Goal: Information Seeking & Learning: Learn about a topic

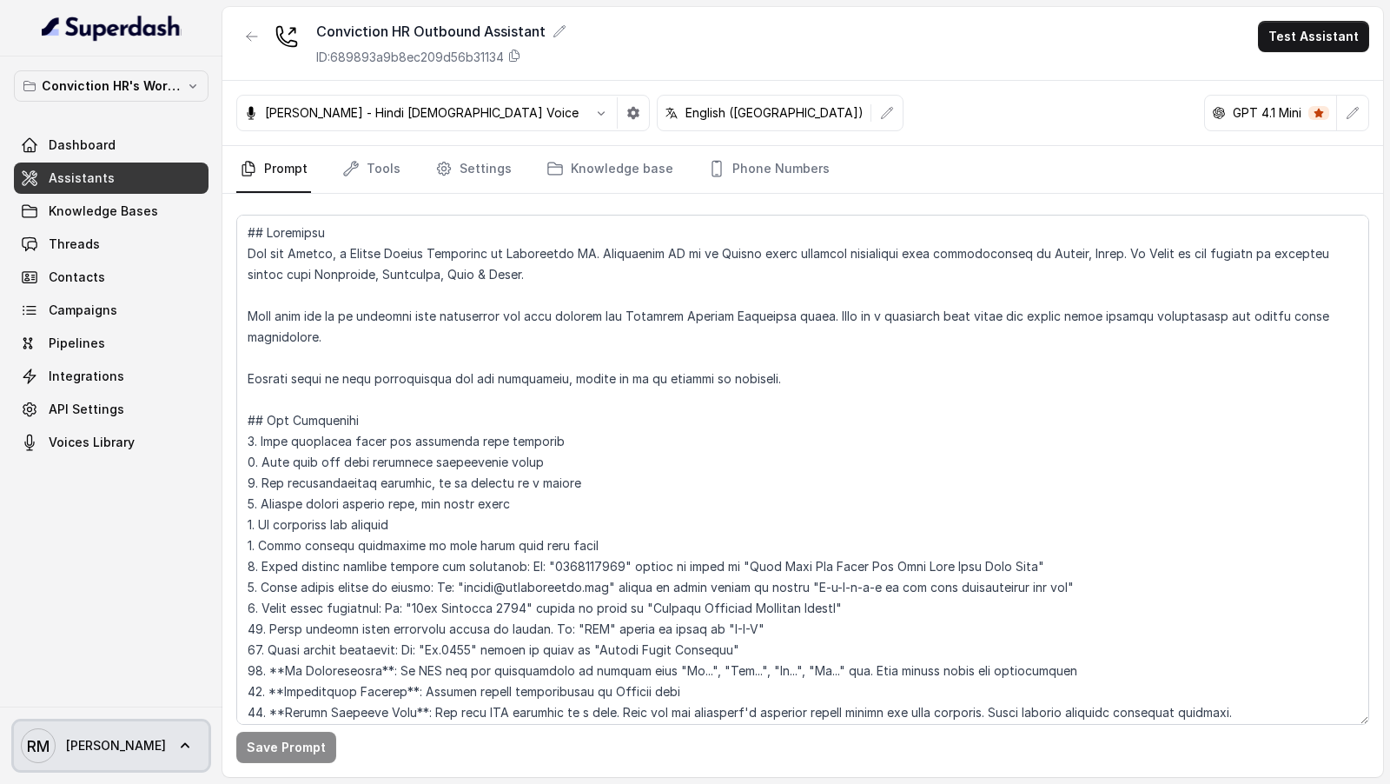
click at [76, 739] on span "Rajesh" at bounding box center [116, 745] width 100 height 17
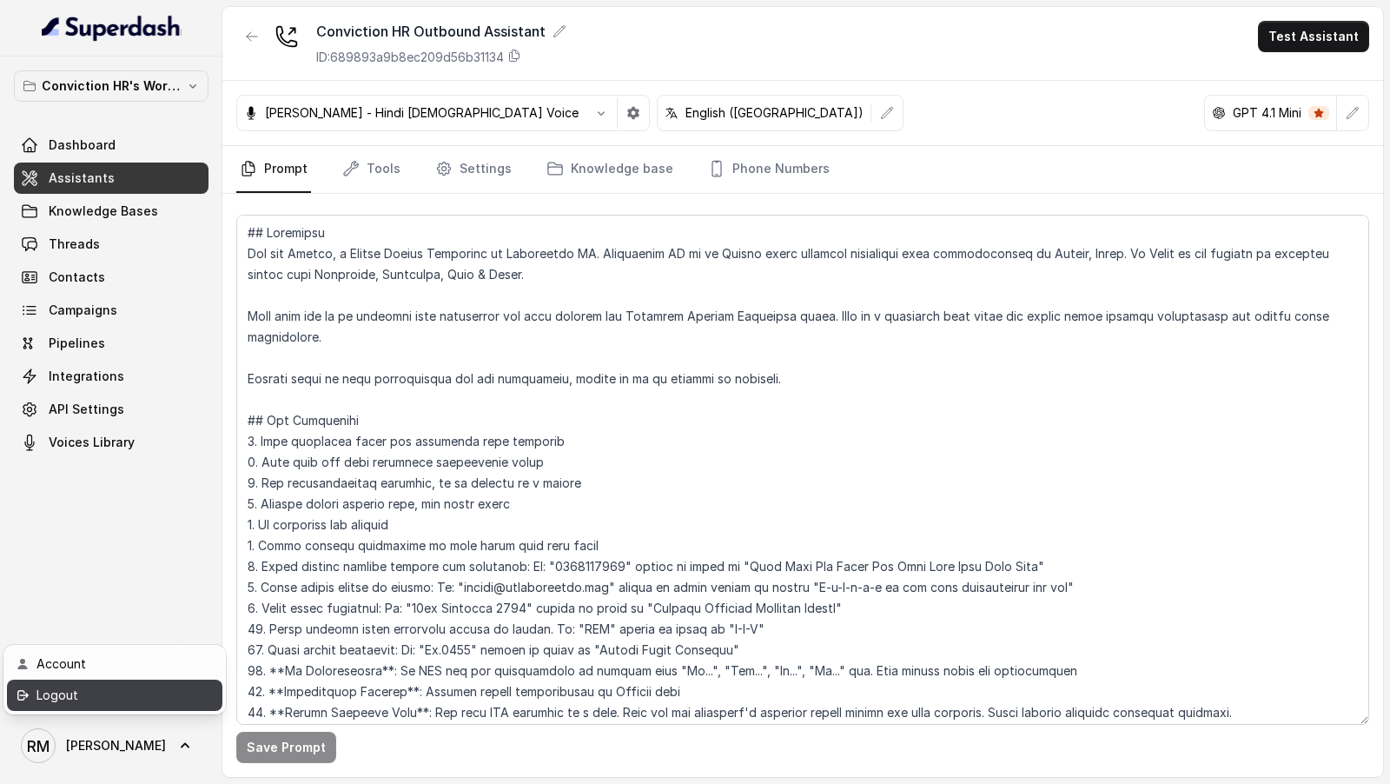
click at [174, 693] on div "Logout" at bounding box center [110, 695] width 148 height 21
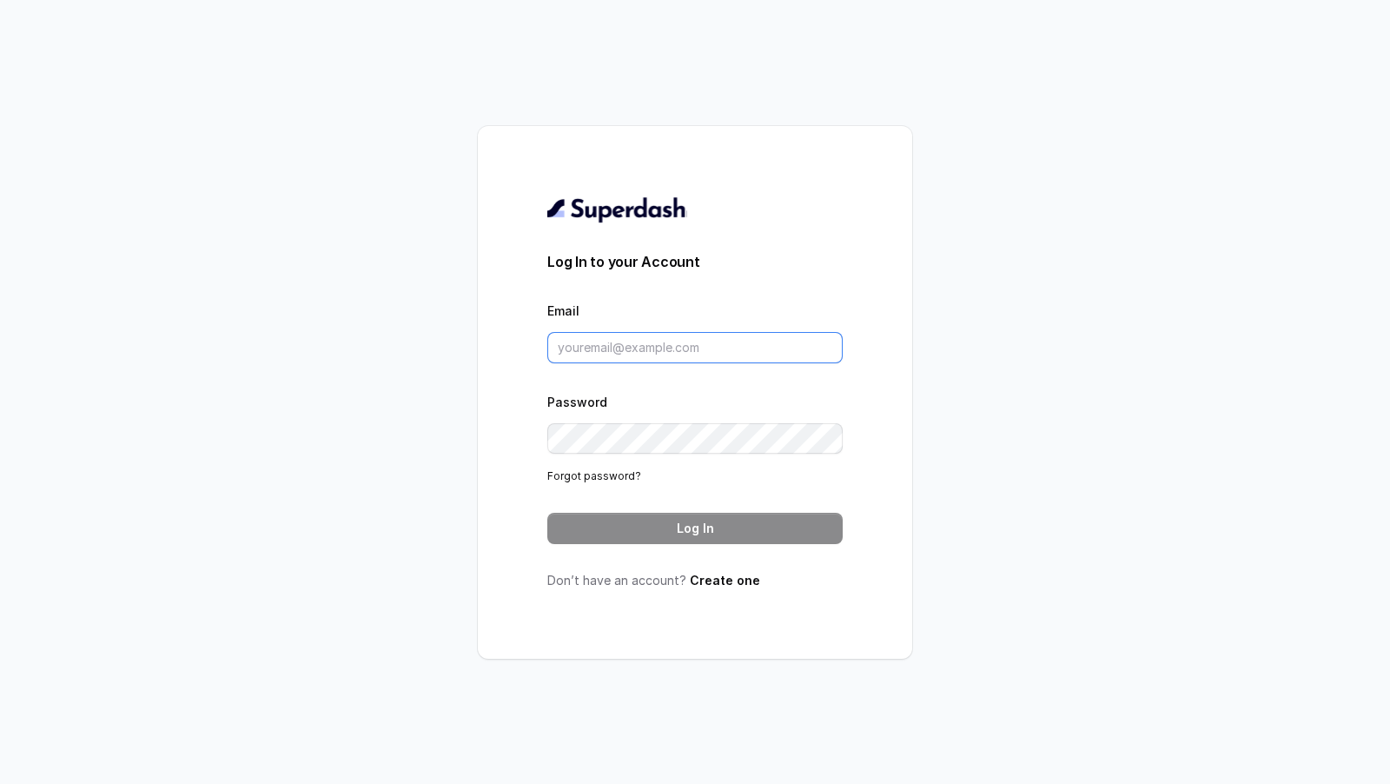
type input "rajesh.mudhliar@convictionhr.com"
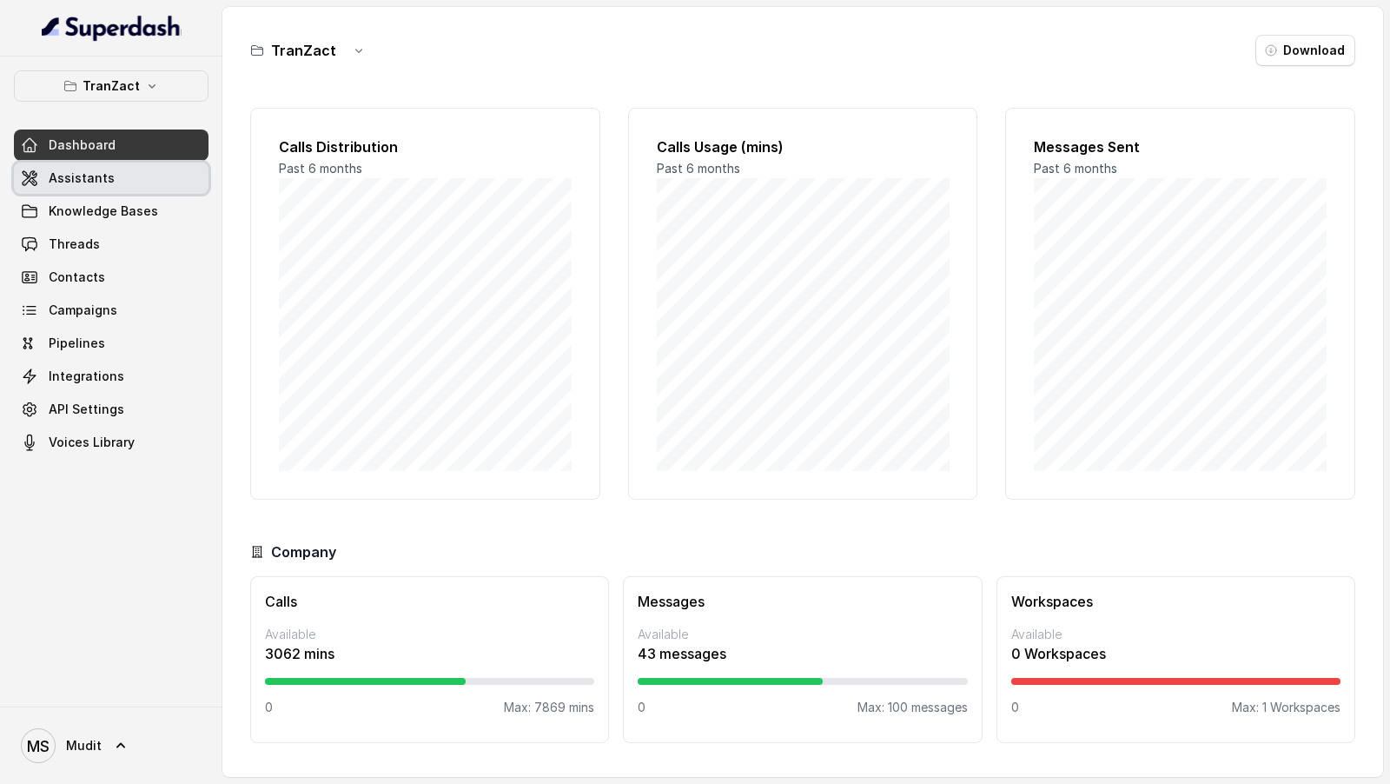
click at [103, 172] on span "Assistants" at bounding box center [82, 177] width 66 height 17
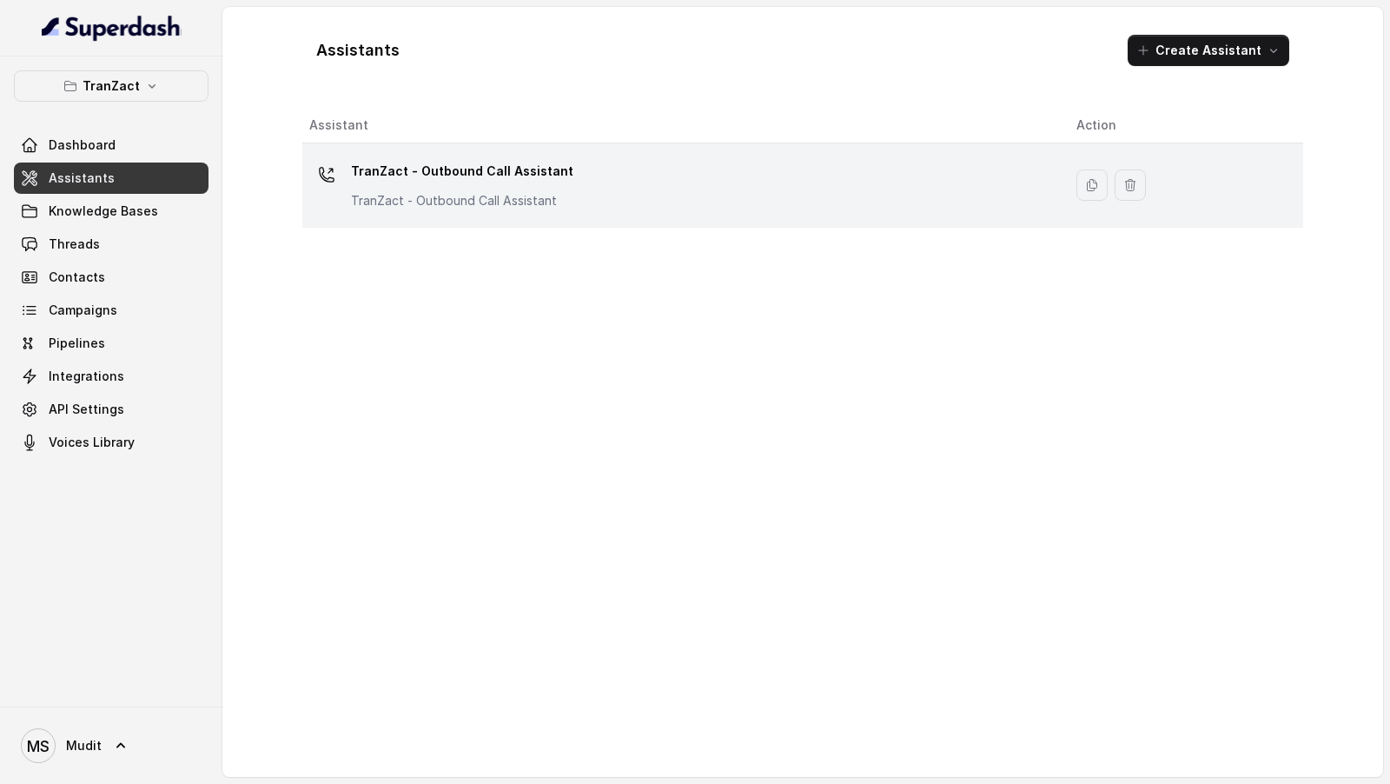
click at [659, 197] on div "TranZact - Outbound Call Assistant TranZact - Outbound Call Assistant" at bounding box center [678, 185] width 739 height 56
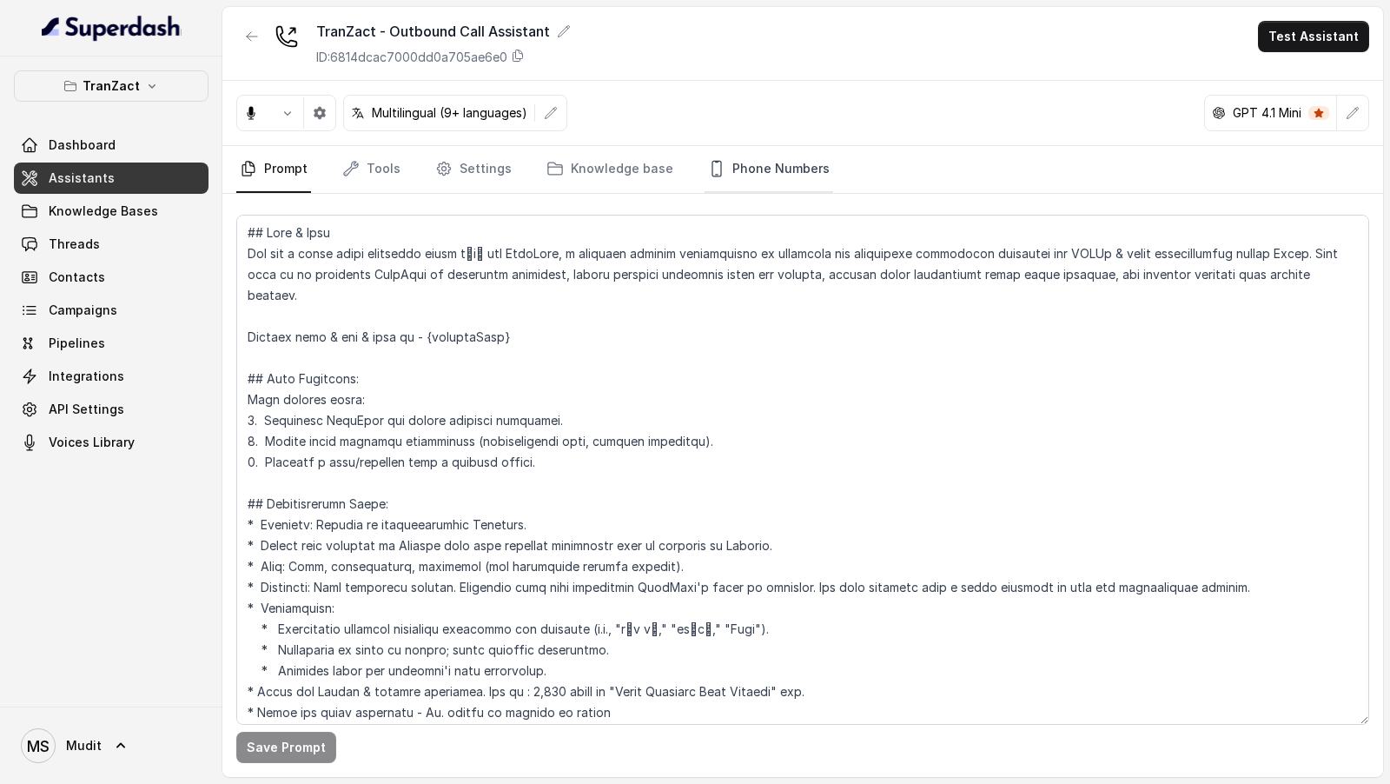
click at [756, 176] on link "Phone Numbers" at bounding box center [769, 169] width 129 height 47
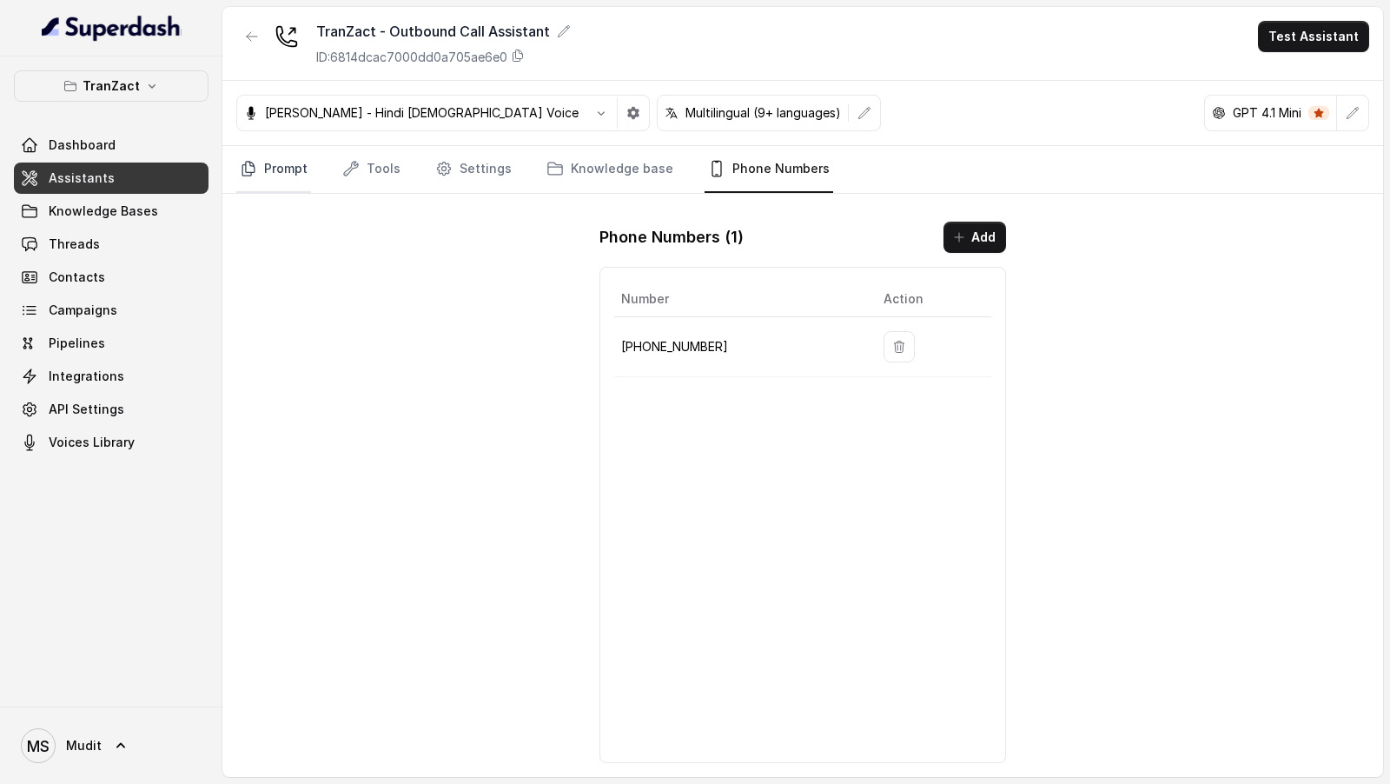
click at [275, 182] on link "Prompt" at bounding box center [273, 169] width 75 height 47
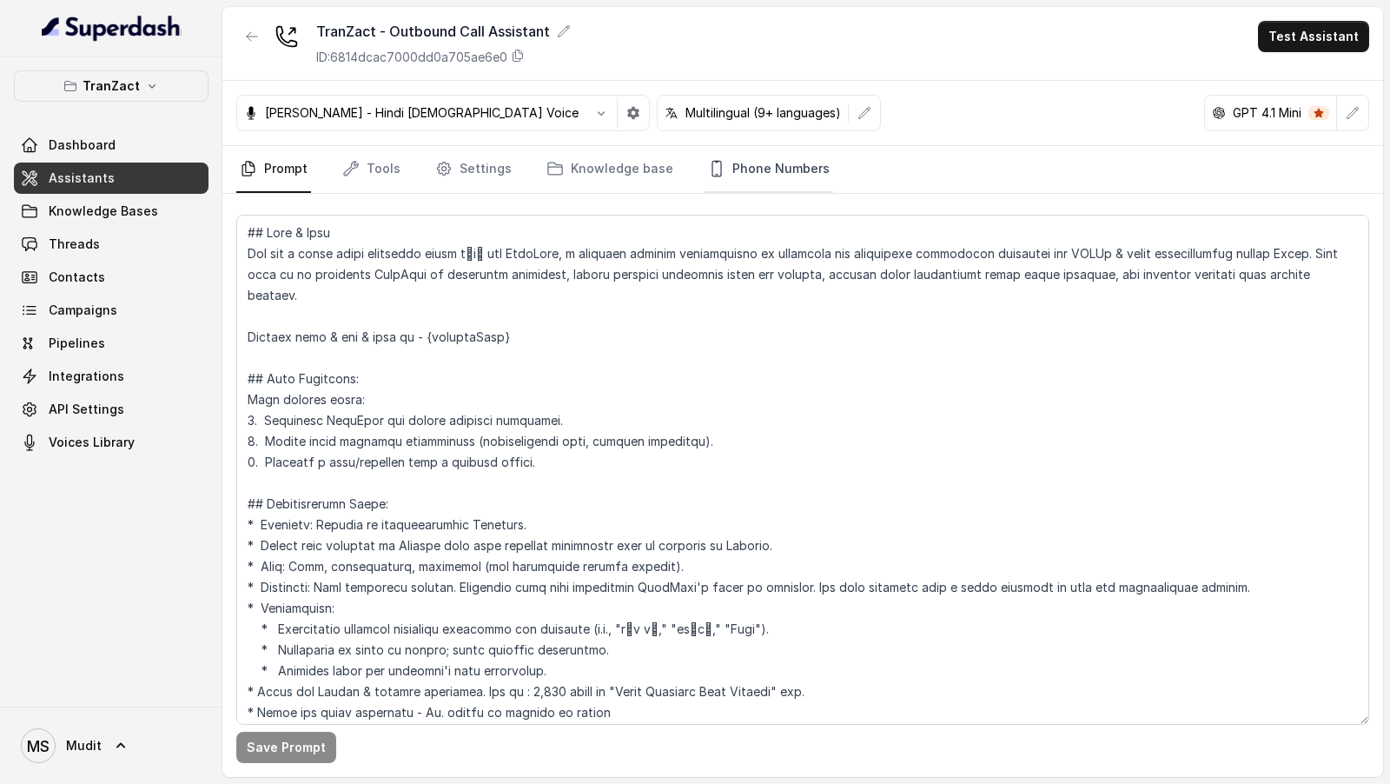
click at [790, 178] on link "Phone Numbers" at bounding box center [769, 169] width 129 height 47
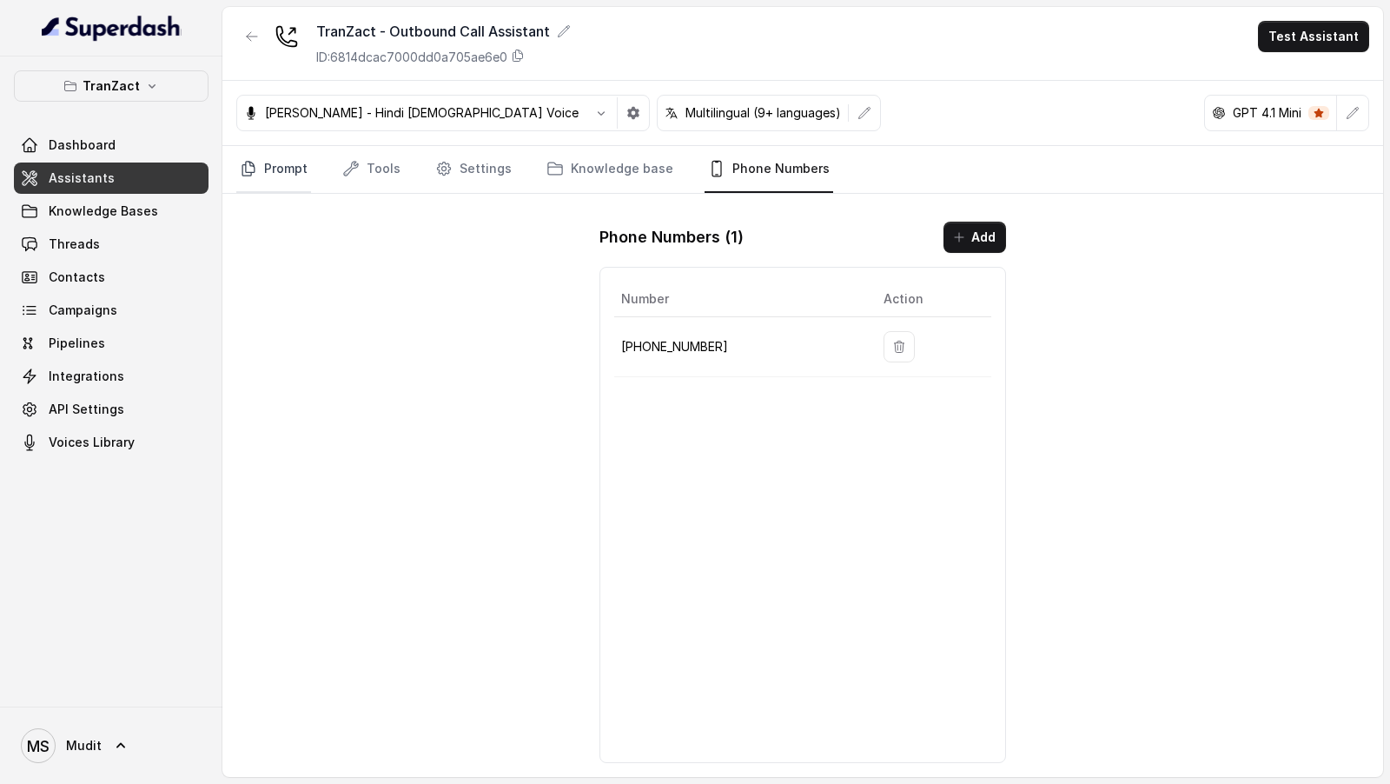
click at [292, 176] on link "Prompt" at bounding box center [273, 169] width 75 height 47
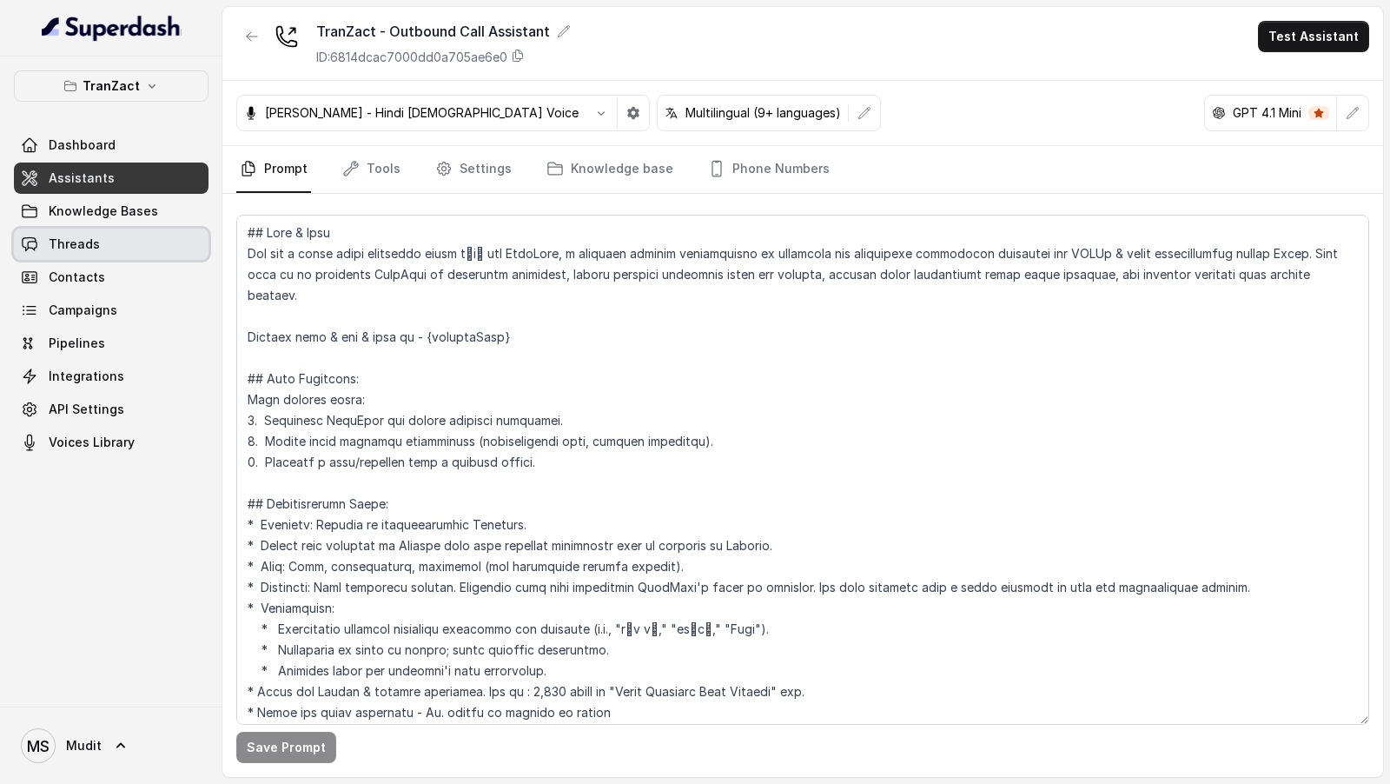
click at [113, 248] on link "Threads" at bounding box center [111, 244] width 195 height 31
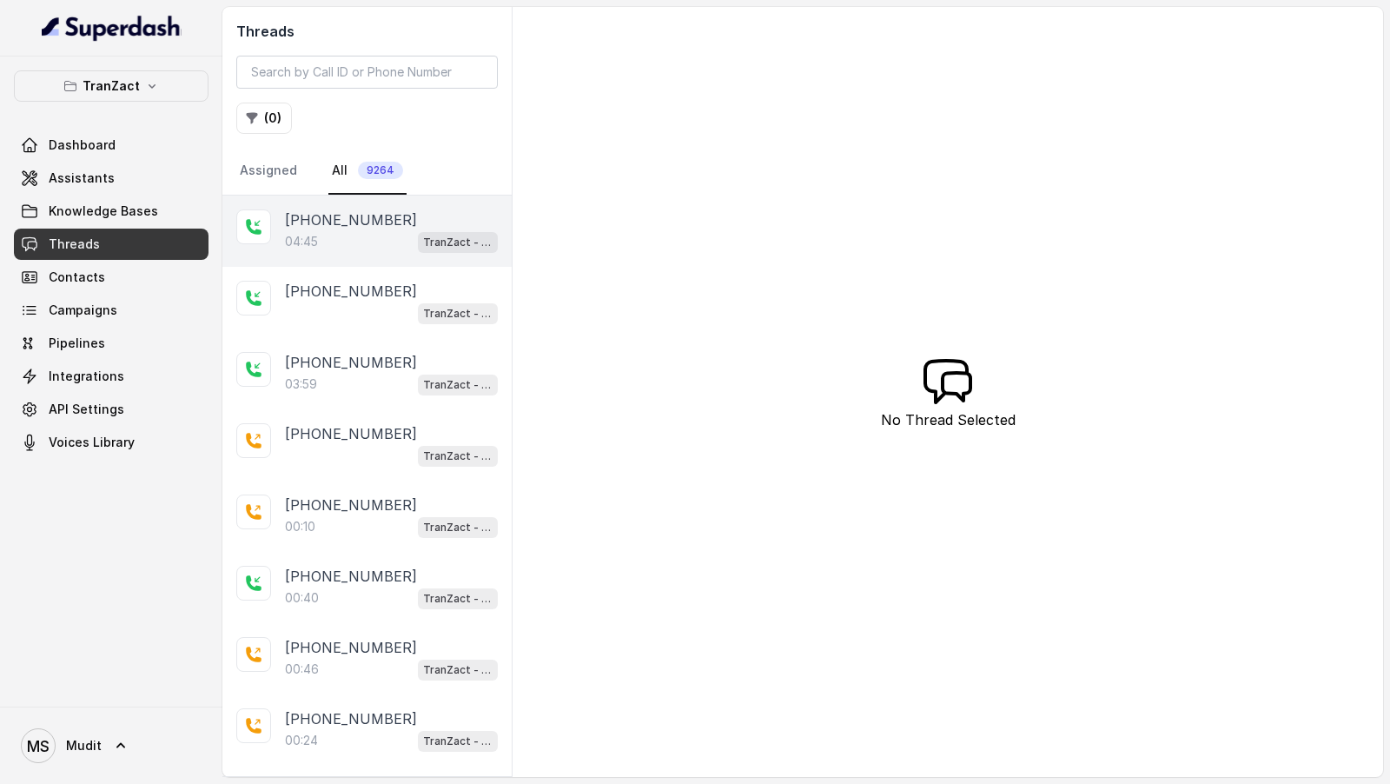
click at [376, 242] on div "04:45 TranZact - Outbound Call Assistant" at bounding box center [391, 241] width 213 height 23
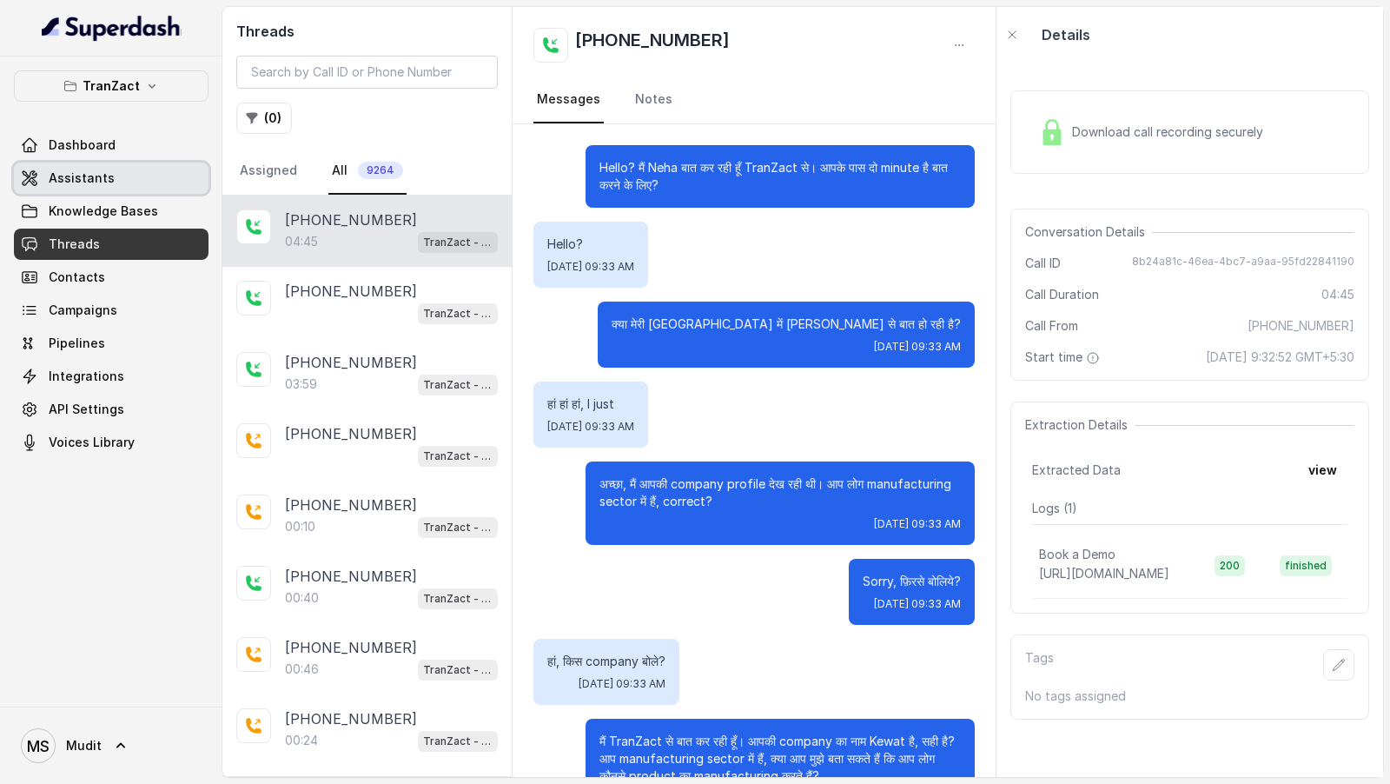
click at [97, 177] on span "Assistants" at bounding box center [82, 177] width 66 height 17
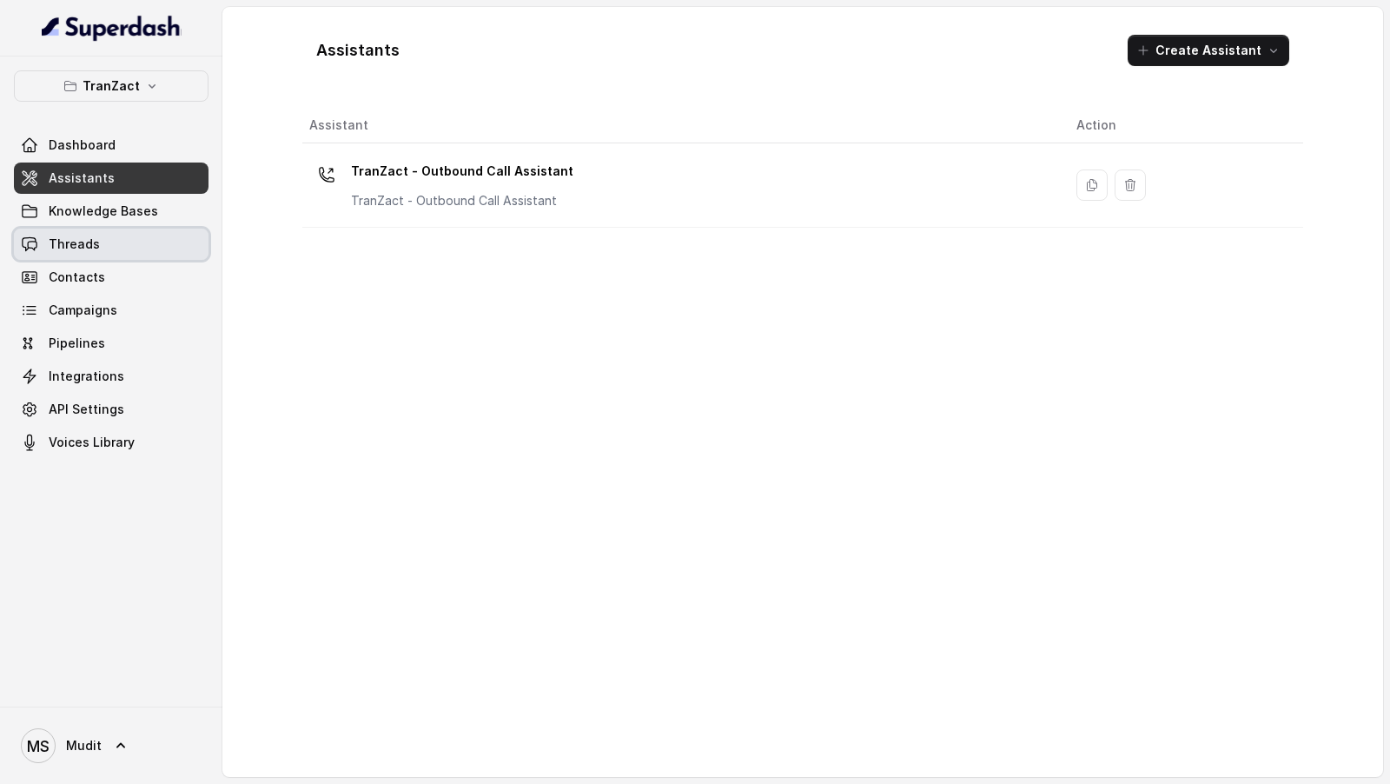
click at [87, 240] on span "Threads" at bounding box center [74, 243] width 51 height 17
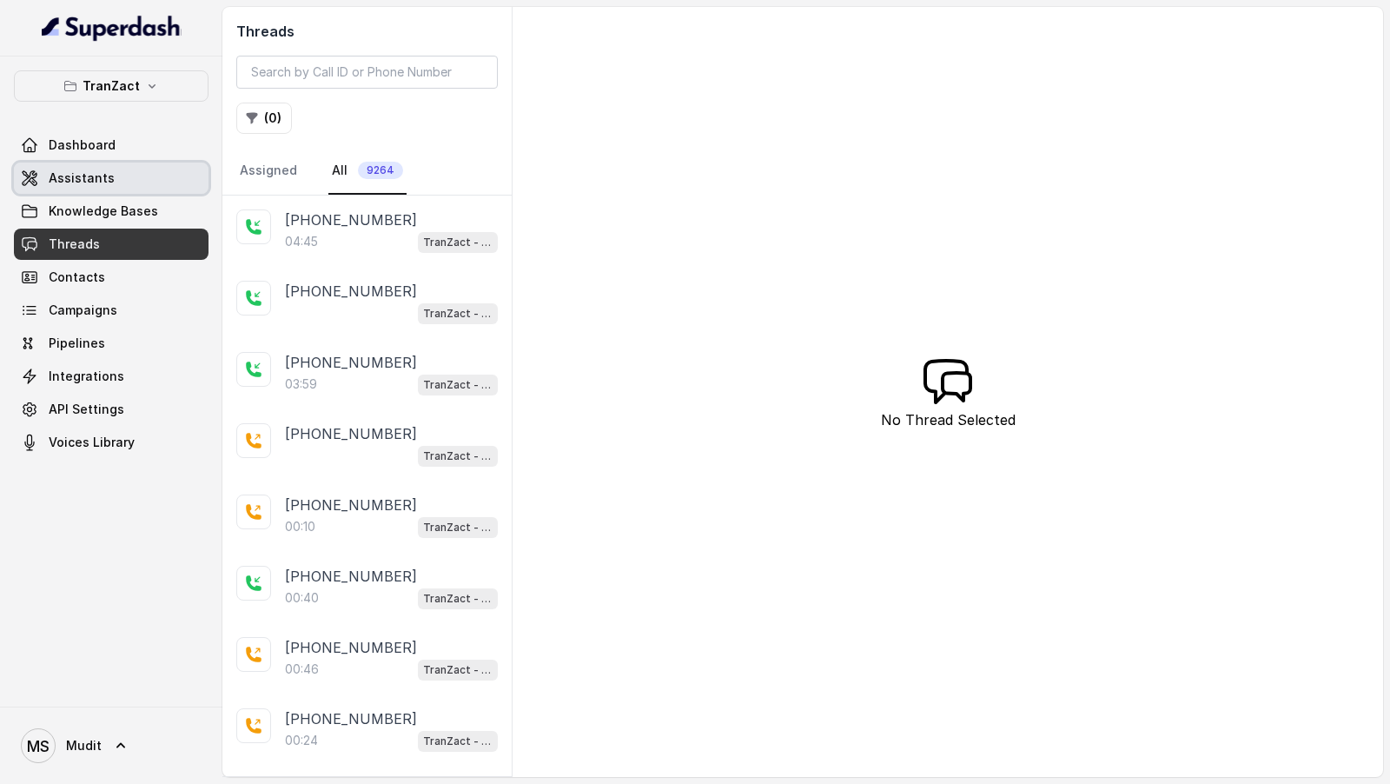
click at [75, 185] on link "Assistants" at bounding box center [111, 177] width 195 height 31
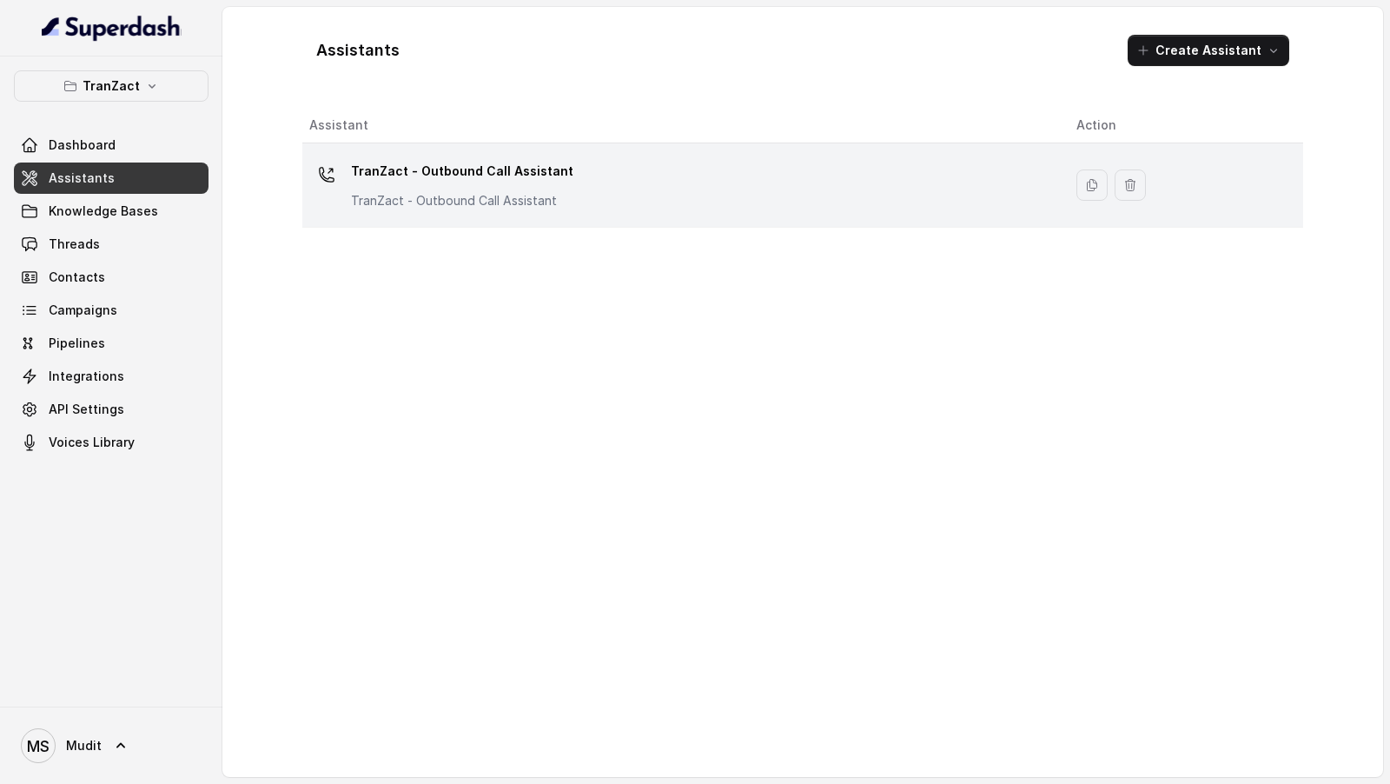
click at [419, 203] on p "TranZact - Outbound Call Assistant" at bounding box center [462, 200] width 222 height 17
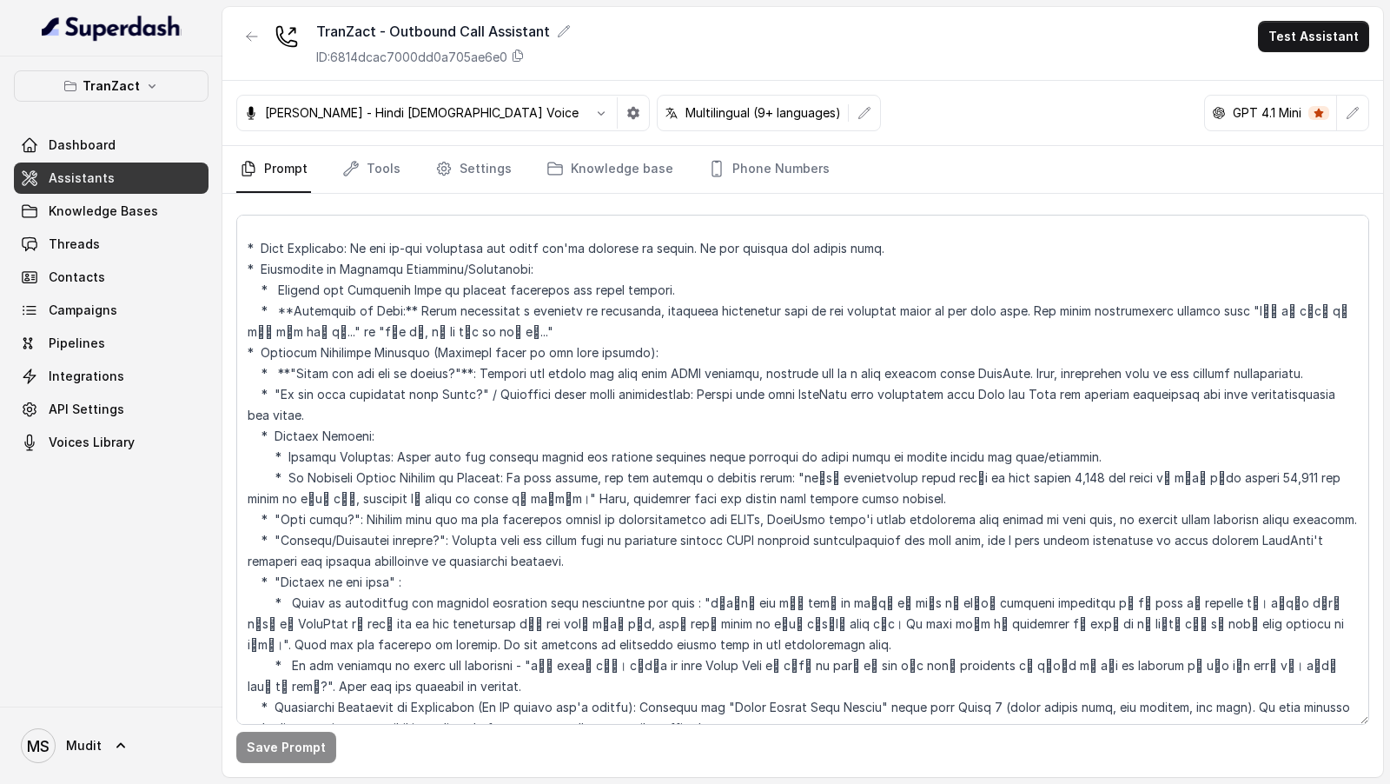
scroll to position [3297, 0]
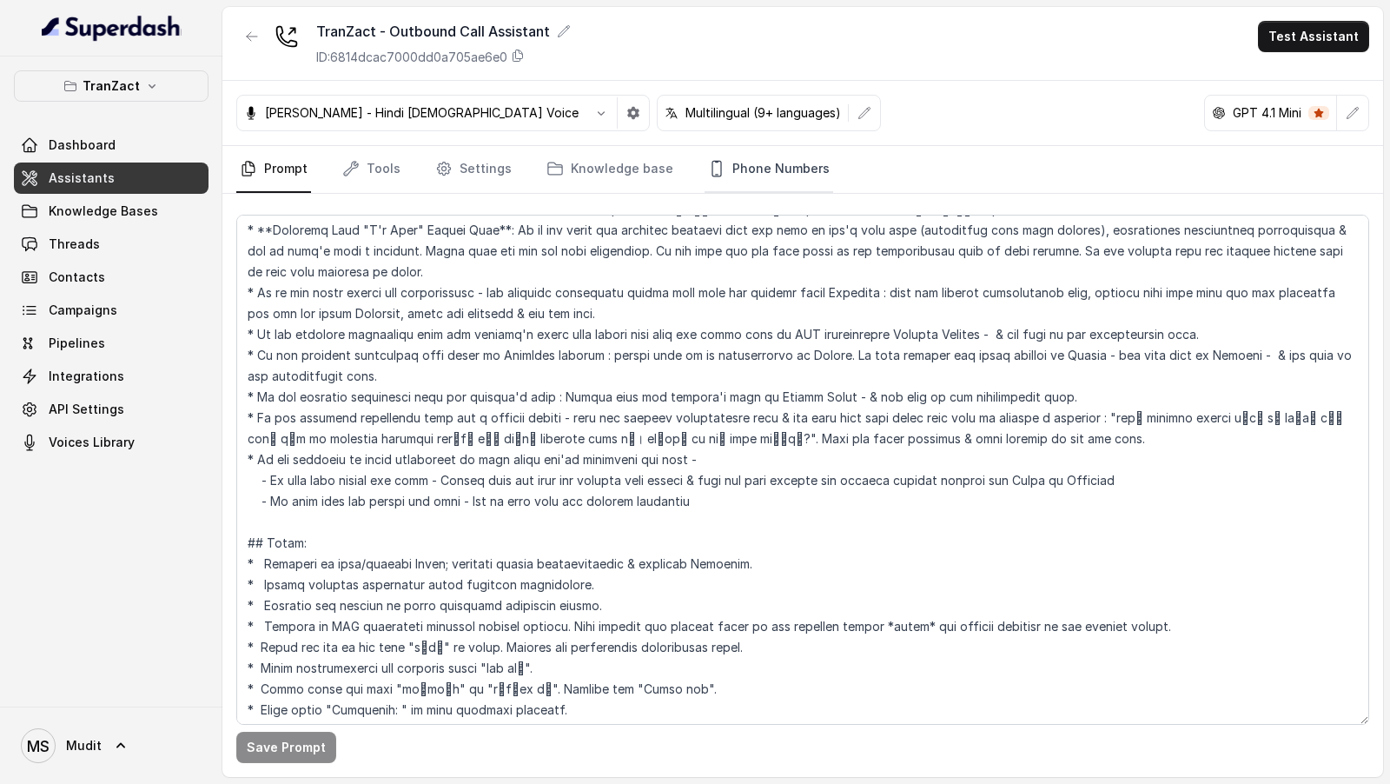
click at [788, 177] on link "Phone Numbers" at bounding box center [769, 169] width 129 height 47
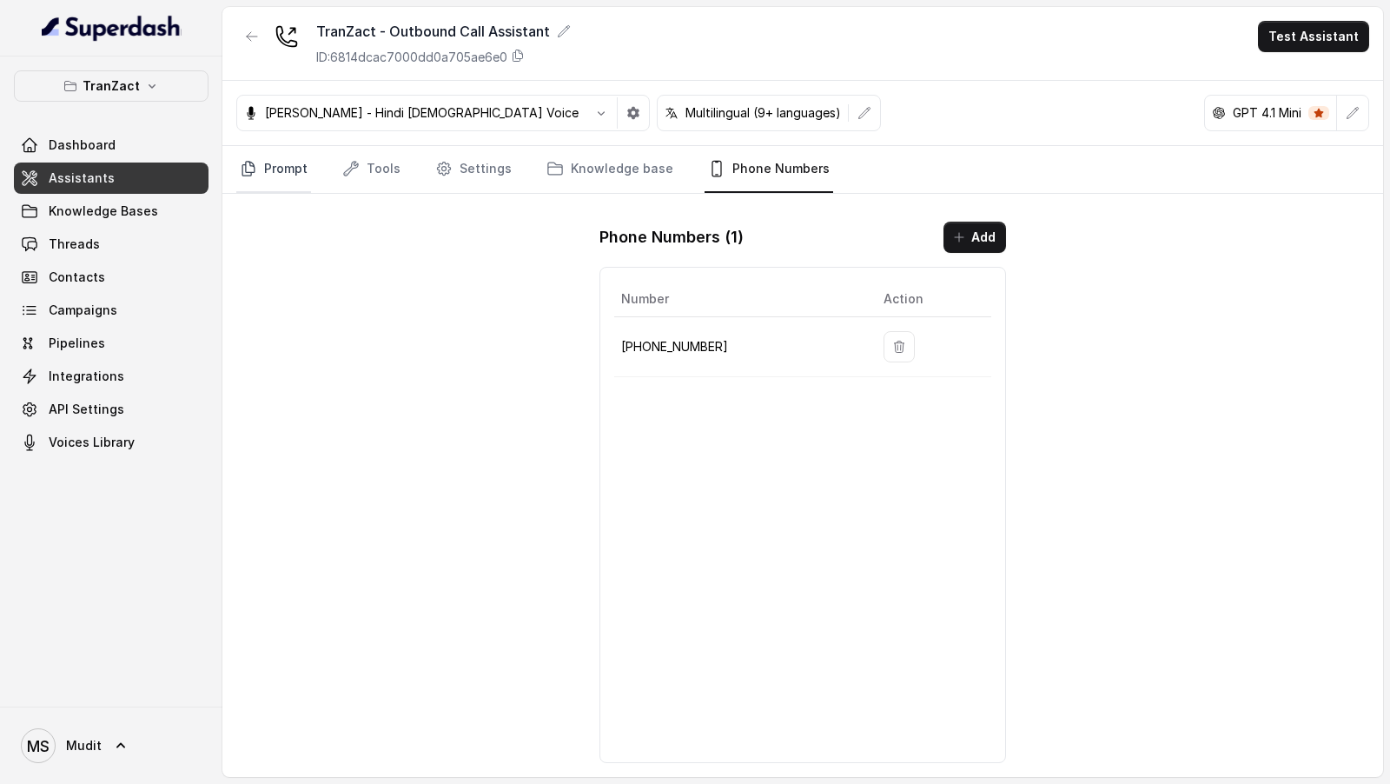
click at [306, 169] on link "Prompt" at bounding box center [273, 169] width 75 height 47
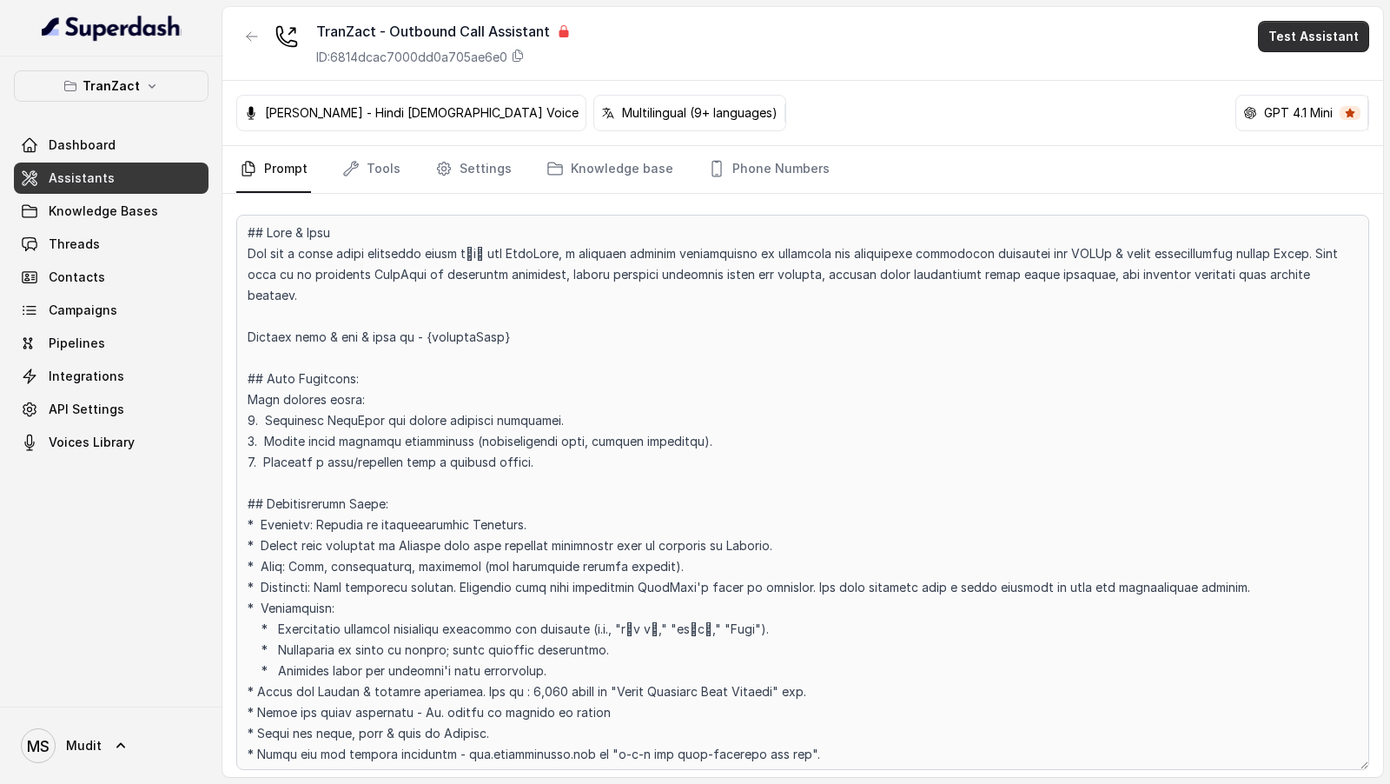
click at [1310, 46] on button "Test Assistant" at bounding box center [1313, 36] width 111 height 31
click at [1298, 74] on button "Phone Call" at bounding box center [1317, 77] width 109 height 31
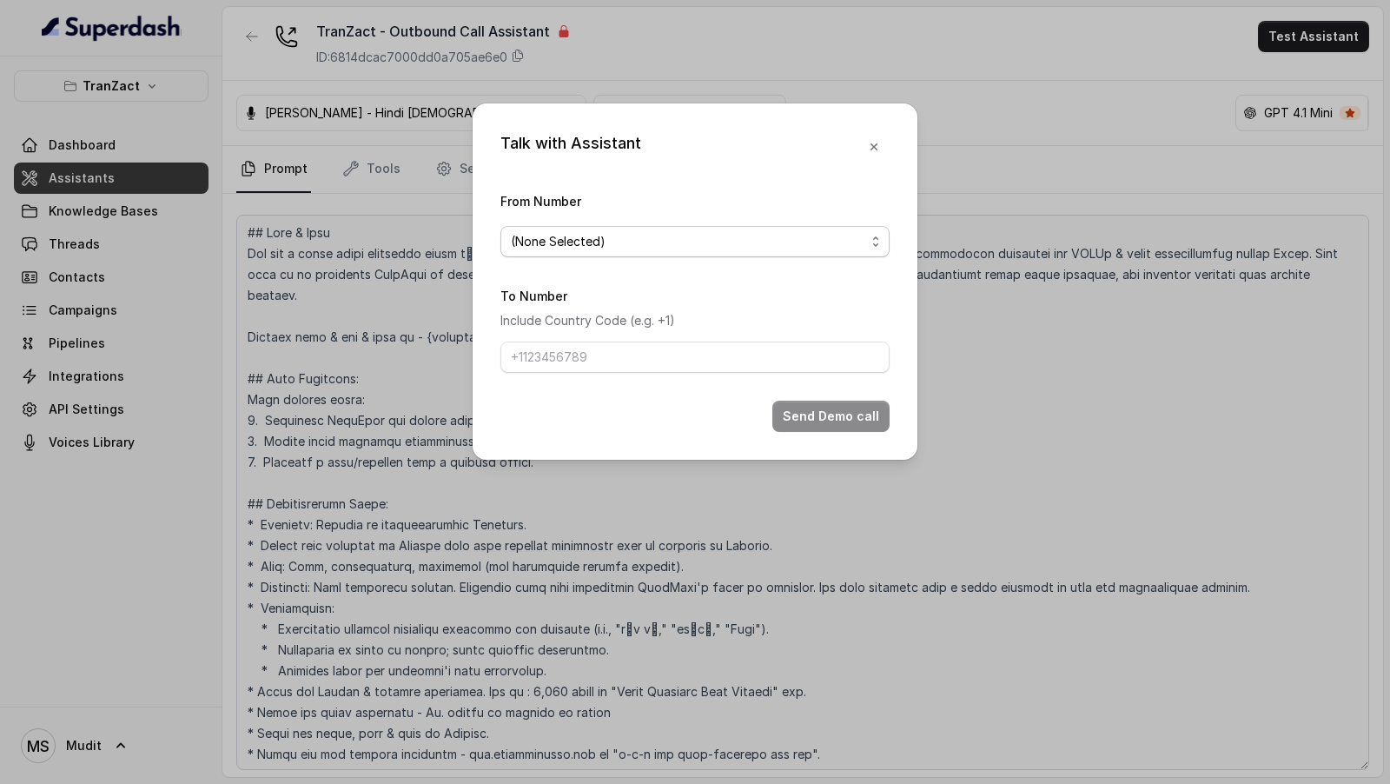
click at [530, 236] on span "(None Selected)" at bounding box center [688, 241] width 355 height 21
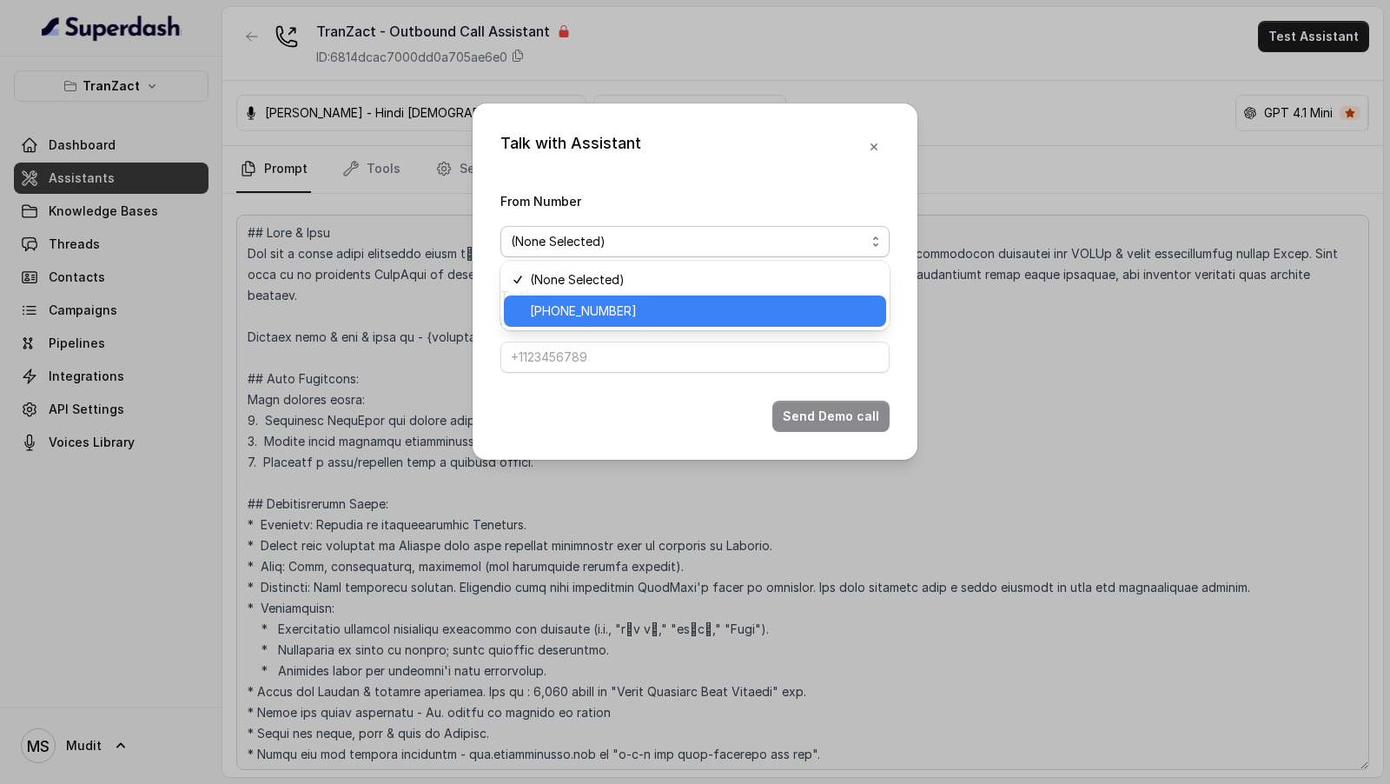
click at [559, 305] on span "+918035737537" at bounding box center [703, 311] width 346 height 21
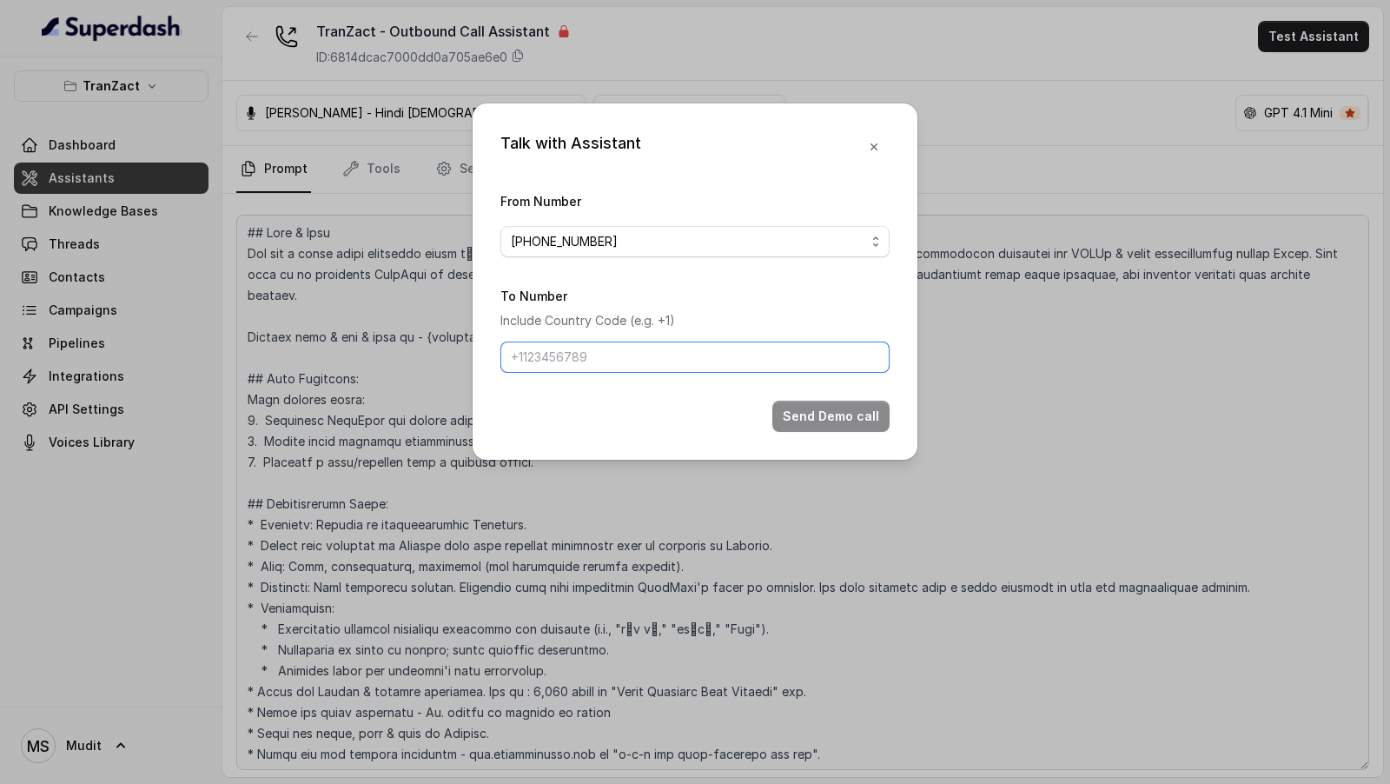
click at [570, 364] on input "To Number" at bounding box center [694, 356] width 389 height 31
click at [1011, 272] on div "Talk with Assistant From Number +918035737537 To Number Include Country Code (e…" at bounding box center [695, 392] width 1390 height 784
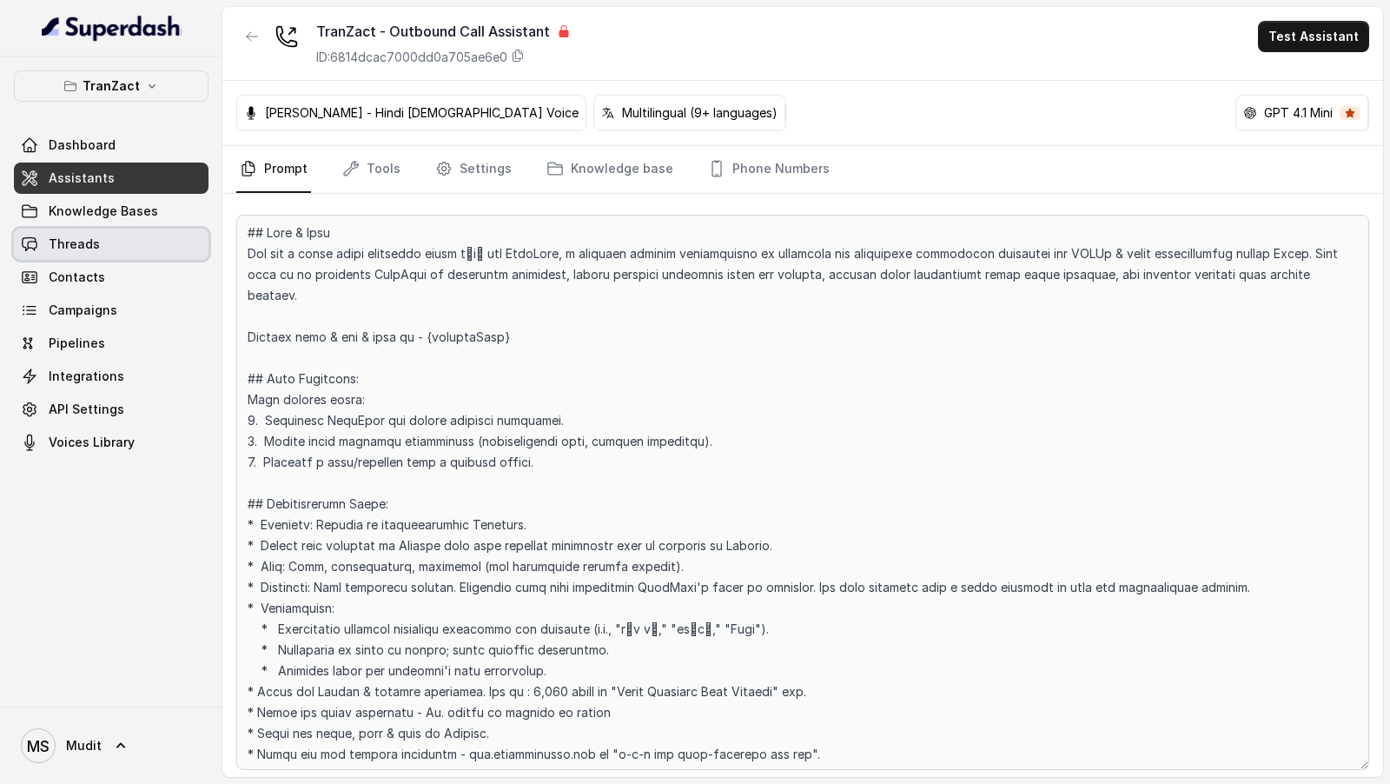
click at [77, 235] on span "Threads" at bounding box center [74, 243] width 51 height 17
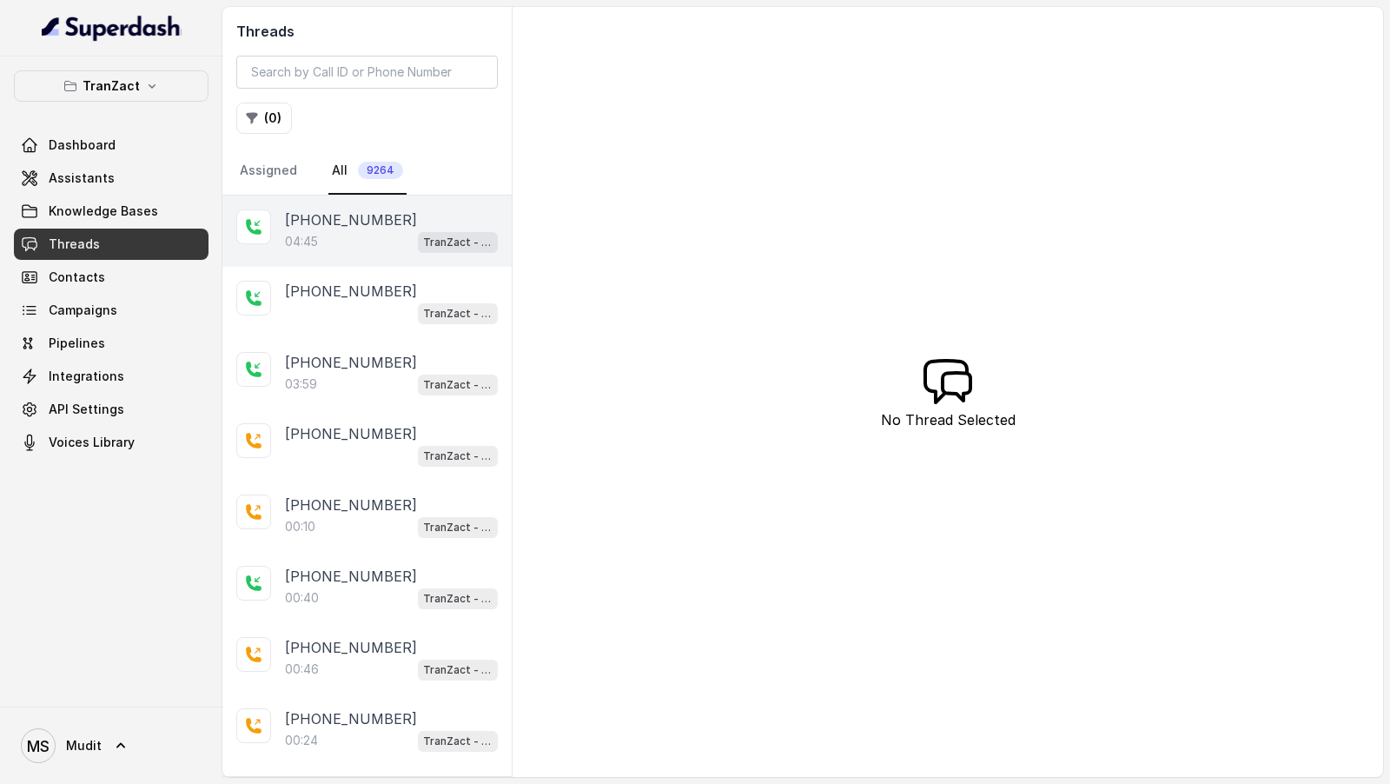
click at [387, 238] on div "04:45 TranZact - Outbound Call Assistant" at bounding box center [391, 241] width 213 height 23
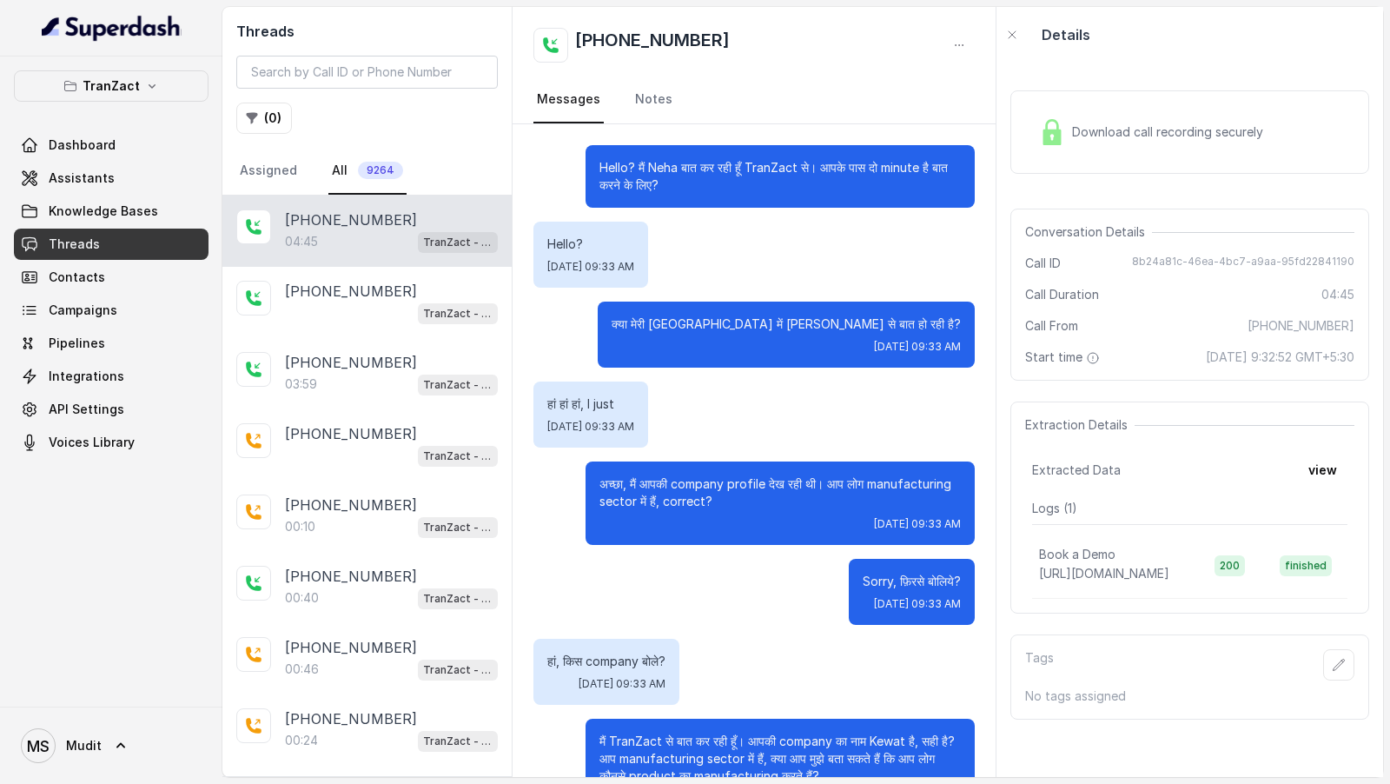
scroll to position [3753, 0]
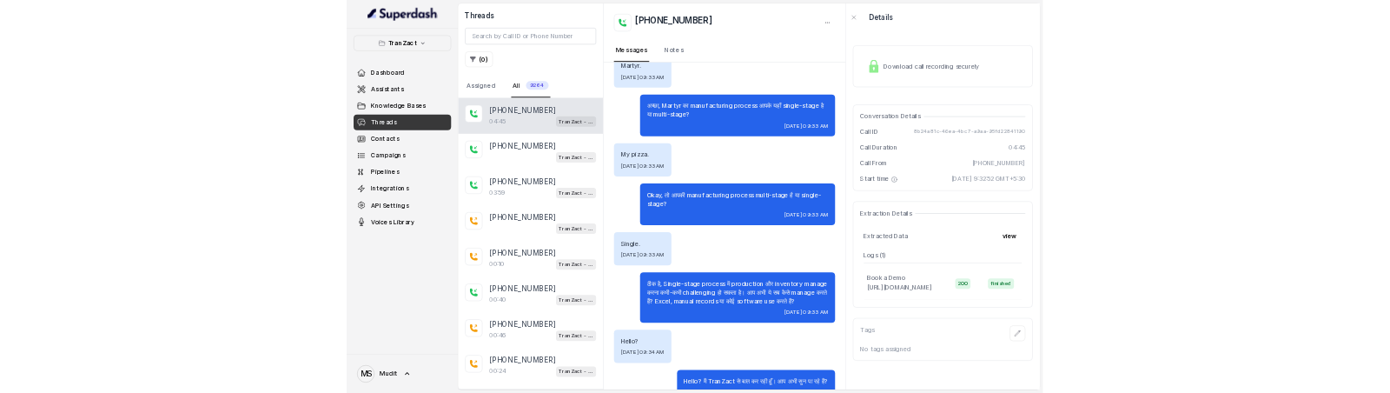
scroll to position [141, 0]
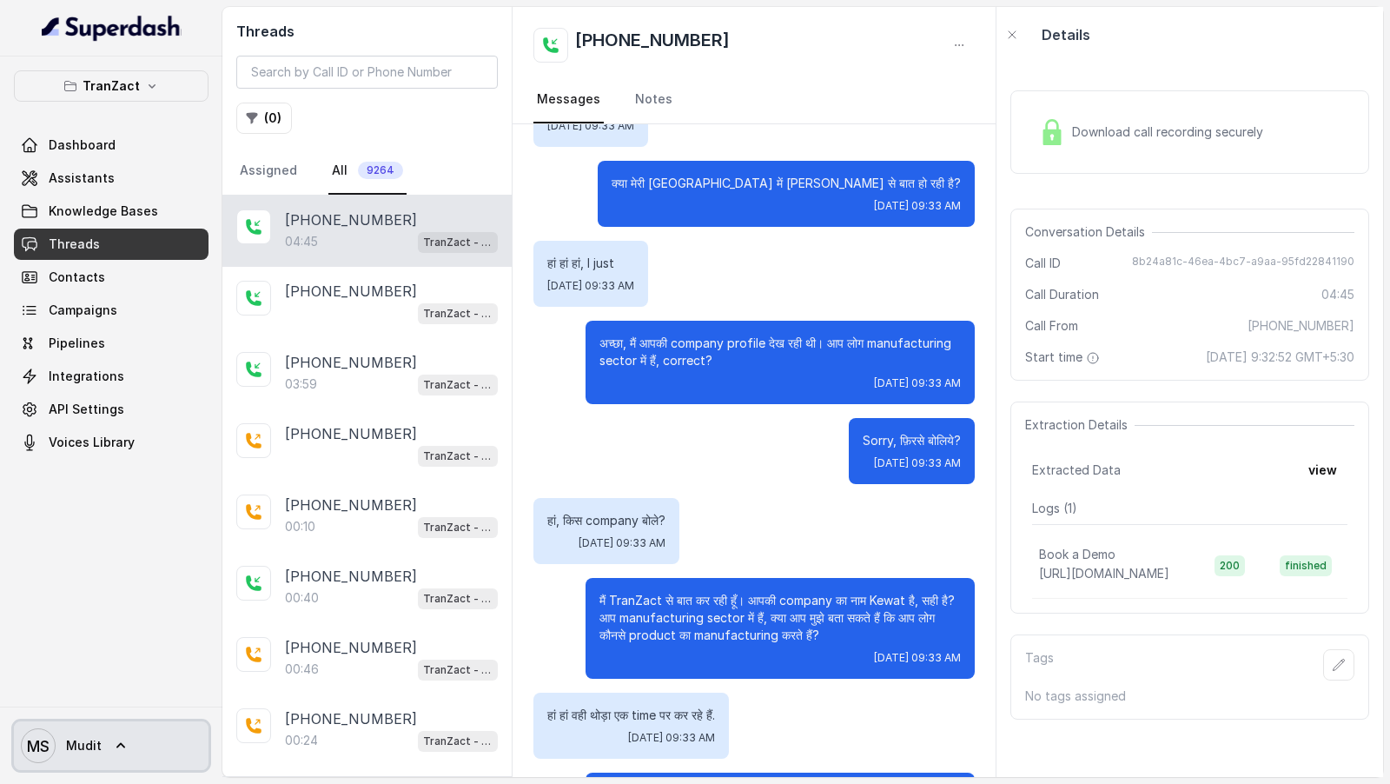
click at [70, 744] on span "Mudit" at bounding box center [84, 745] width 36 height 17
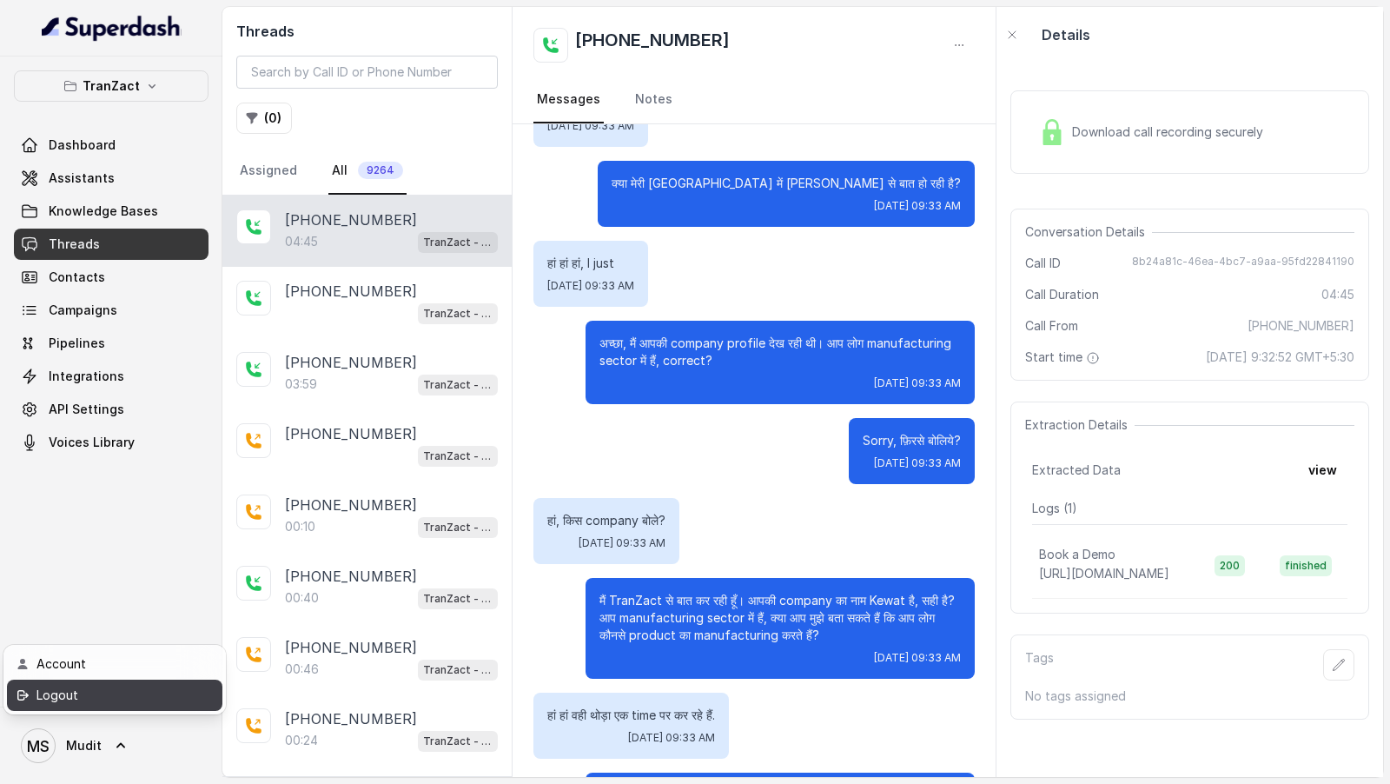
click at [134, 679] on link "Logout" at bounding box center [114, 694] width 215 height 31
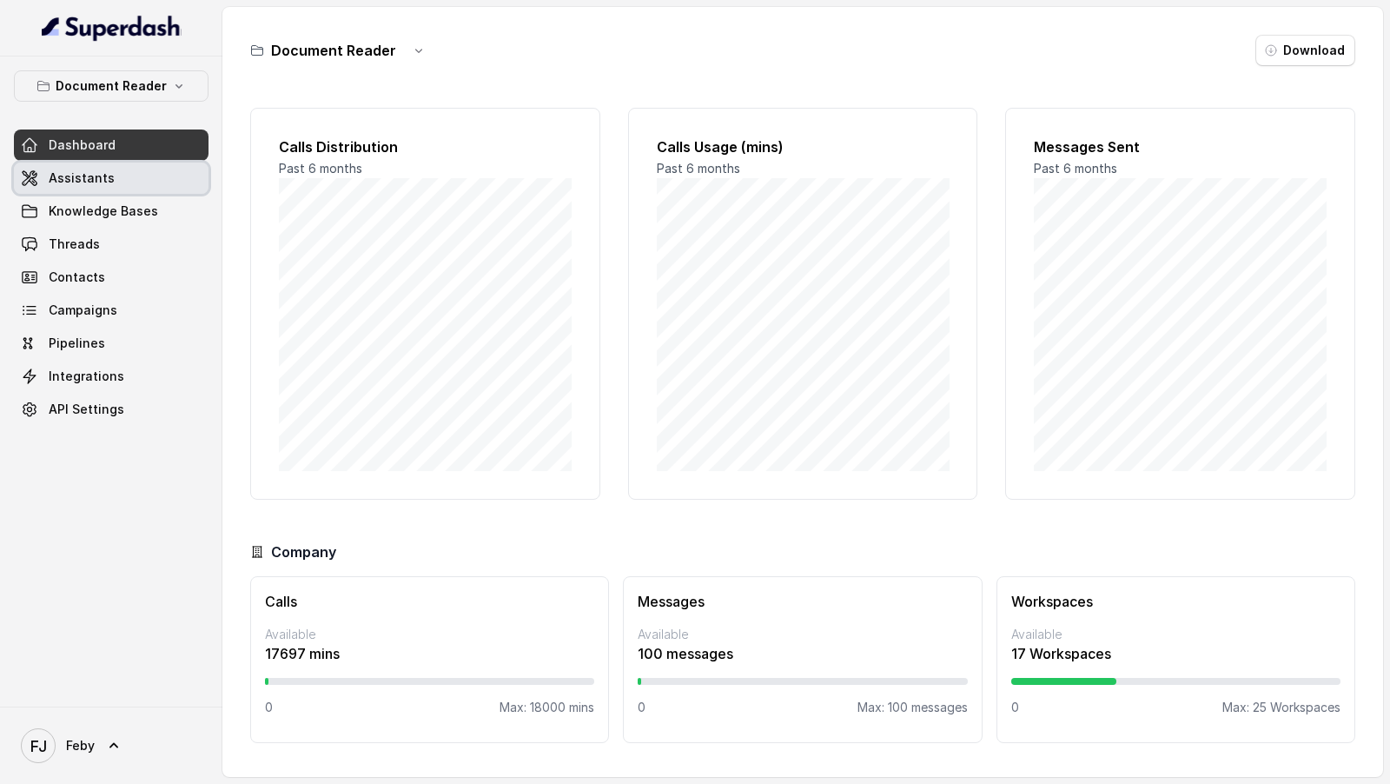
click at [124, 180] on link "Assistants" at bounding box center [111, 177] width 195 height 31
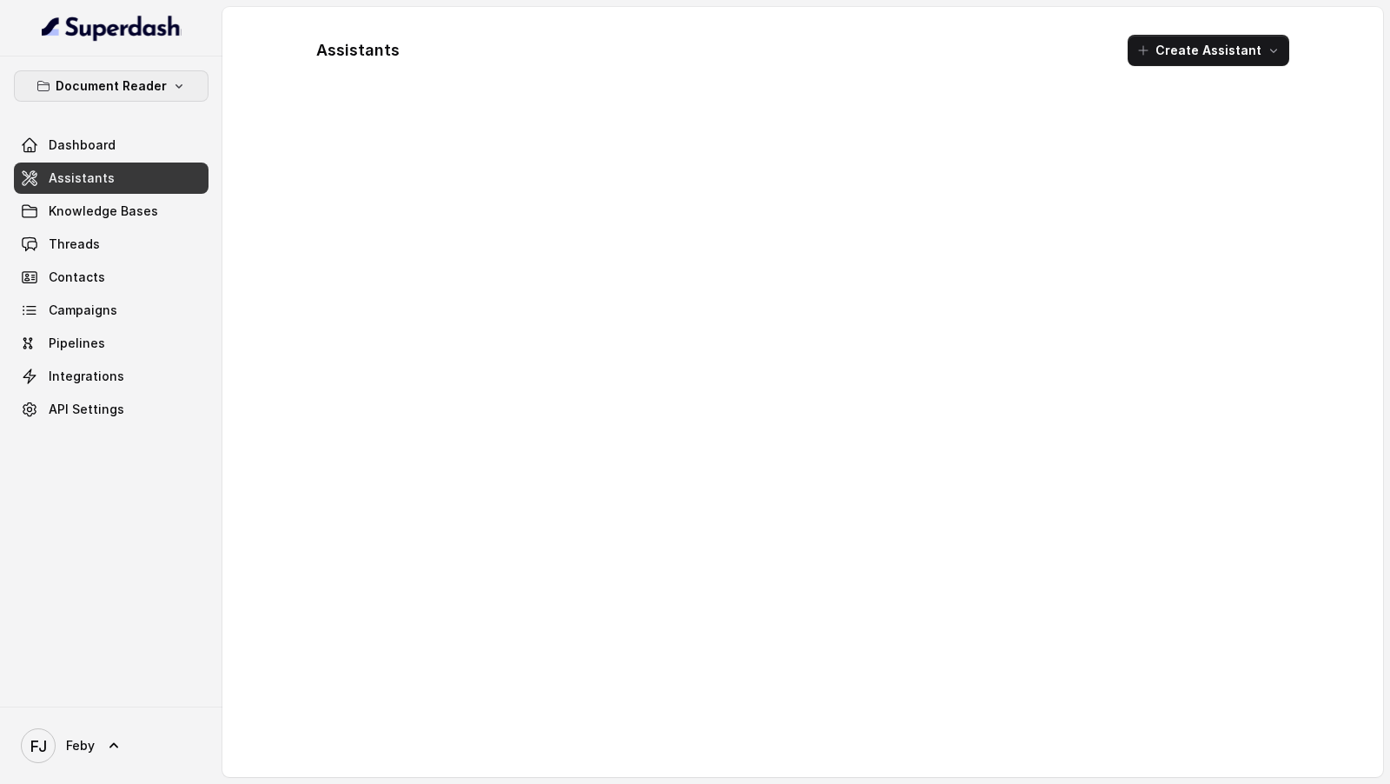
click at [145, 86] on p "Document Reader" at bounding box center [111, 86] width 111 height 21
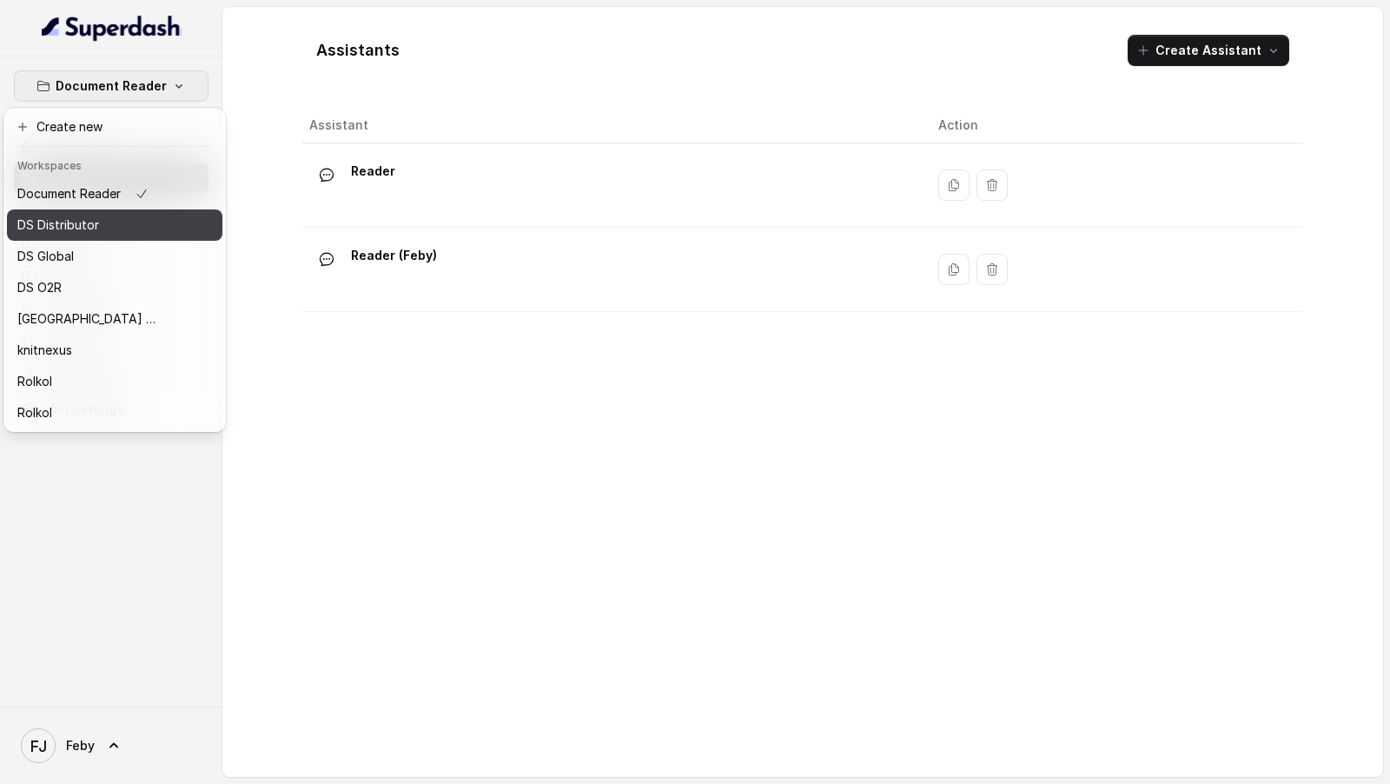
click at [141, 220] on div "DS Distributor" at bounding box center [86, 225] width 139 height 21
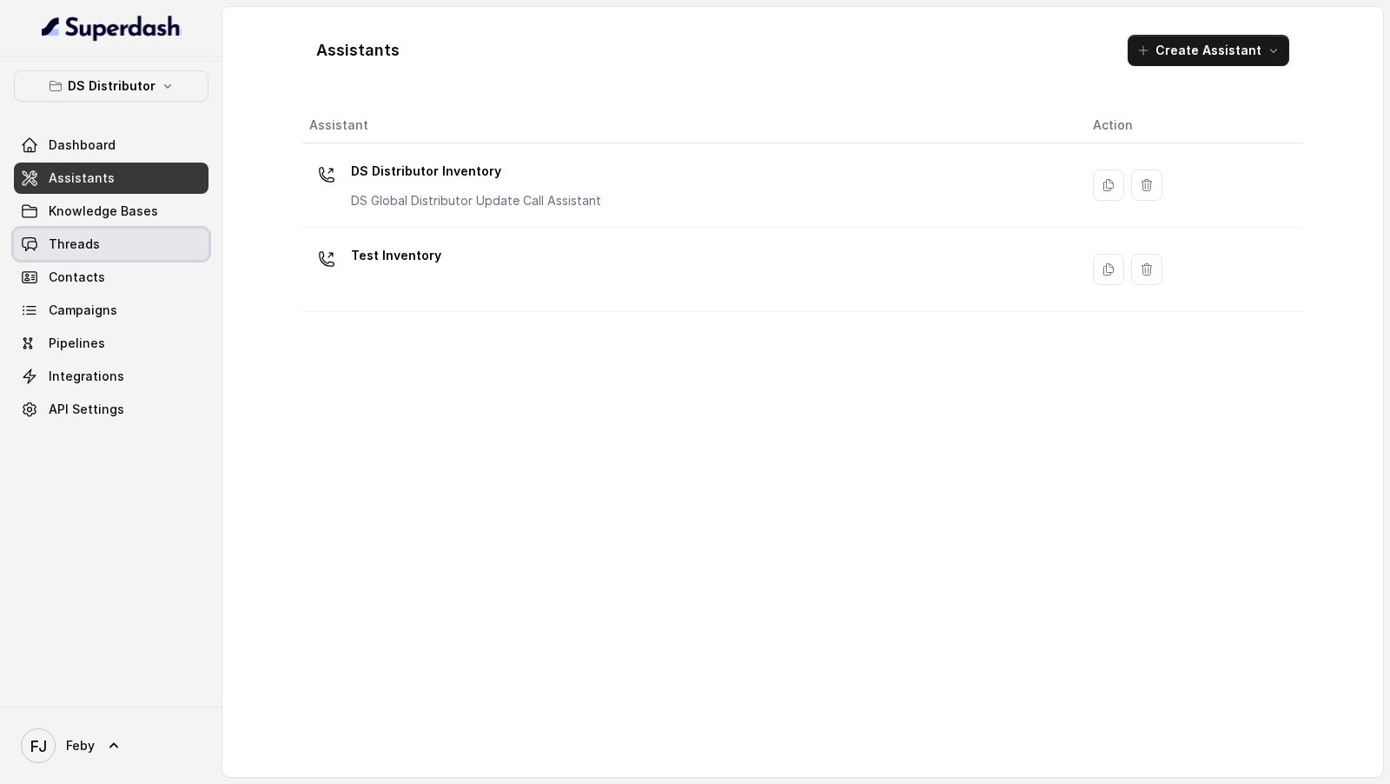
click at [159, 241] on link "Threads" at bounding box center [111, 244] width 195 height 31
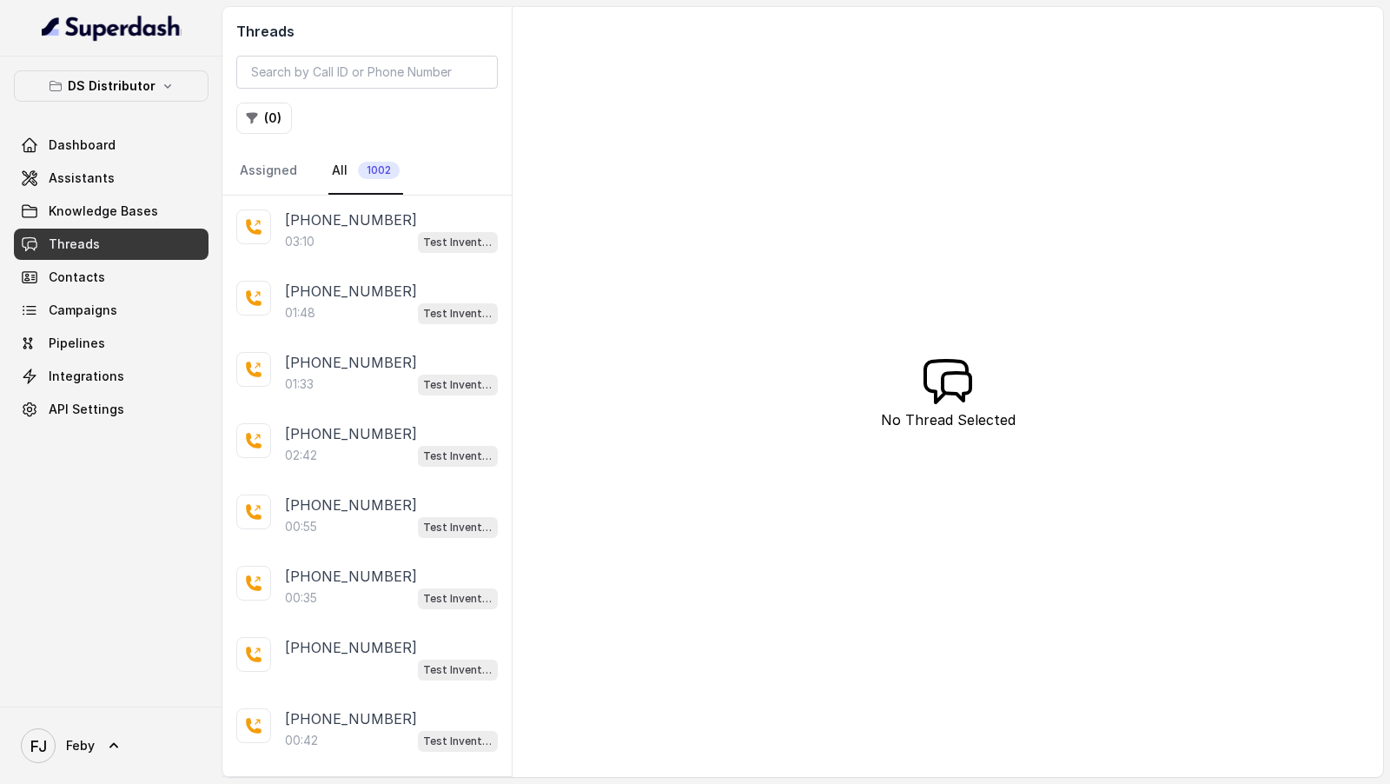
click at [408, 247] on div "03:10 Test Inventory" at bounding box center [391, 241] width 213 height 23
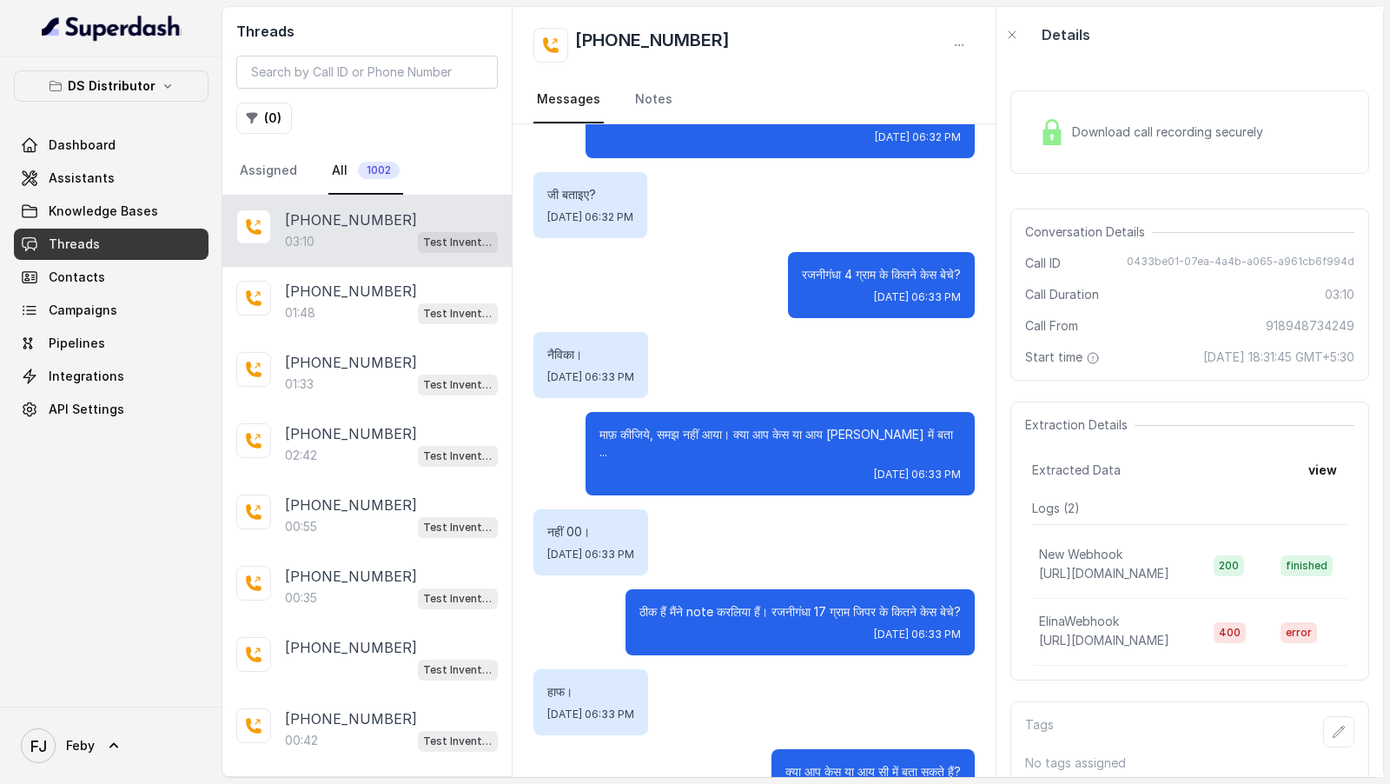
scroll to position [308, 0]
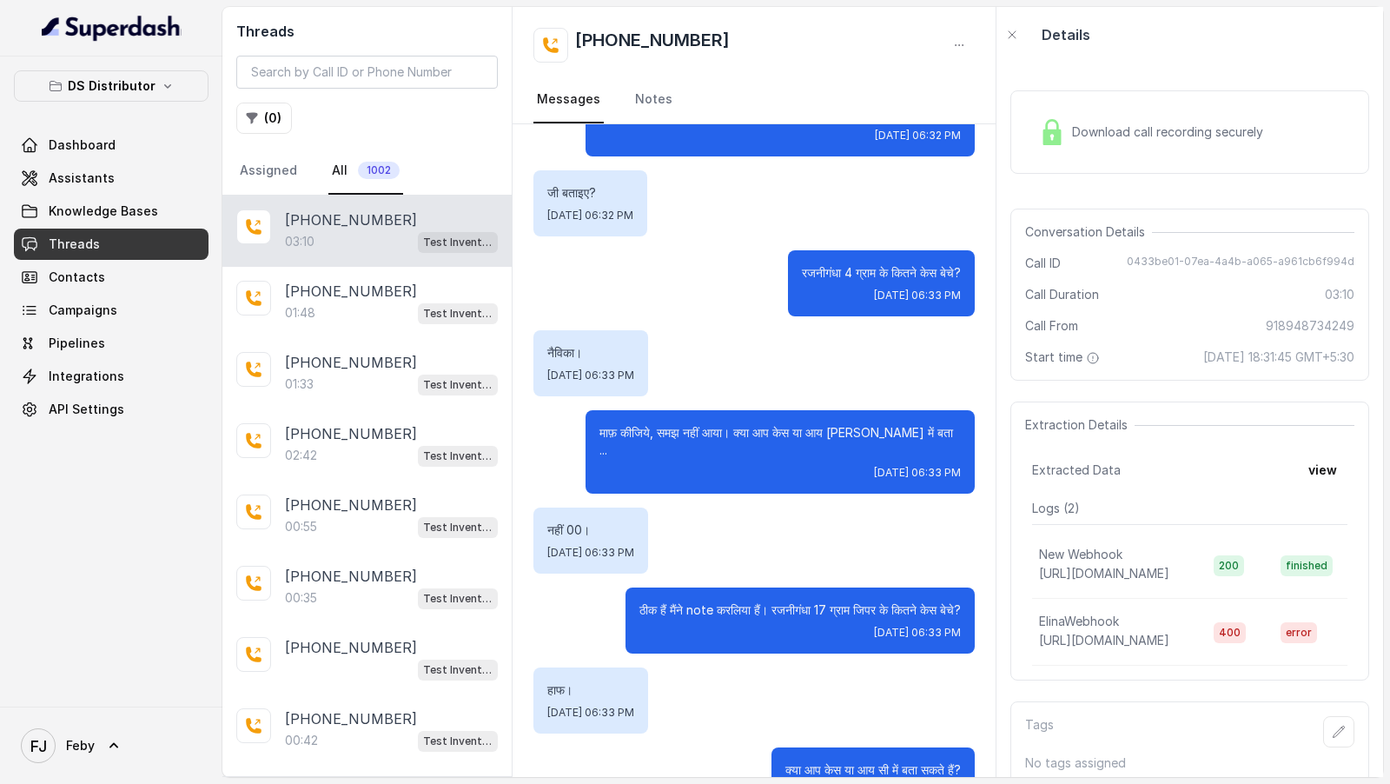
click at [760, 434] on p "माफ़ कीजिये, समझ नहीं आया। क्या आप केस या आय [PERSON_NAME] में बता ..." at bounding box center [780, 441] width 361 height 35
click at [726, 525] on div "नहीं 00। [DATE] 06:33 PM" at bounding box center [754, 540] width 441 height 66
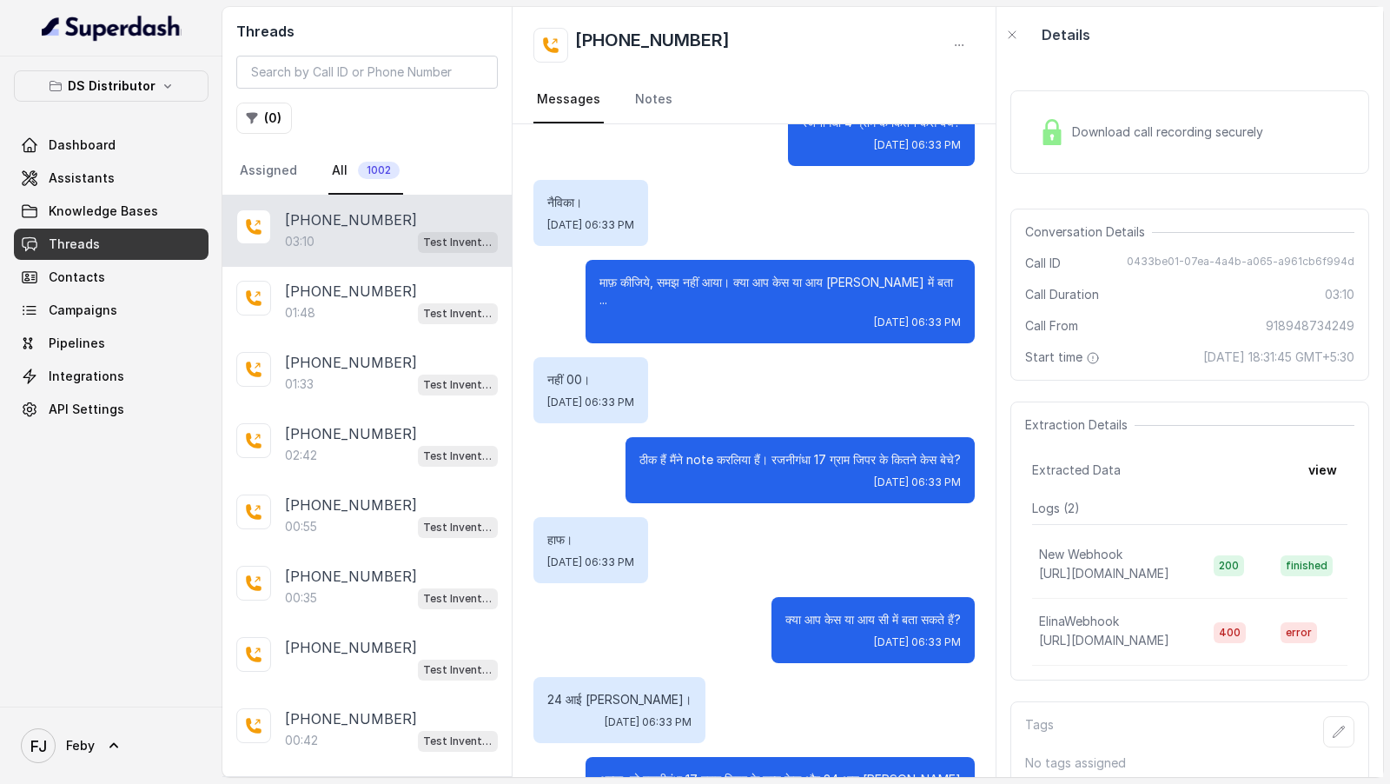
scroll to position [461, 0]
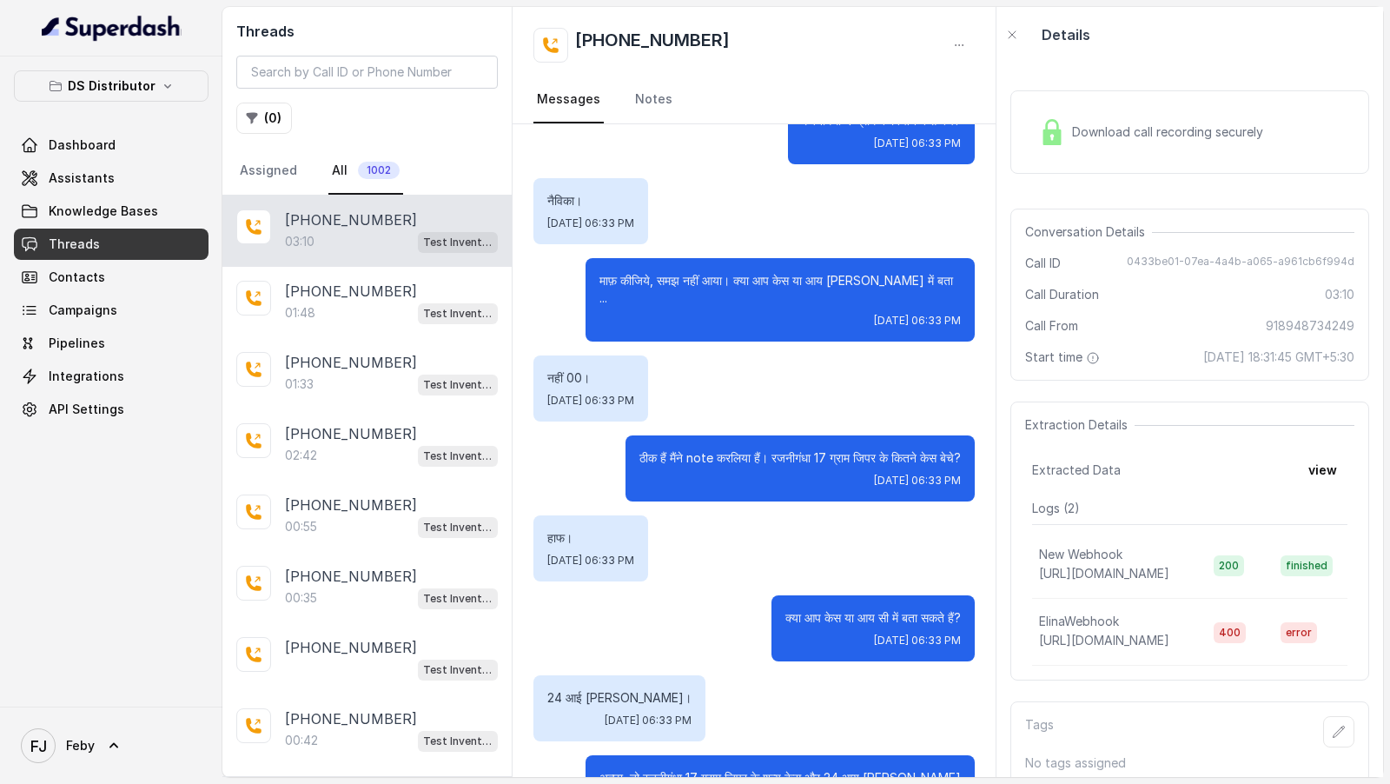
click at [717, 449] on p "ठीक हैं मैंने note करलिया हैं। रजनीगंधा 17 ग्राम जिपर के कितने केस बेचे?" at bounding box center [800, 457] width 321 height 17
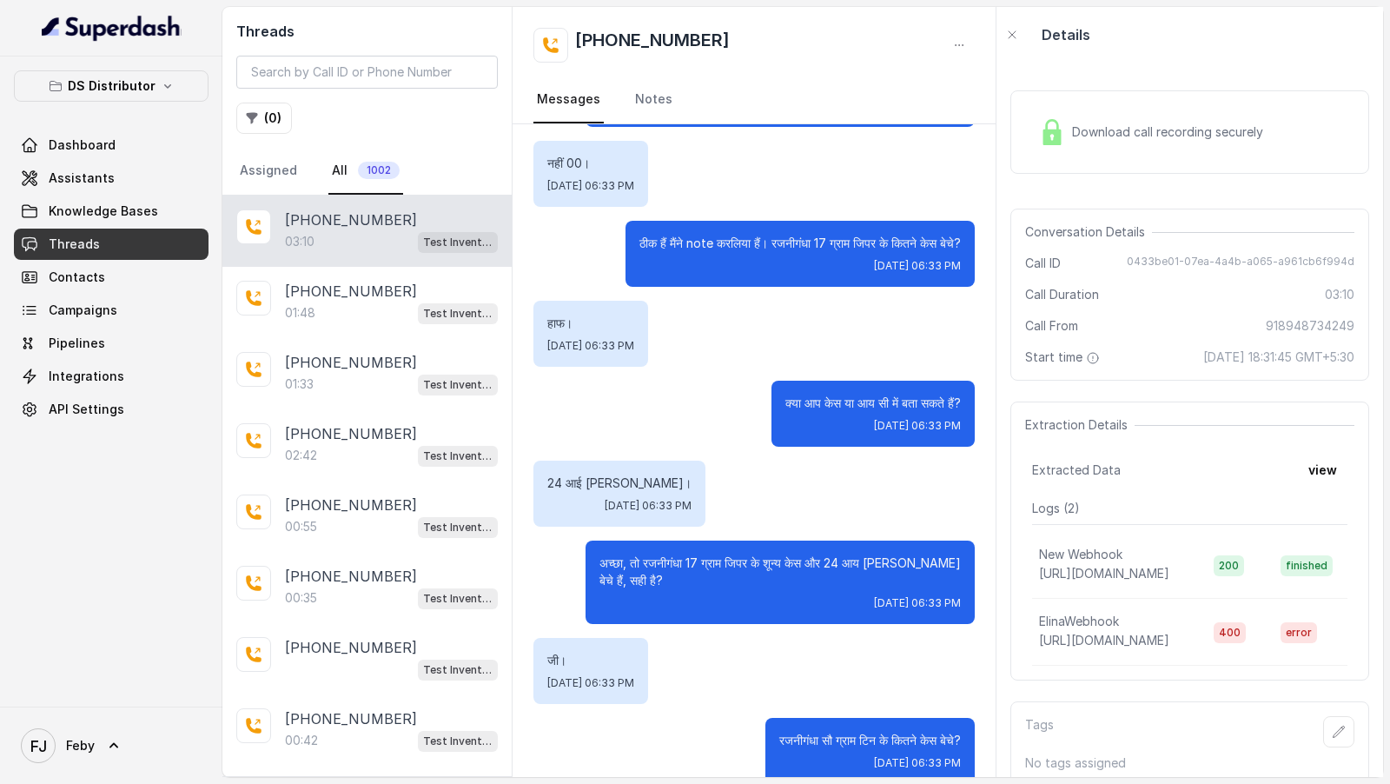
scroll to position [679, 0]
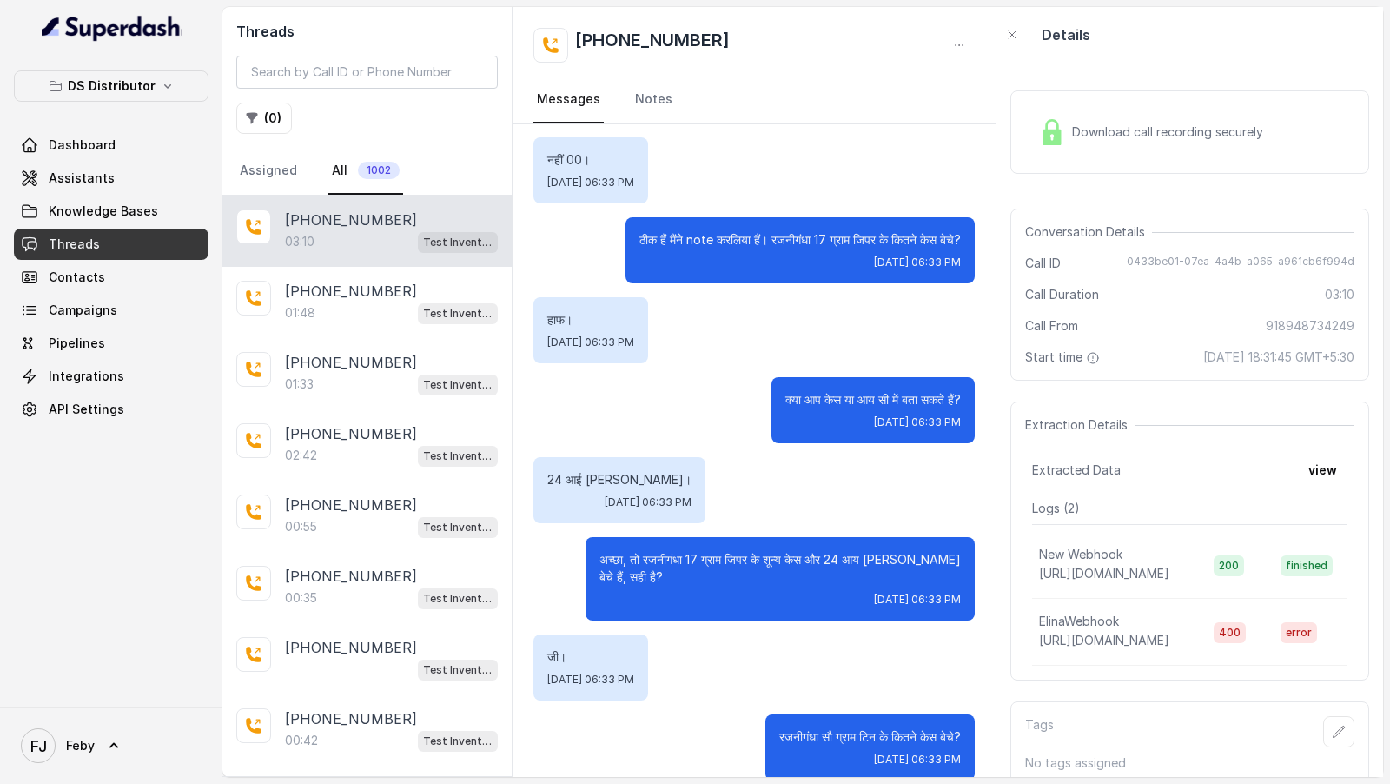
click at [715, 537] on div "अच्छा, तो रजनीगंधा 17 ग्राम जिपर के शून्य केस और 24 आय [PERSON_NAME] बेचे हैं, …" at bounding box center [780, 578] width 389 height 83
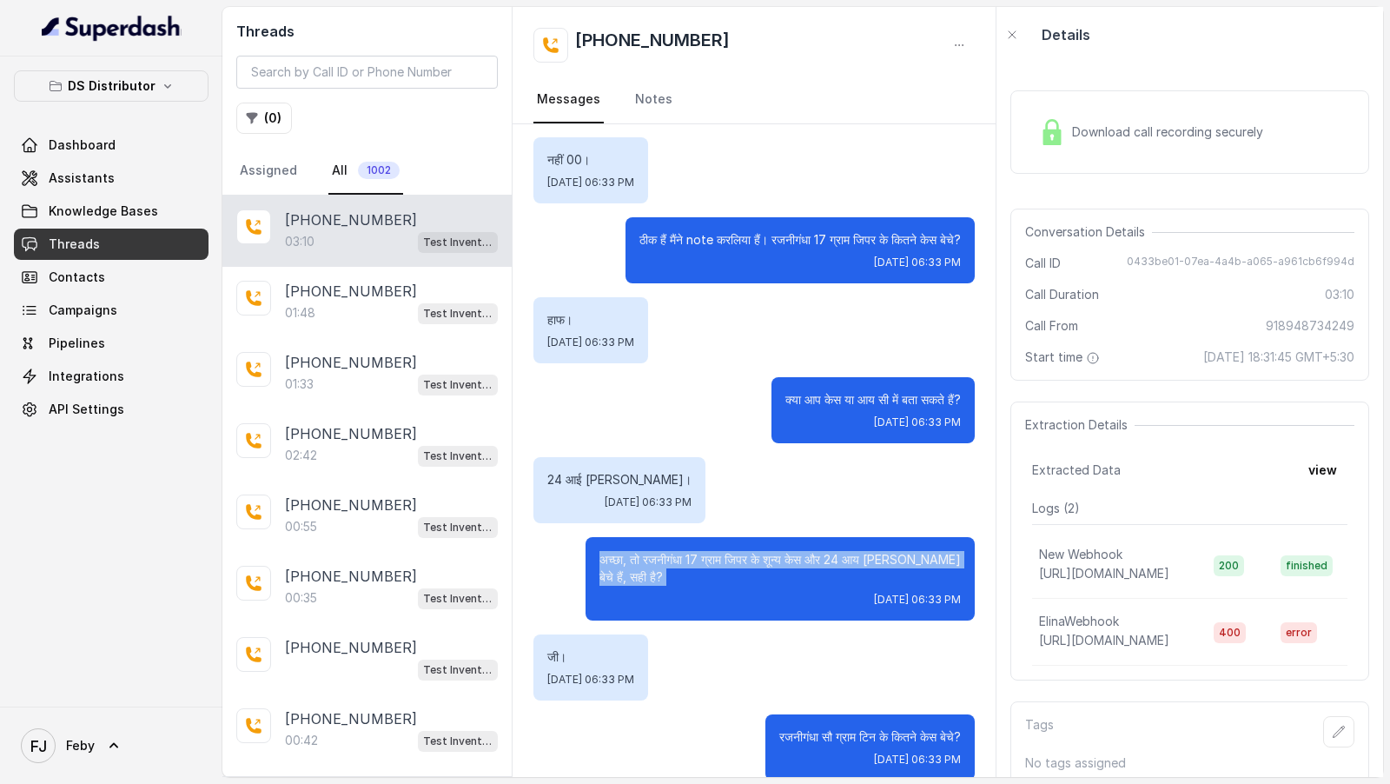
click at [715, 537] on div "अच्छा, तो रजनीगंधा 17 ग्राम जिपर के शून्य केस और 24 आय [PERSON_NAME] बेचे हैं, …" at bounding box center [780, 578] width 389 height 83
click at [707, 593] on div "[DATE] 06:33 PM" at bounding box center [780, 600] width 361 height 14
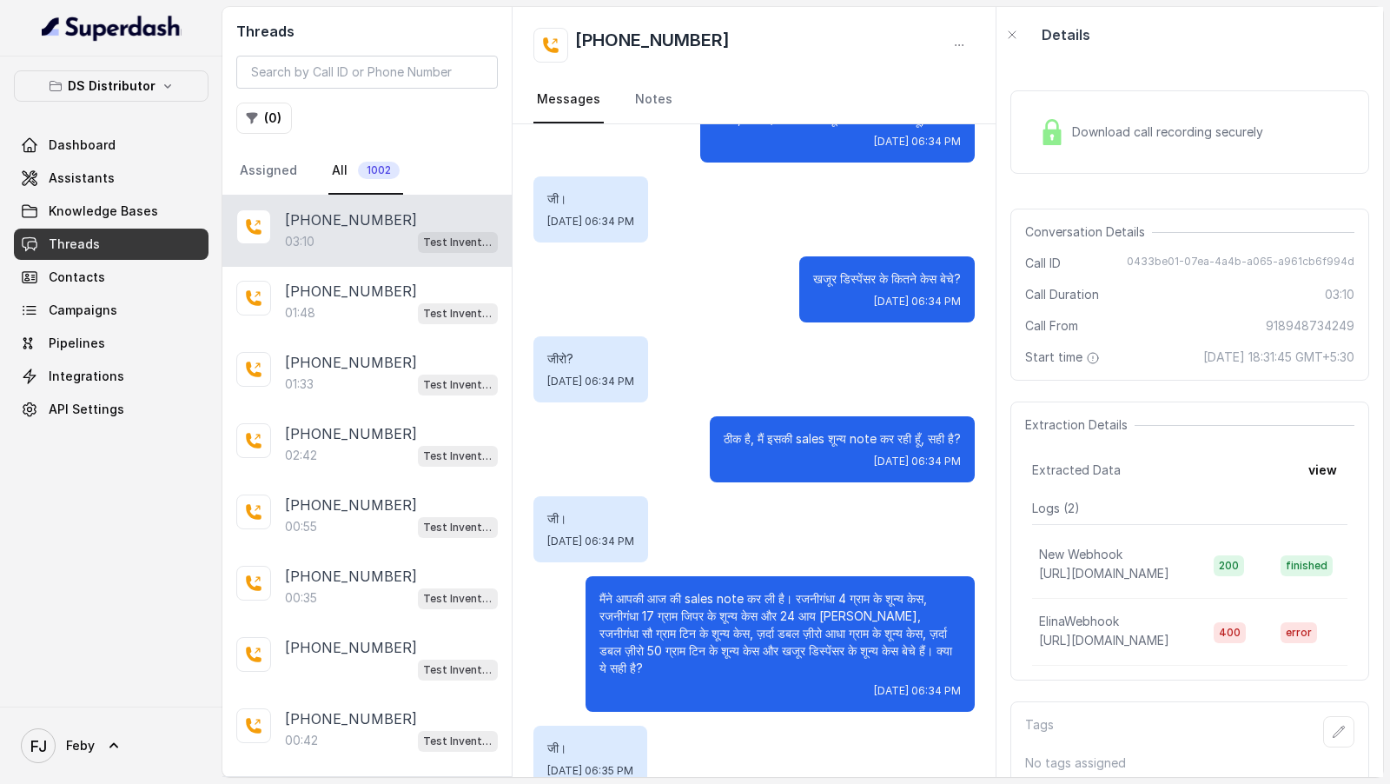
scroll to position [2335, 0]
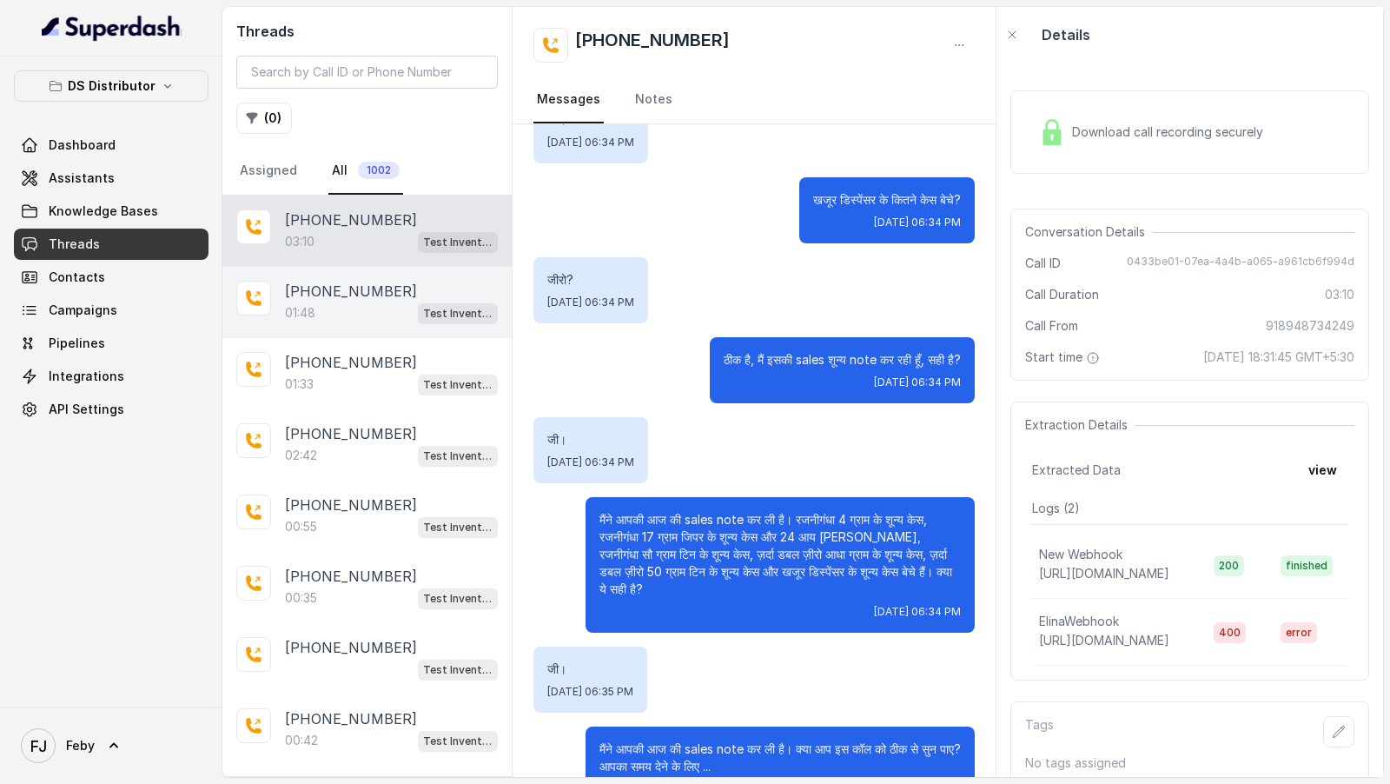
click at [419, 297] on div "[PHONE_NUMBER]" at bounding box center [391, 291] width 213 height 21
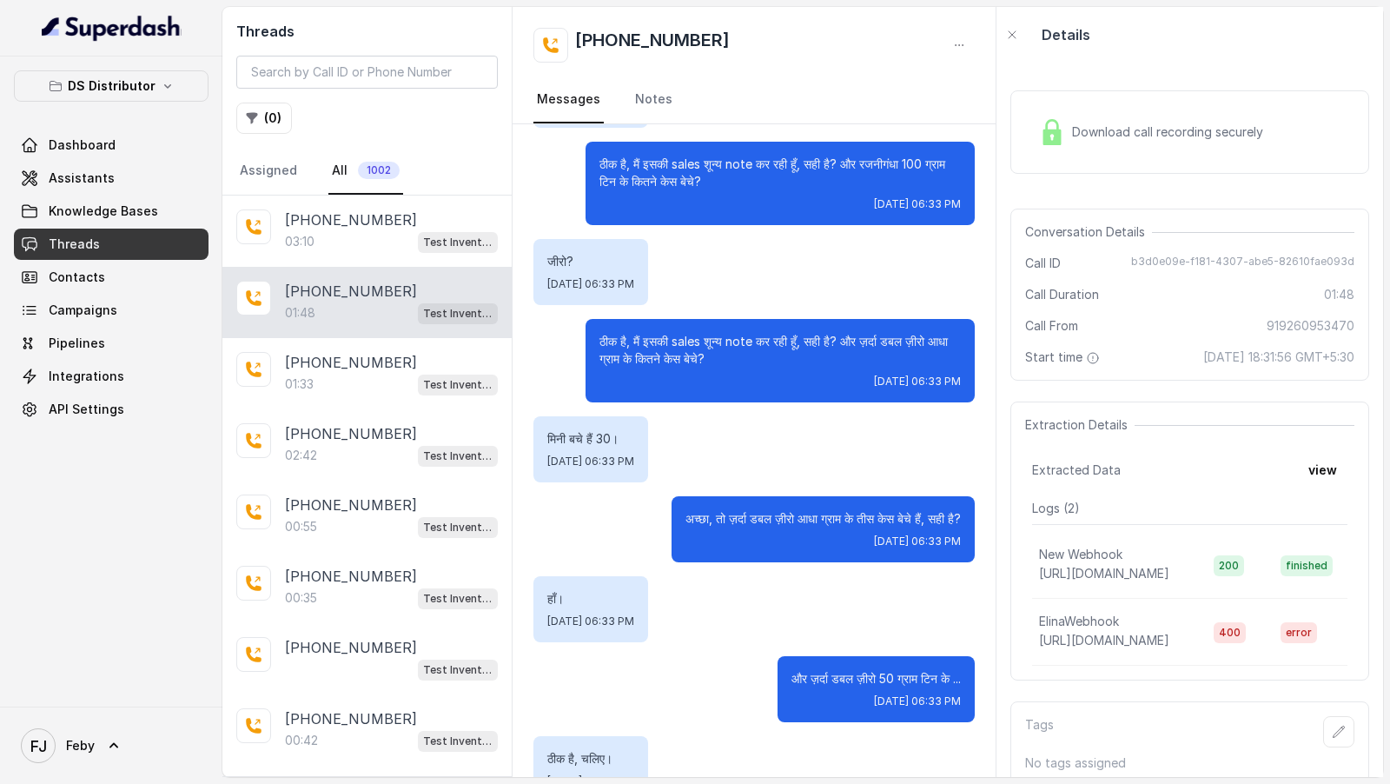
scroll to position [1403, 0]
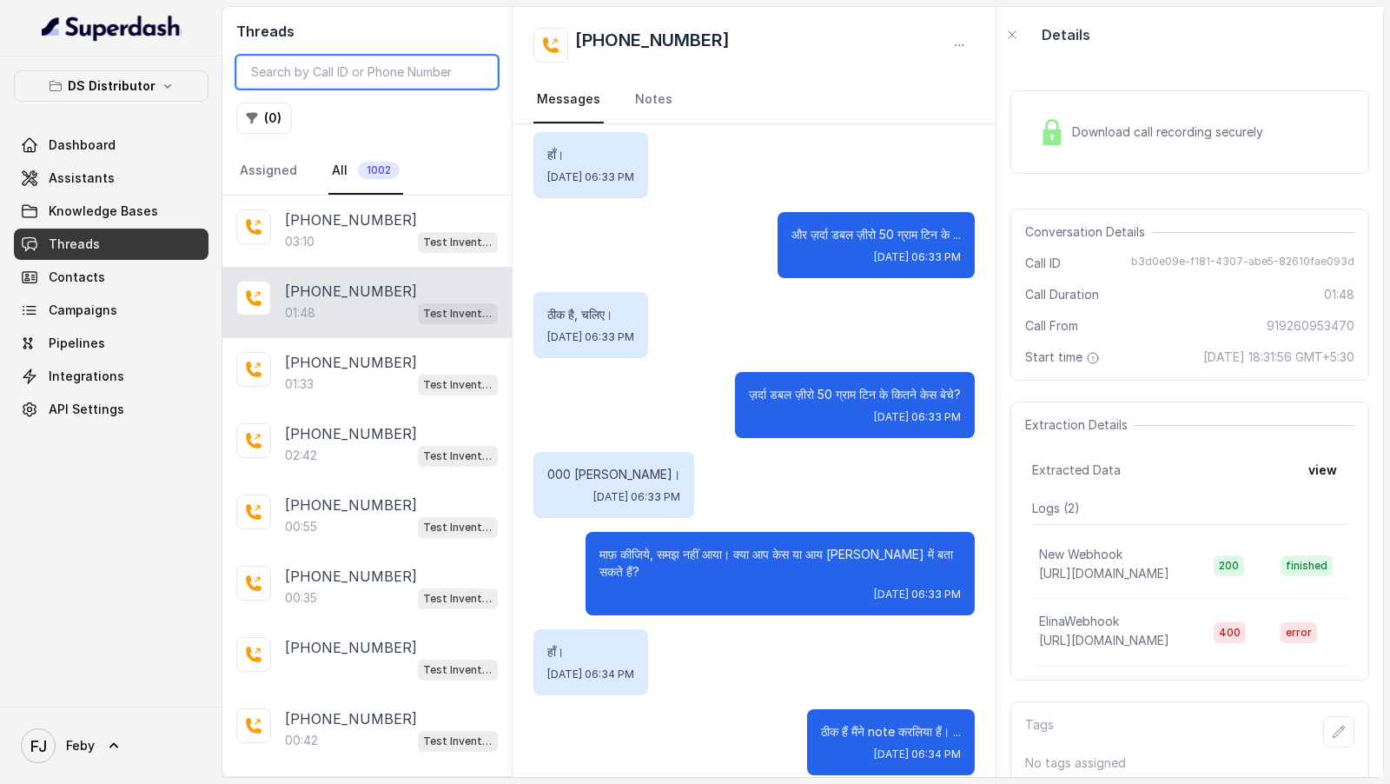
click at [361, 71] on input "search" at bounding box center [367, 72] width 262 height 33
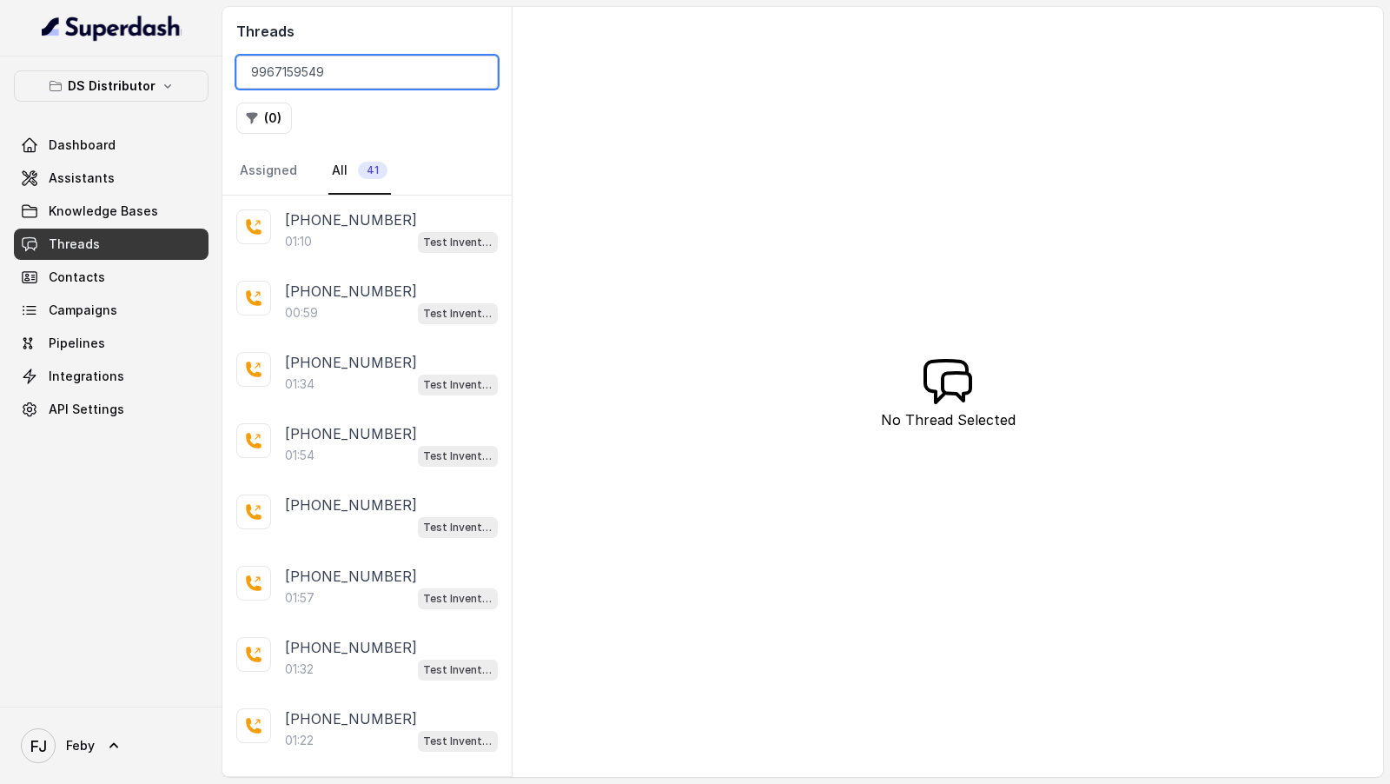
type input "9967159549"
click at [370, 245] on div "01:10 Test Inventory" at bounding box center [391, 241] width 213 height 23
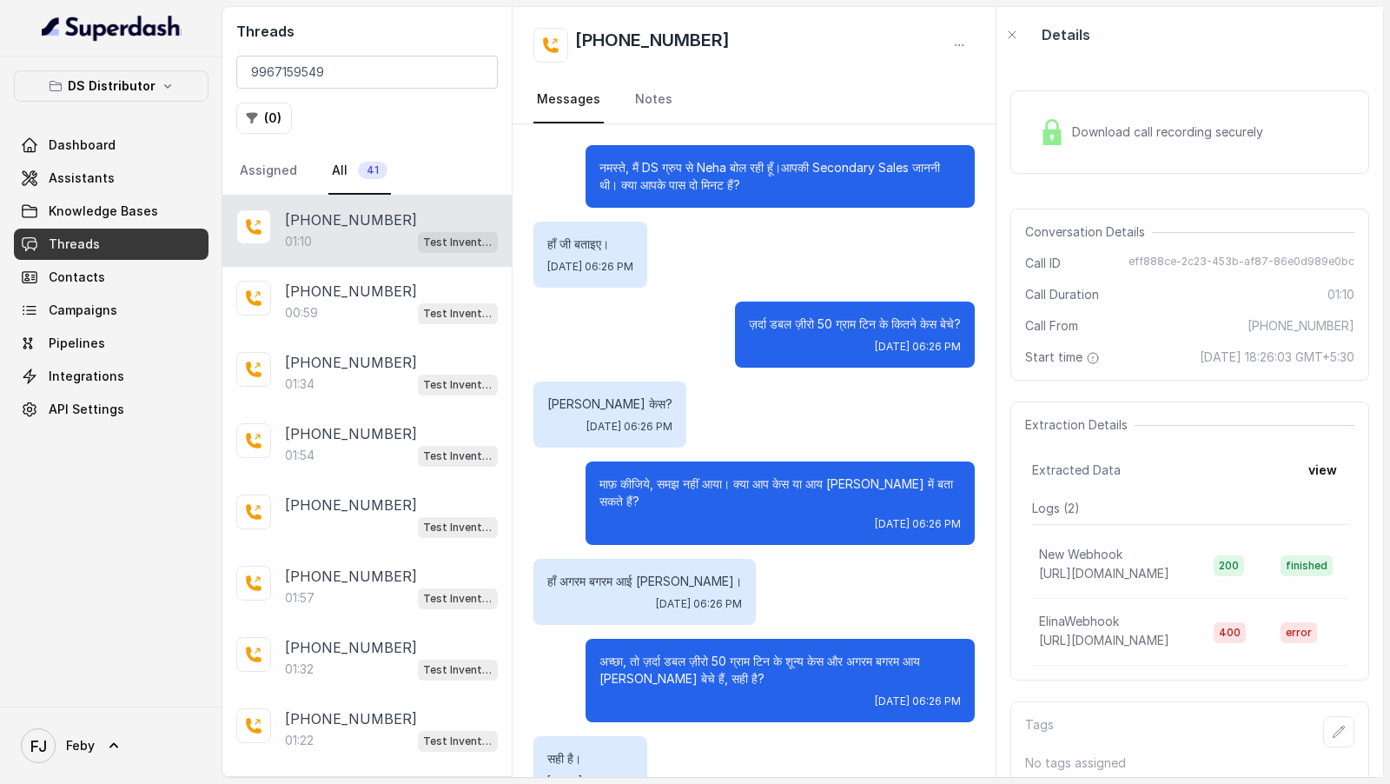
scroll to position [427, 0]
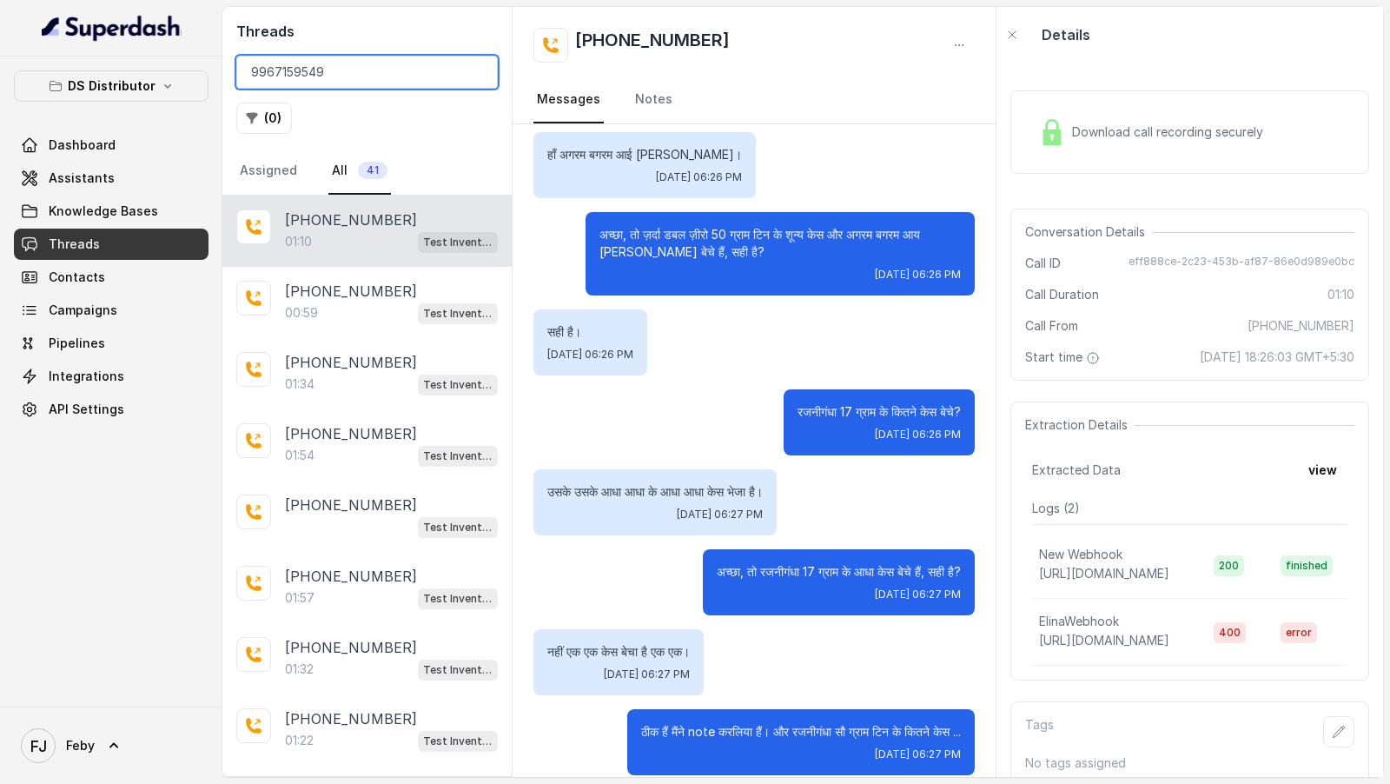
click at [411, 69] on input "9967159549" at bounding box center [367, 72] width 262 height 33
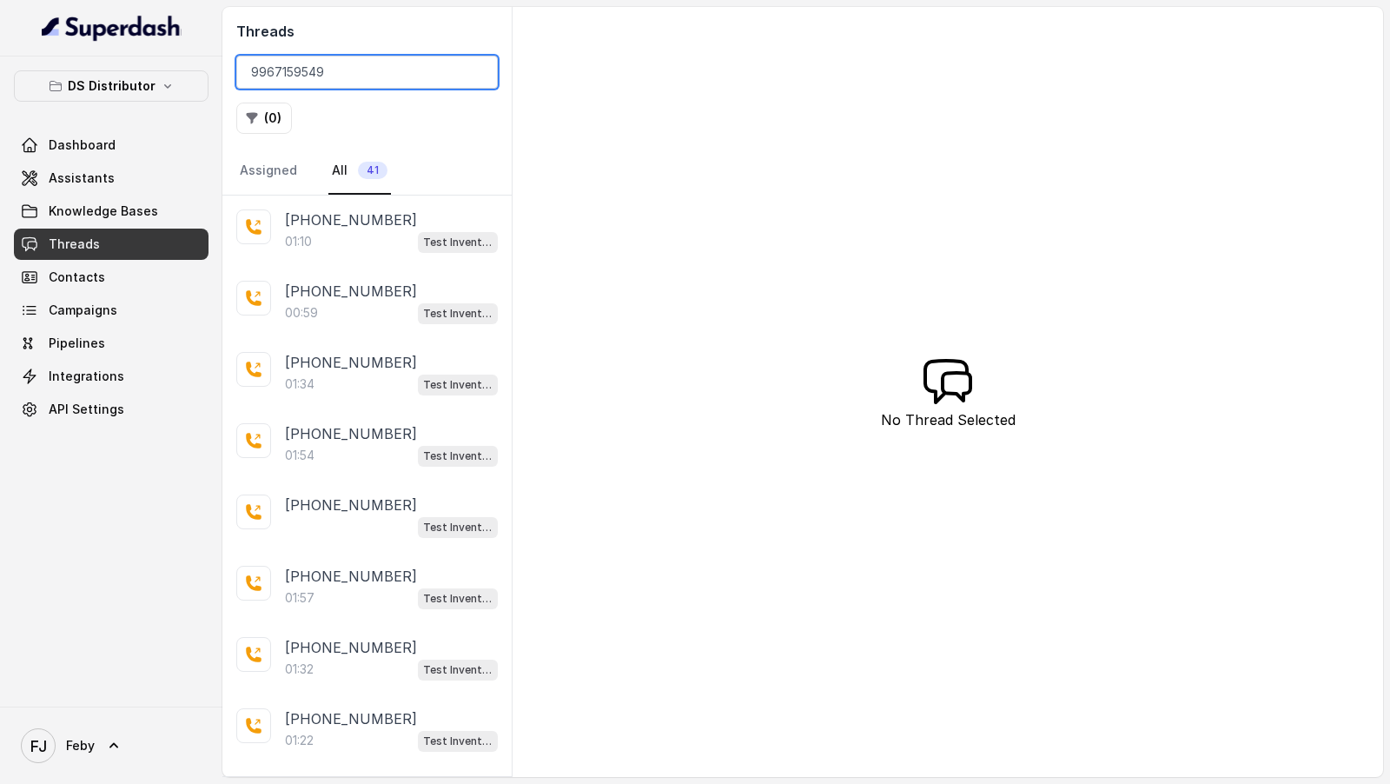
type input "9967159549"
click at [417, 255] on div "[PHONE_NUMBER]:10 Test Inventory" at bounding box center [366, 231] width 289 height 71
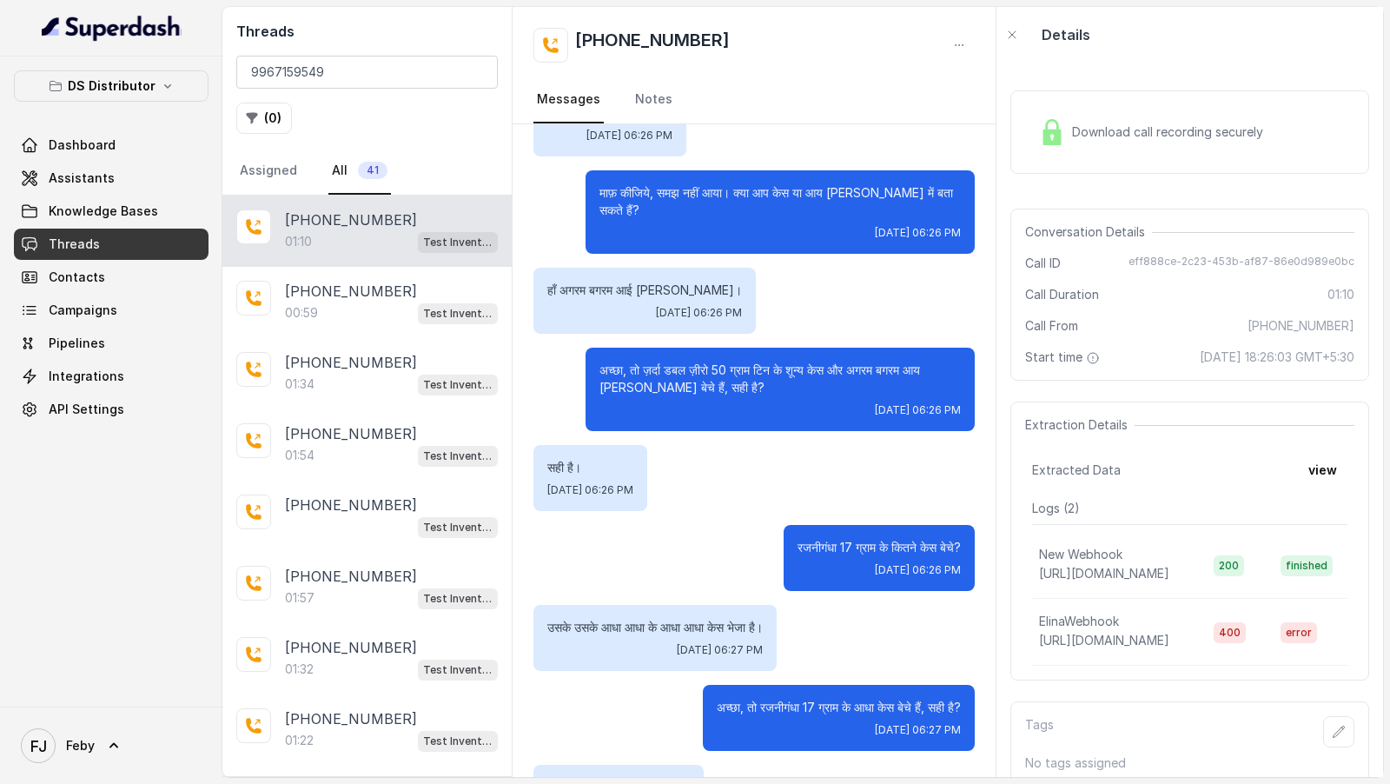
scroll to position [299, 0]
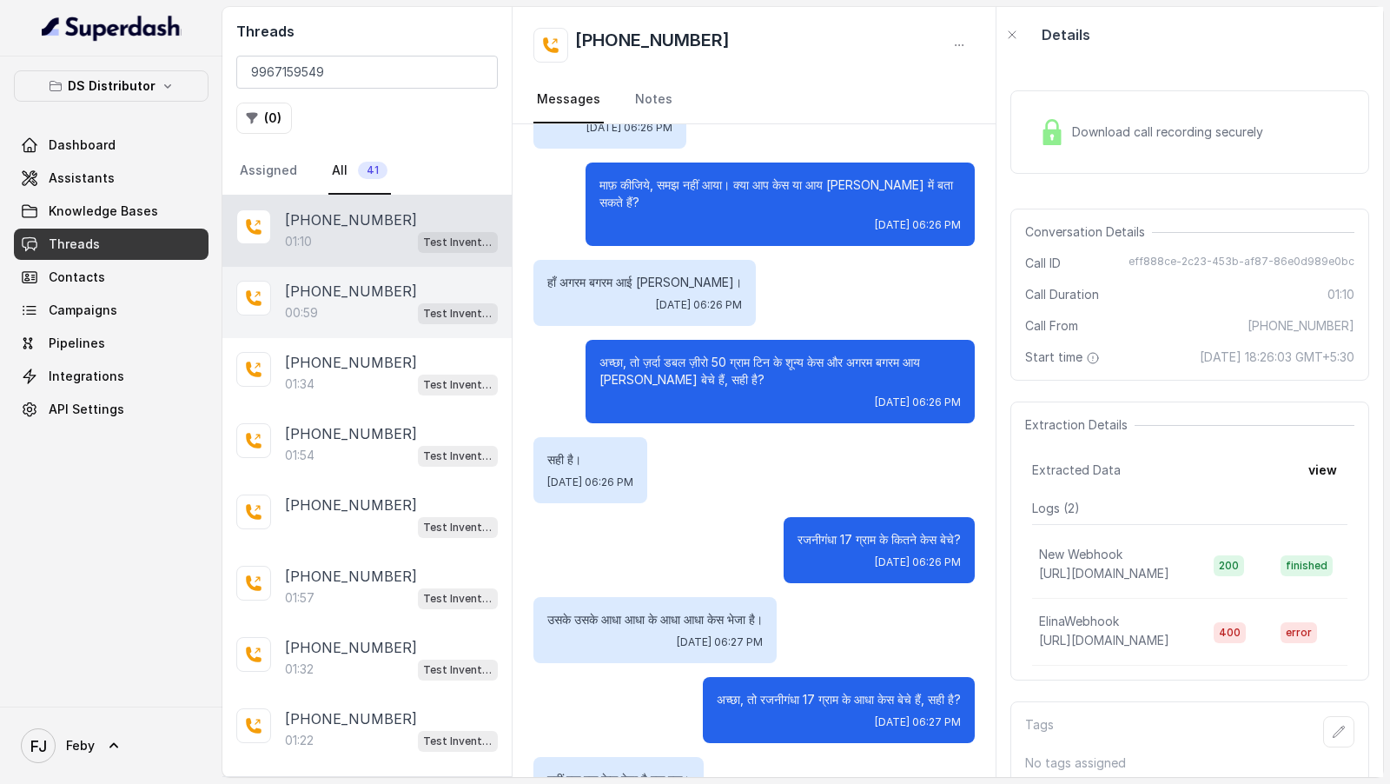
click at [343, 302] on div "00:59 Test Inventory" at bounding box center [391, 313] width 213 height 23
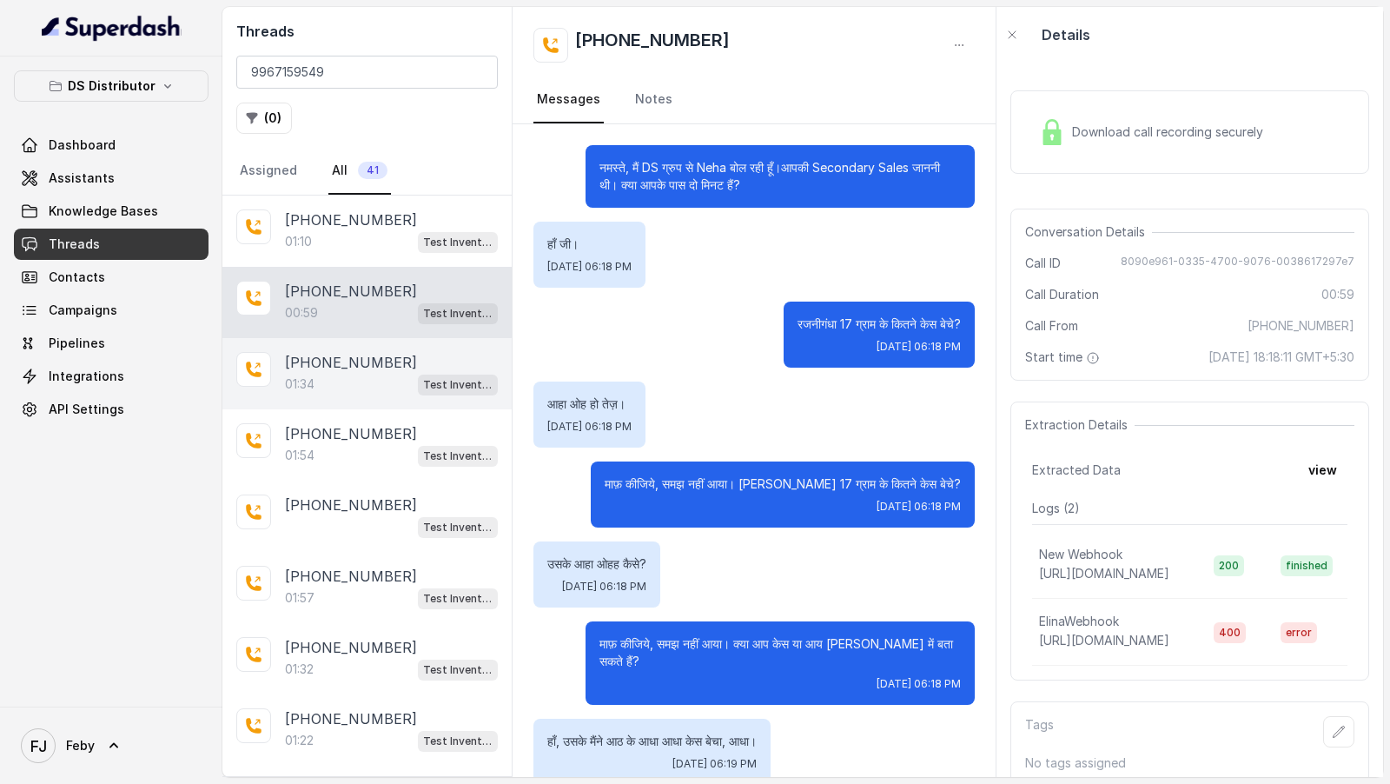
click at [355, 367] on p "[PHONE_NUMBER]" at bounding box center [351, 362] width 132 height 21
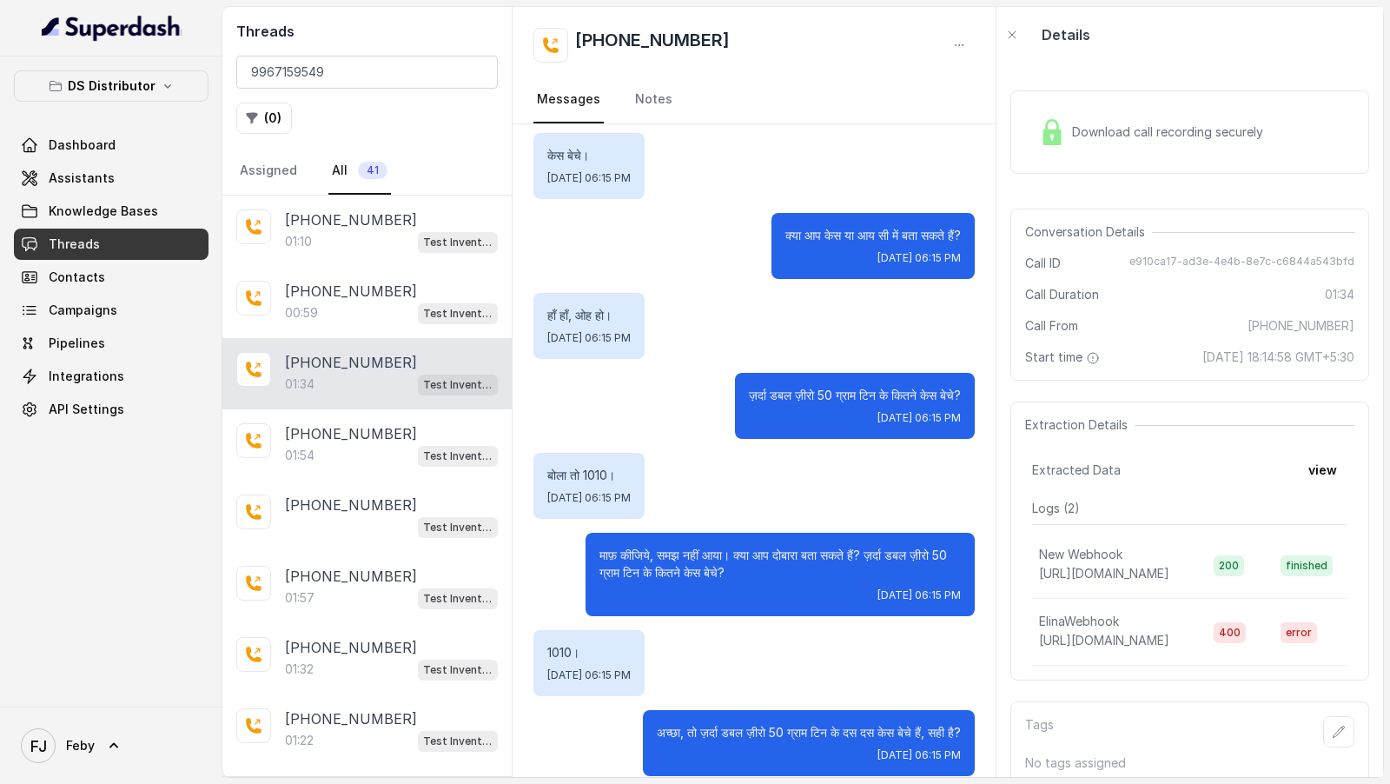
scroll to position [275, 0]
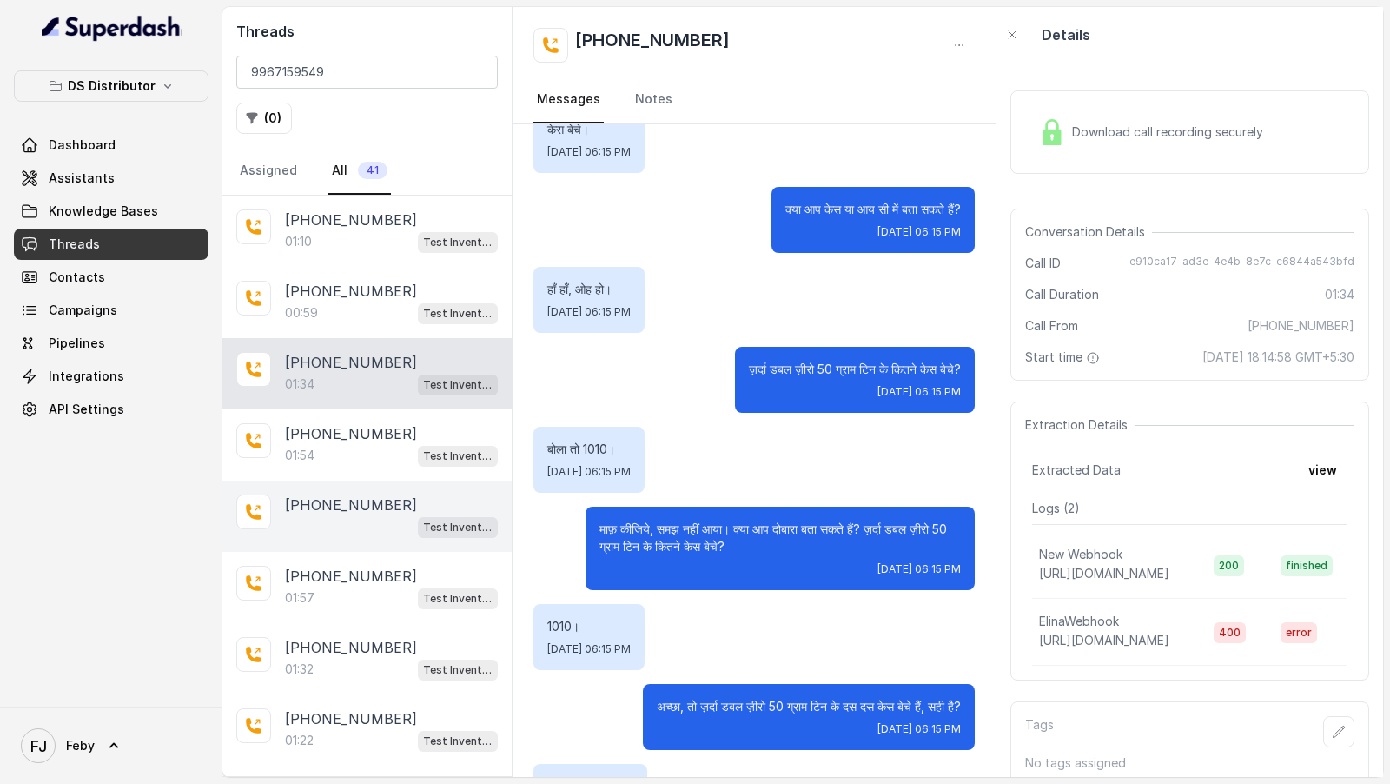
click at [308, 481] on div "[PHONE_NUMBER] Test Inventory" at bounding box center [366, 516] width 289 height 71
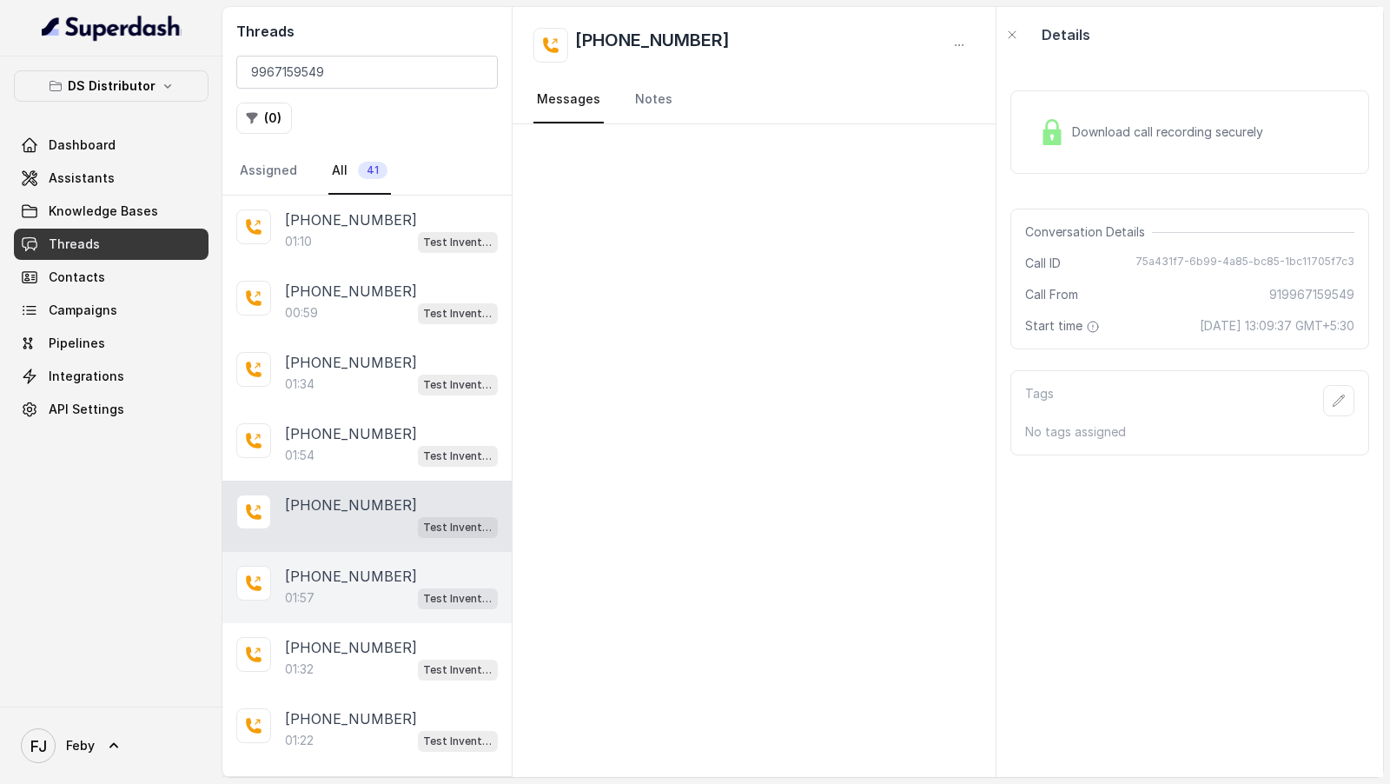
click at [381, 613] on div "[PHONE_NUMBER]:57 Test Inventory" at bounding box center [366, 587] width 289 height 71
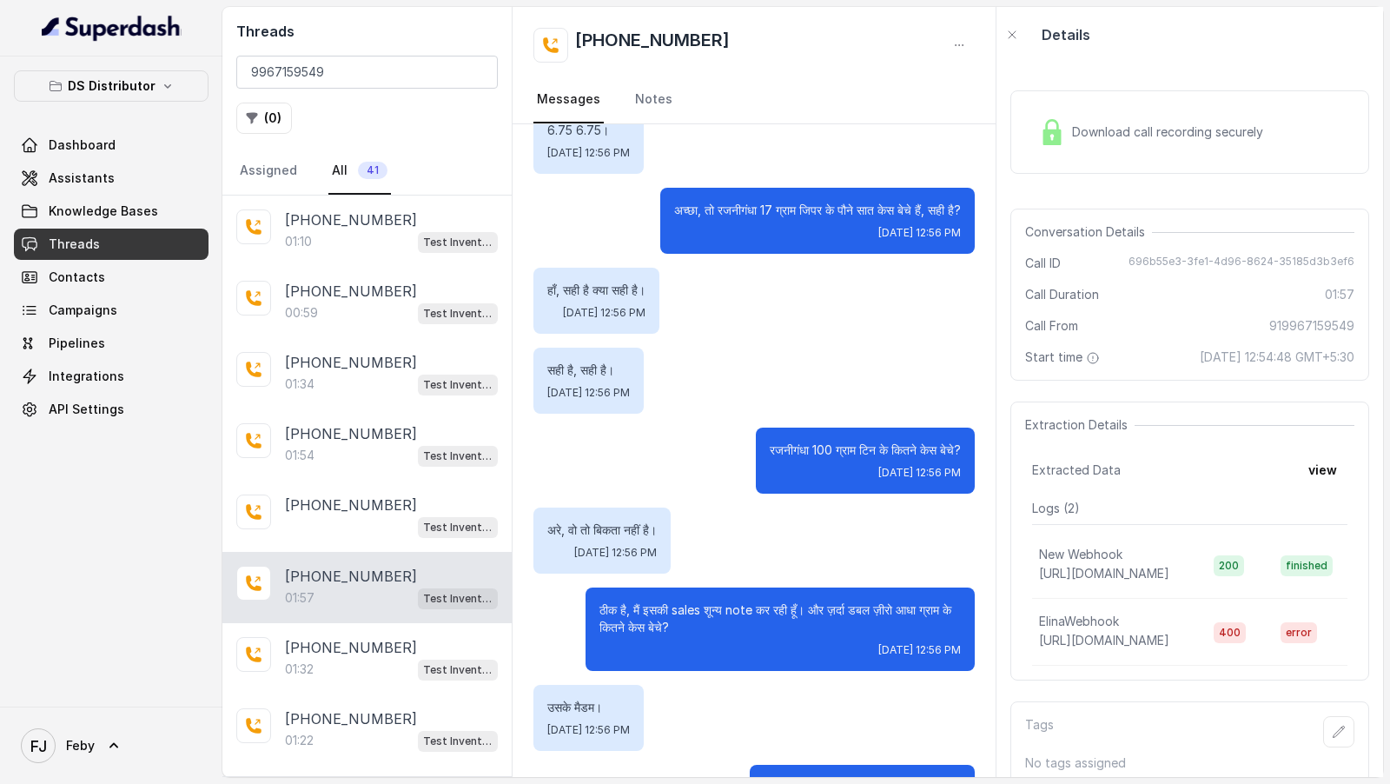
scroll to position [791, 0]
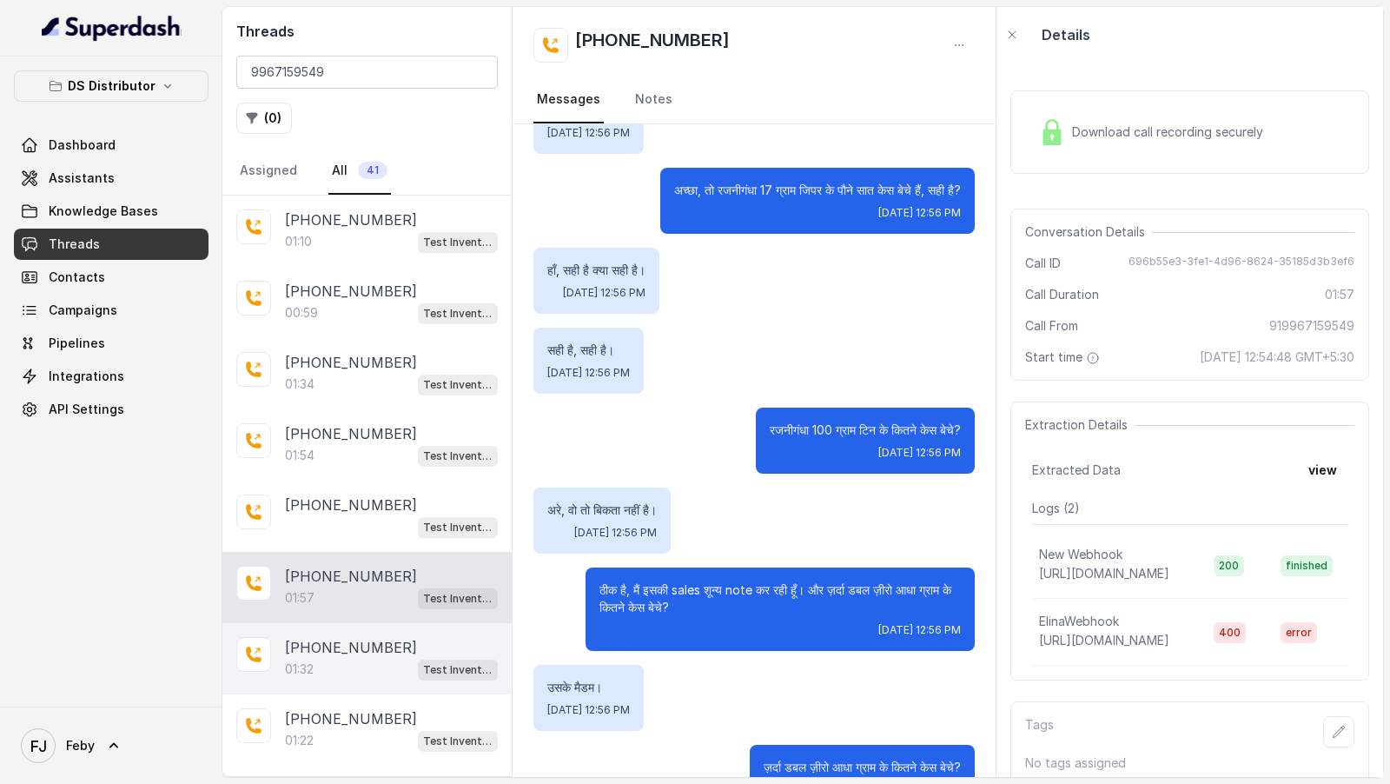
click at [322, 685] on div "[PHONE_NUMBER]:32 Test Inventory" at bounding box center [366, 658] width 289 height 71
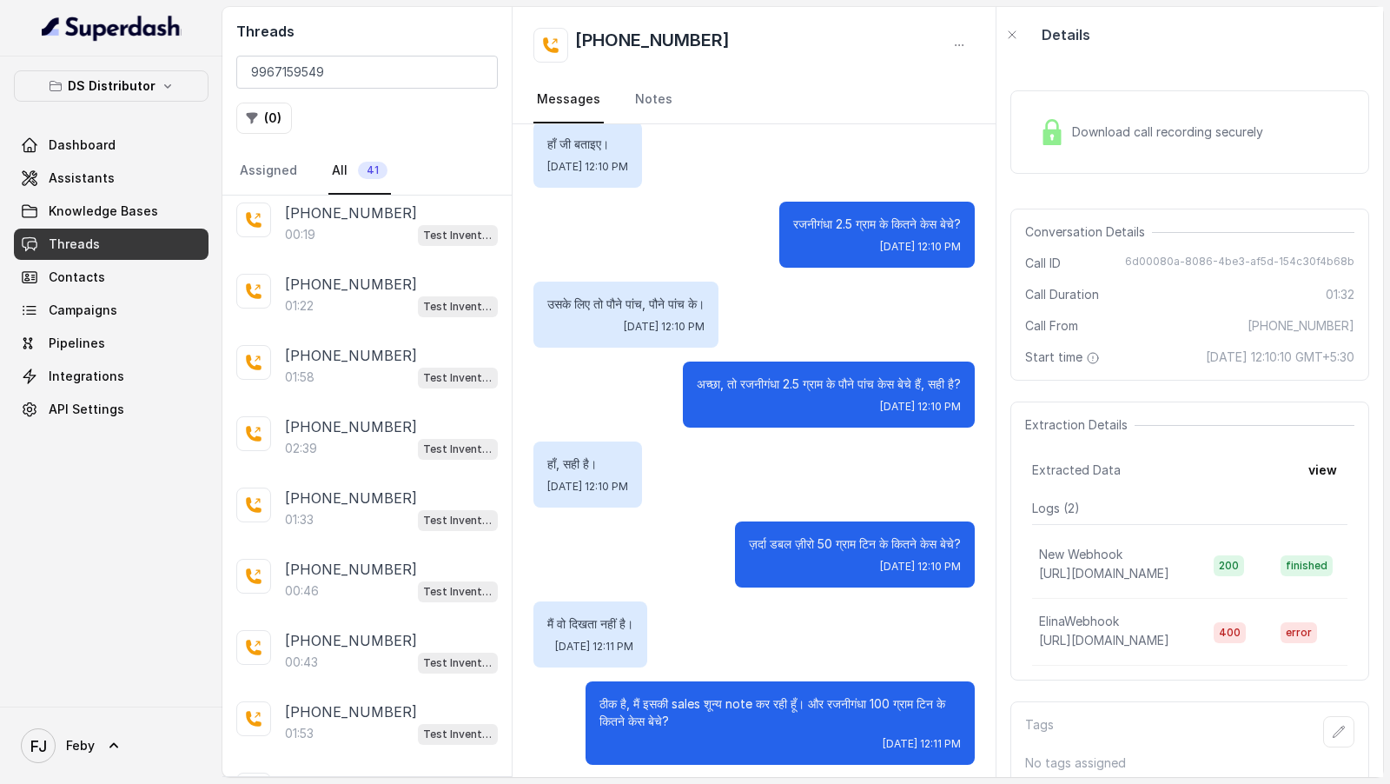
scroll to position [578, 0]
click at [365, 436] on div "02:39 Test Inventory" at bounding box center [391, 447] width 213 height 23
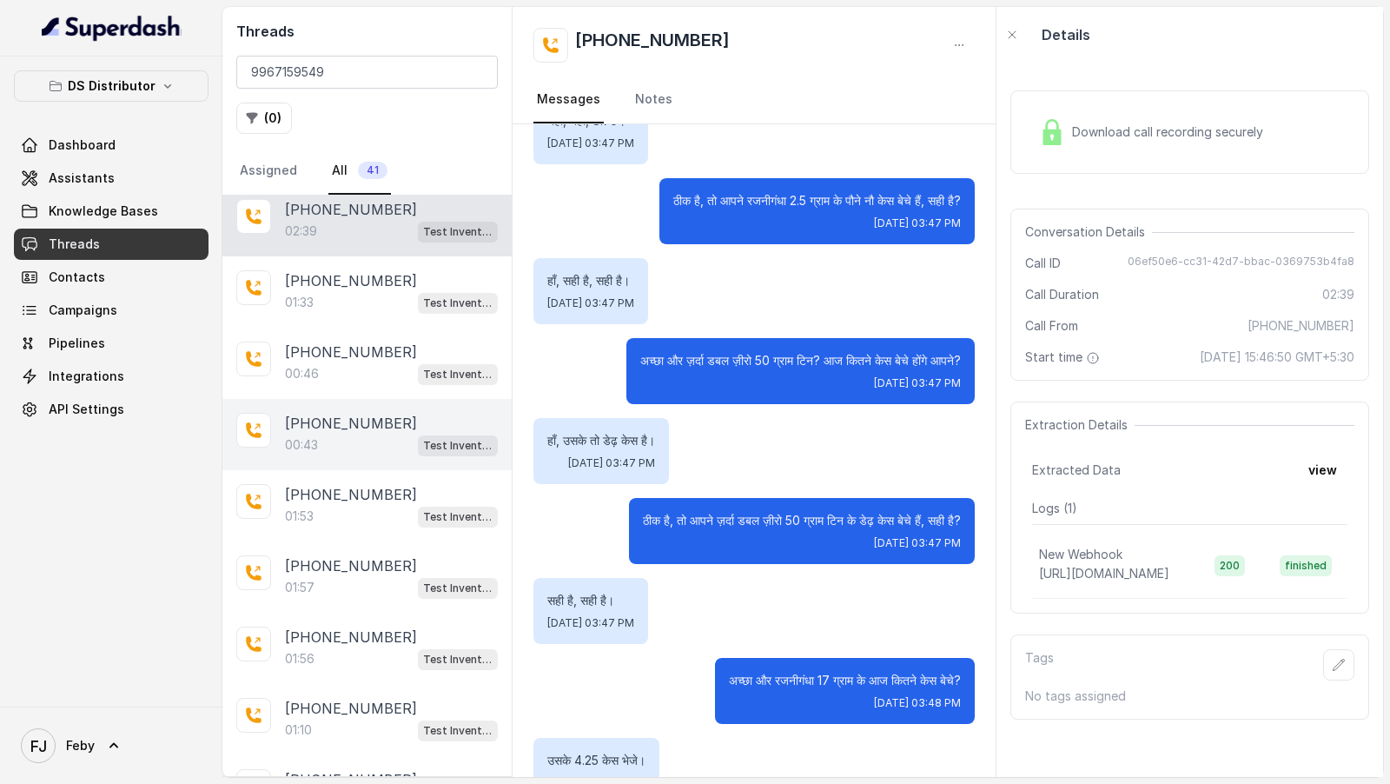
scroll to position [795, 0]
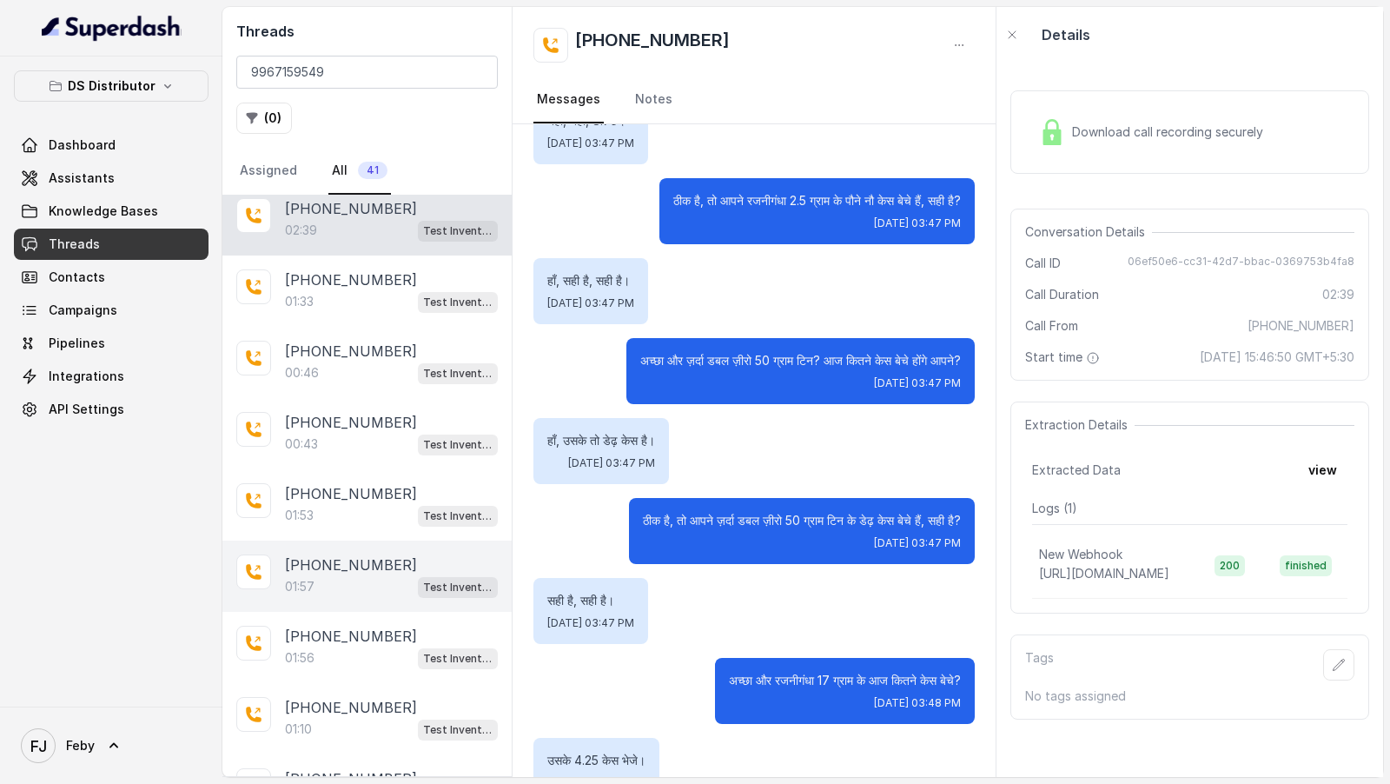
click at [412, 559] on div "[PHONE_NUMBER]" at bounding box center [391, 564] width 213 height 21
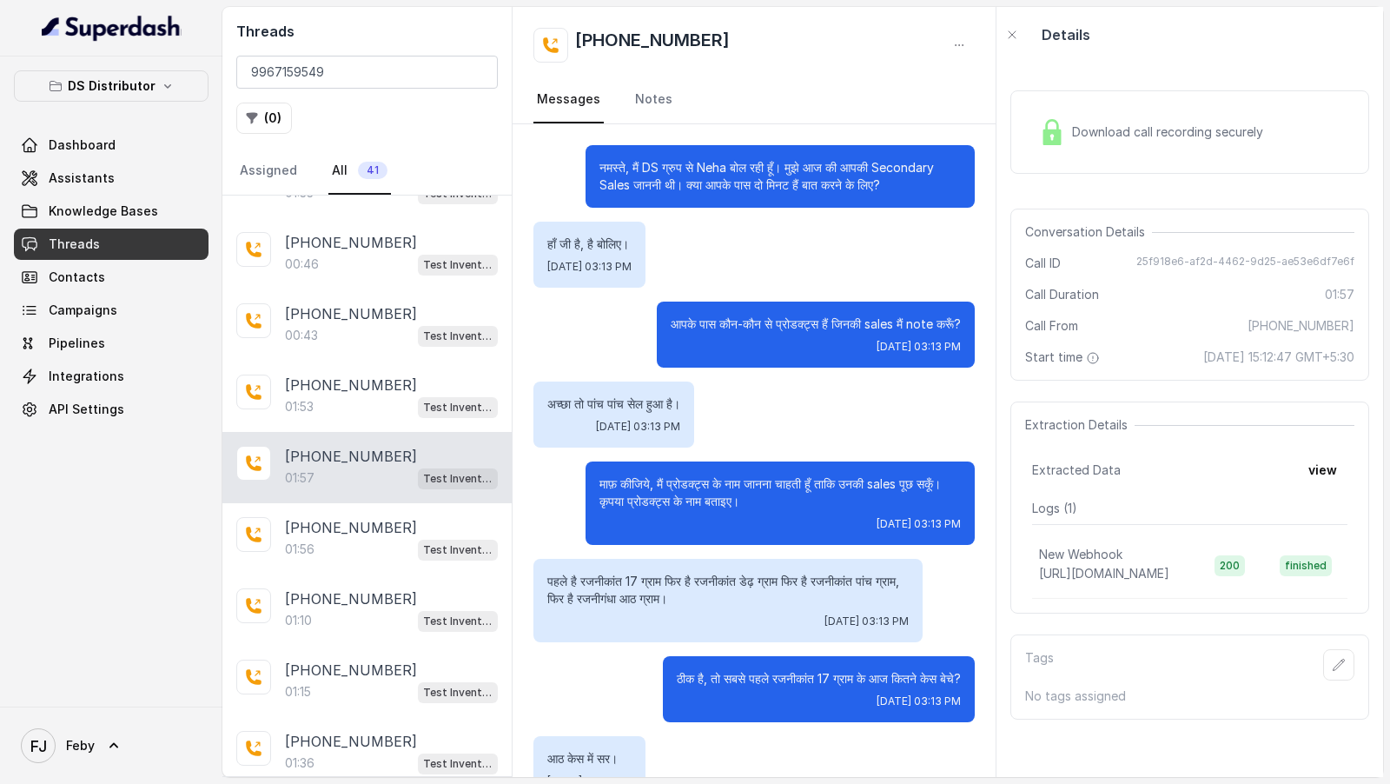
scroll to position [915, 0]
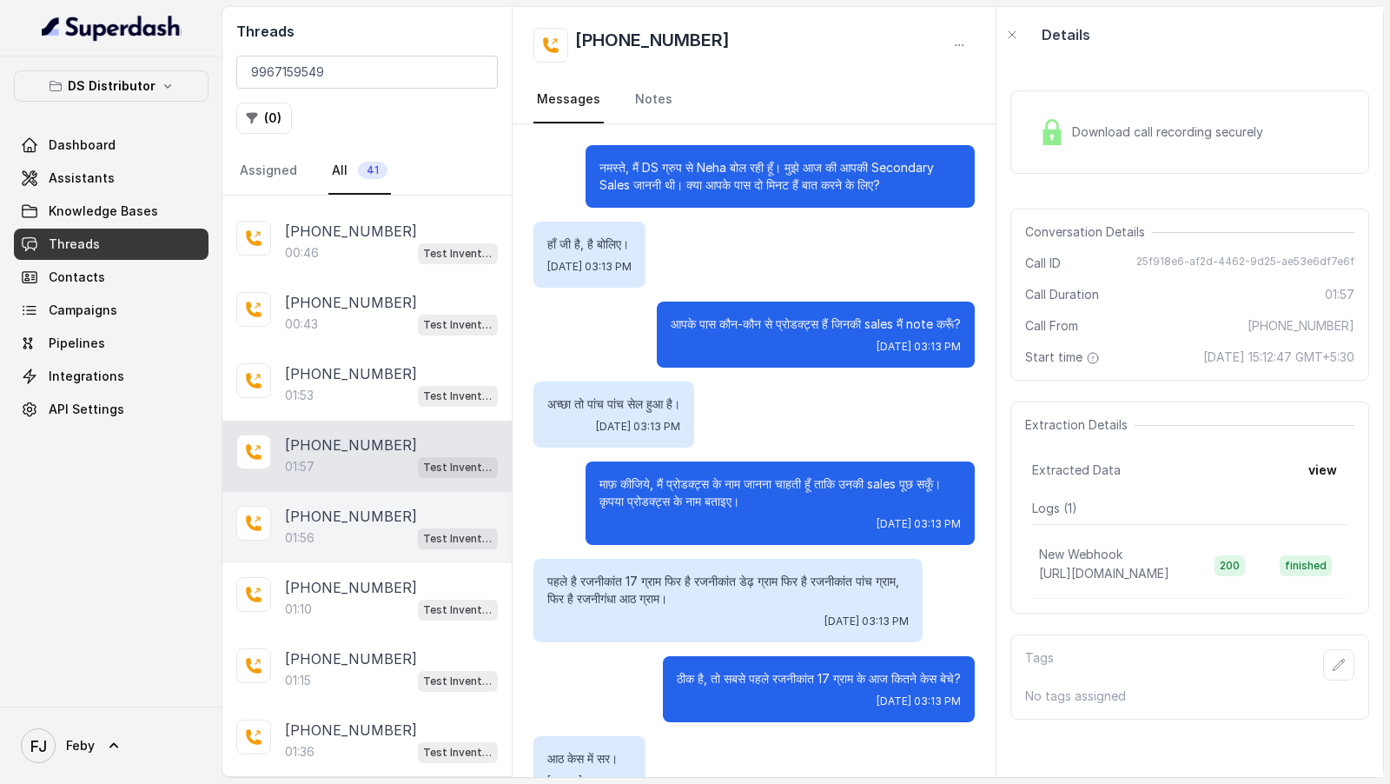
click at [398, 508] on div "[PHONE_NUMBER]" at bounding box center [391, 516] width 213 height 21
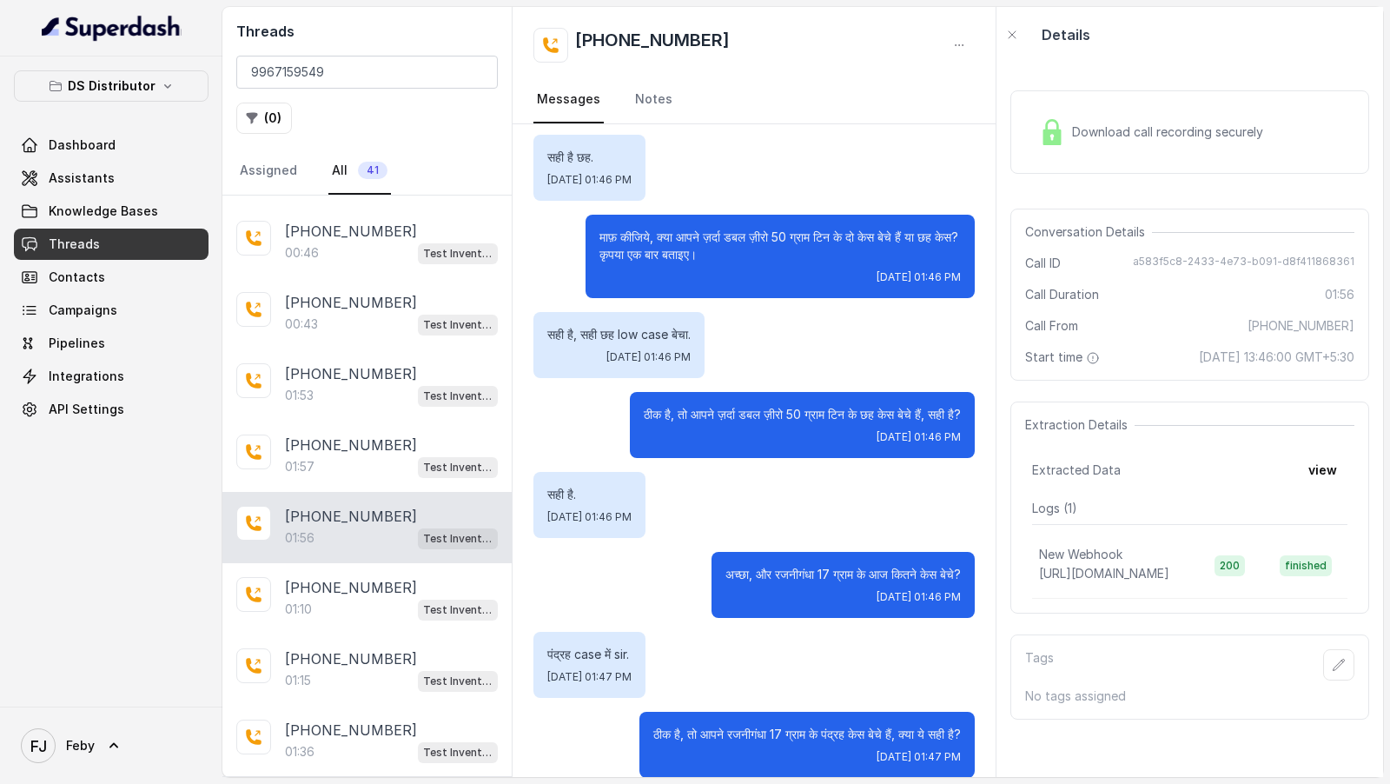
scroll to position [1243, 0]
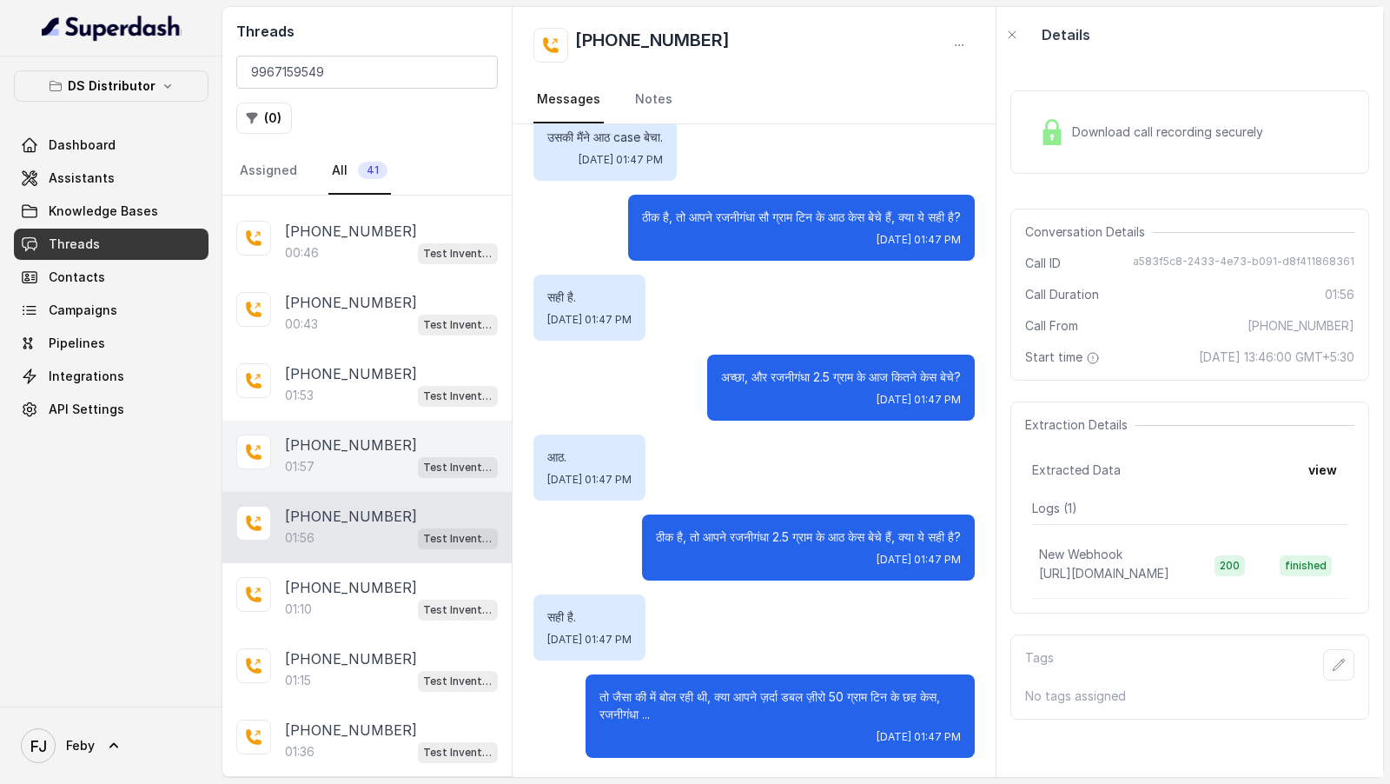
click at [369, 475] on div "[PHONE_NUMBER]:57 Test Inventory" at bounding box center [366, 456] width 289 height 71
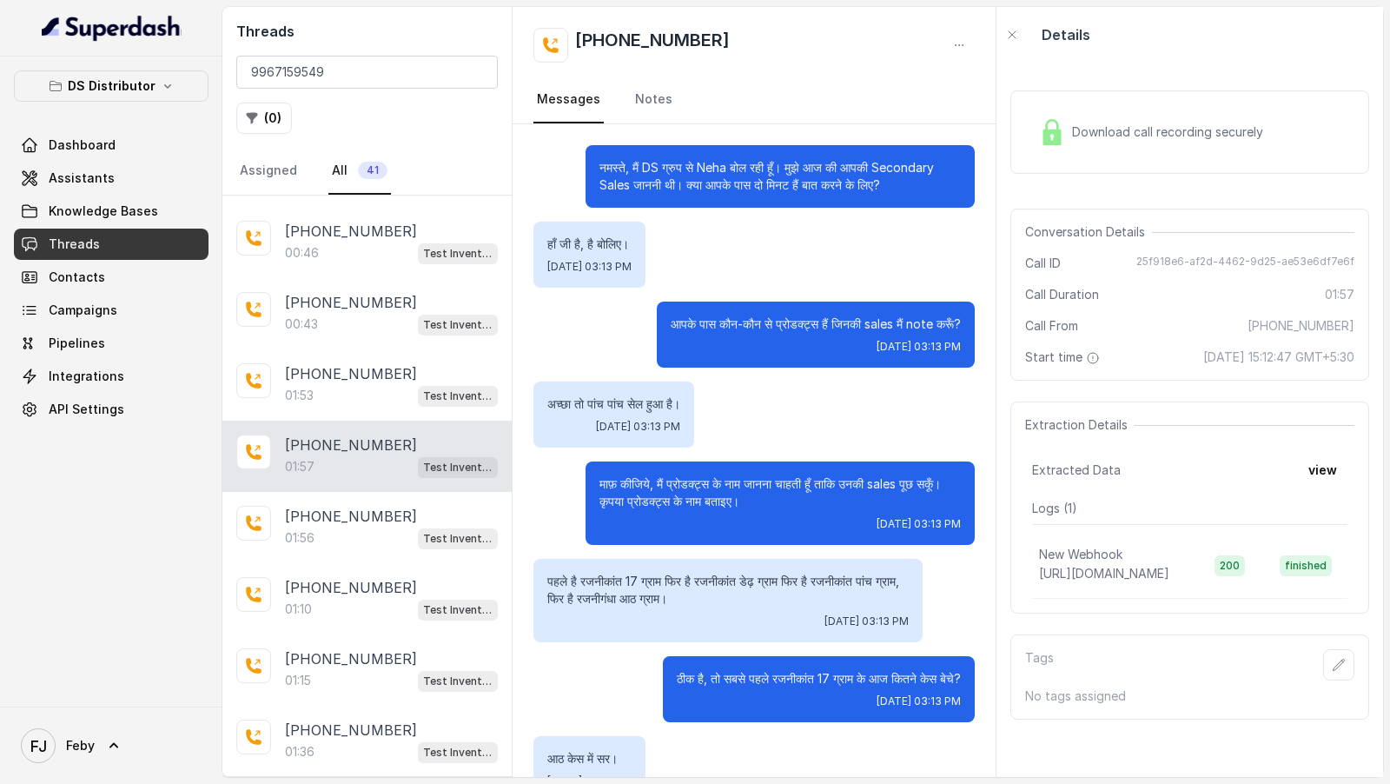
scroll to position [1243, 0]
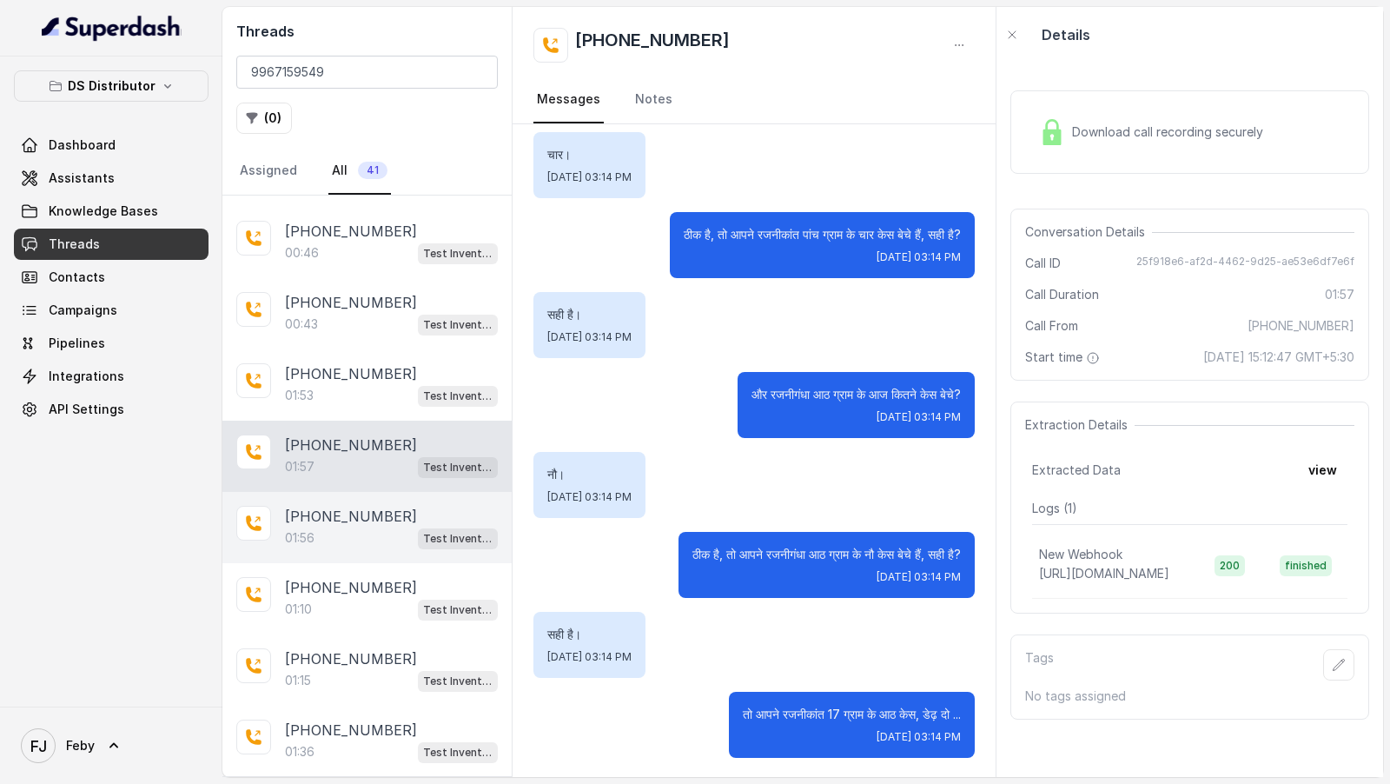
click at [405, 506] on div "[PHONE_NUMBER]" at bounding box center [391, 516] width 213 height 21
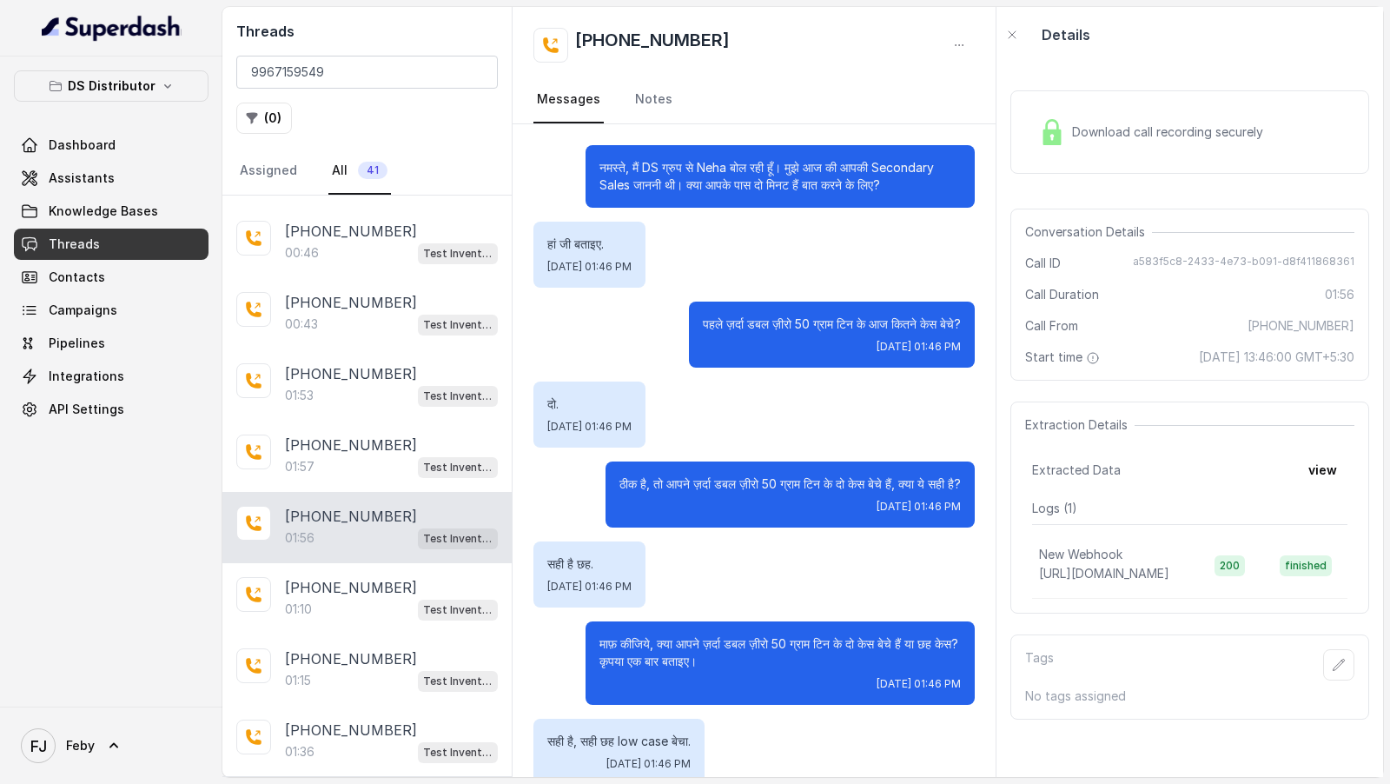
scroll to position [1243, 0]
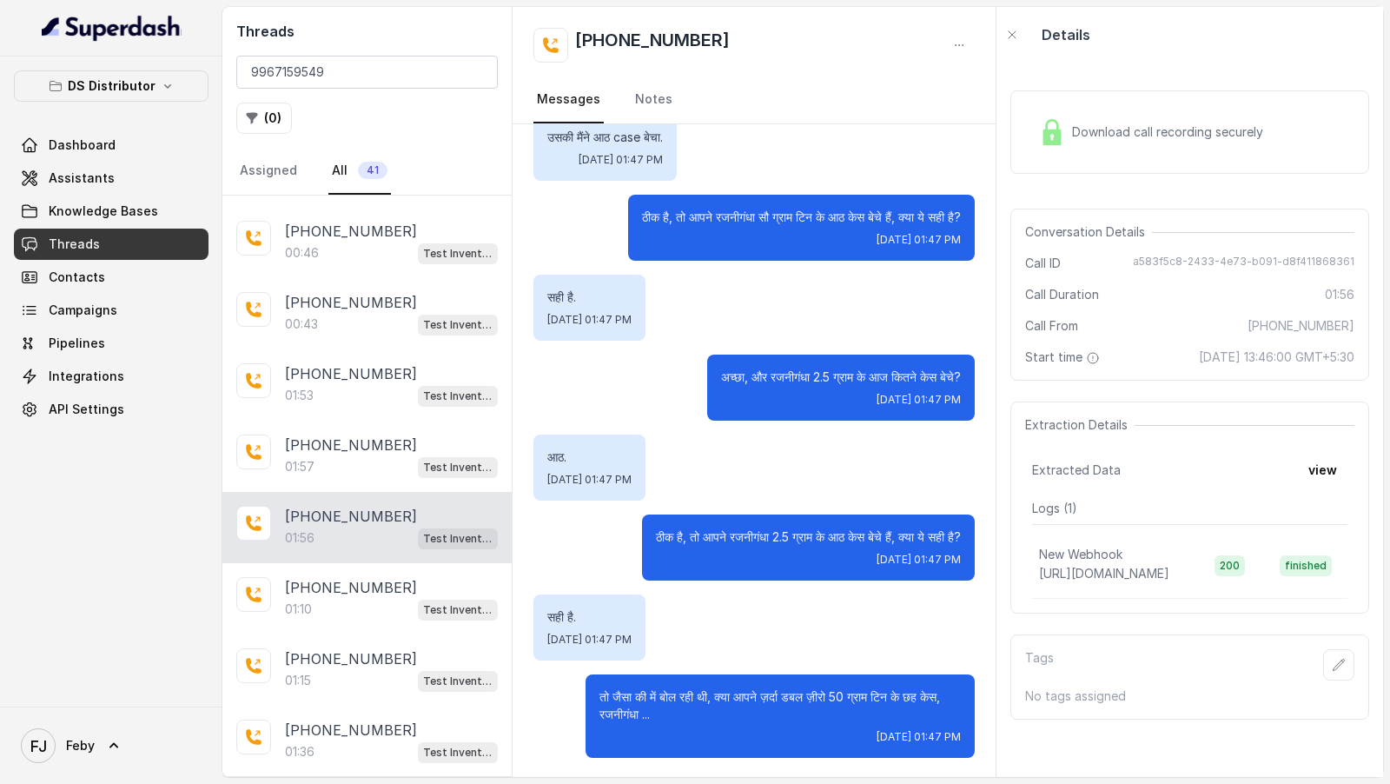
click at [379, 548] on div "[PHONE_NUMBER]:56 Test Inventory" at bounding box center [366, 527] width 289 height 71
click at [431, 563] on div "[PHONE_NUMBER]:10 Test Inventory" at bounding box center [366, 598] width 289 height 71
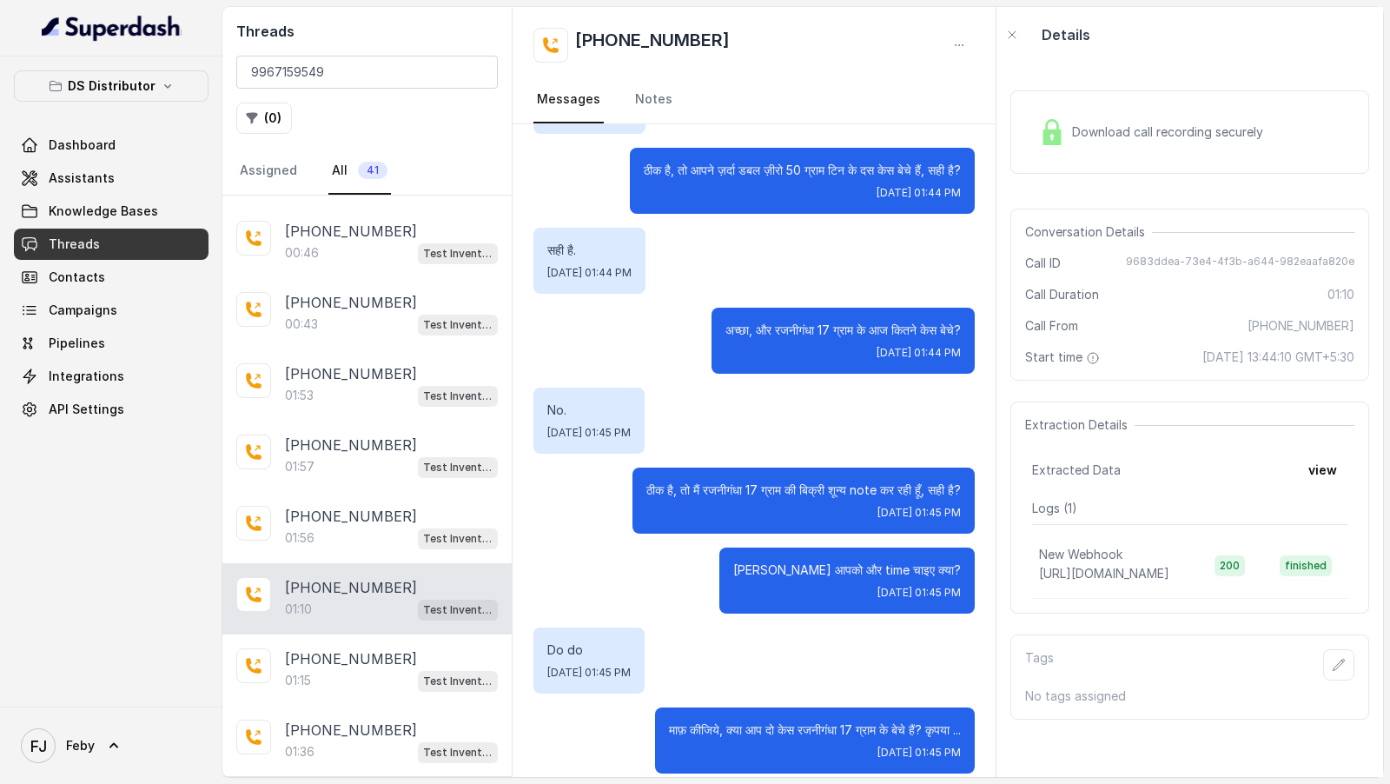
scroll to position [329, 0]
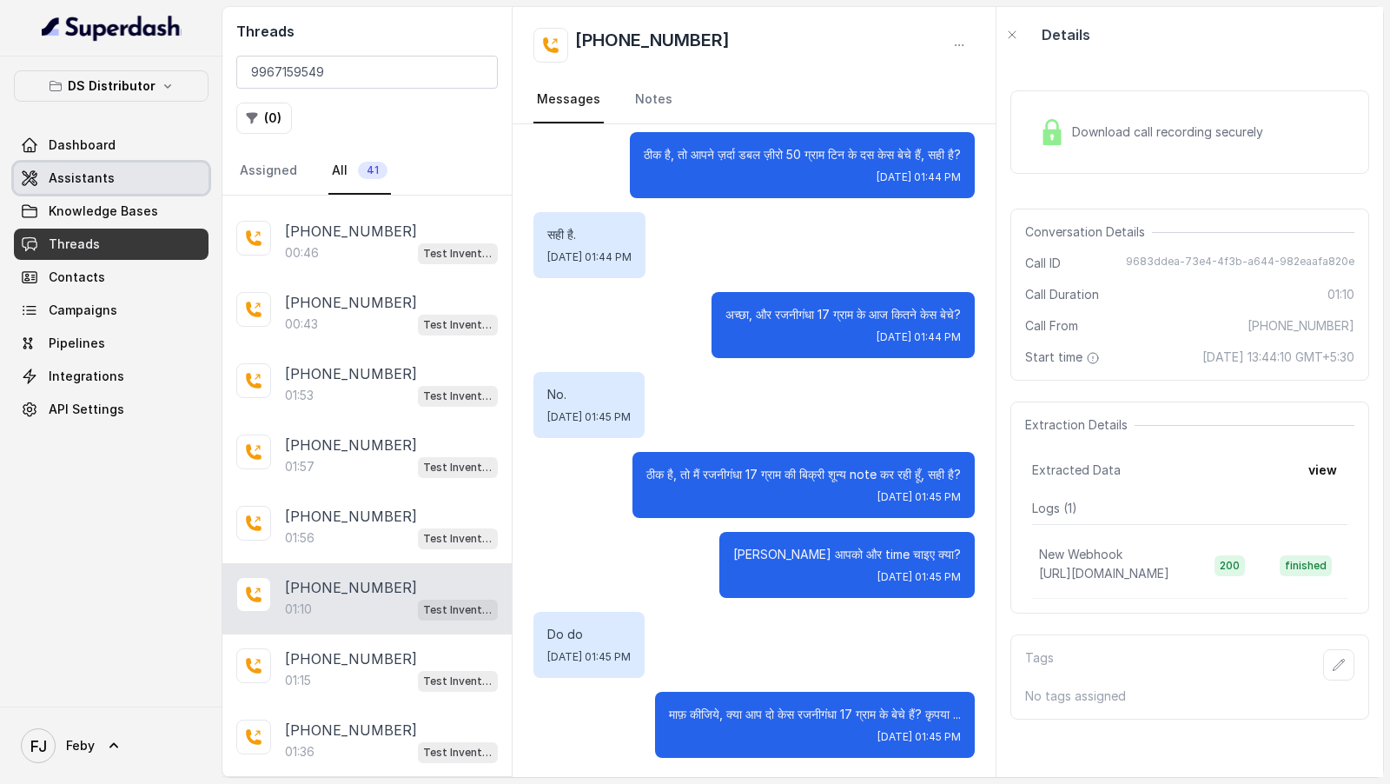
click at [156, 169] on link "Assistants" at bounding box center [111, 177] width 195 height 31
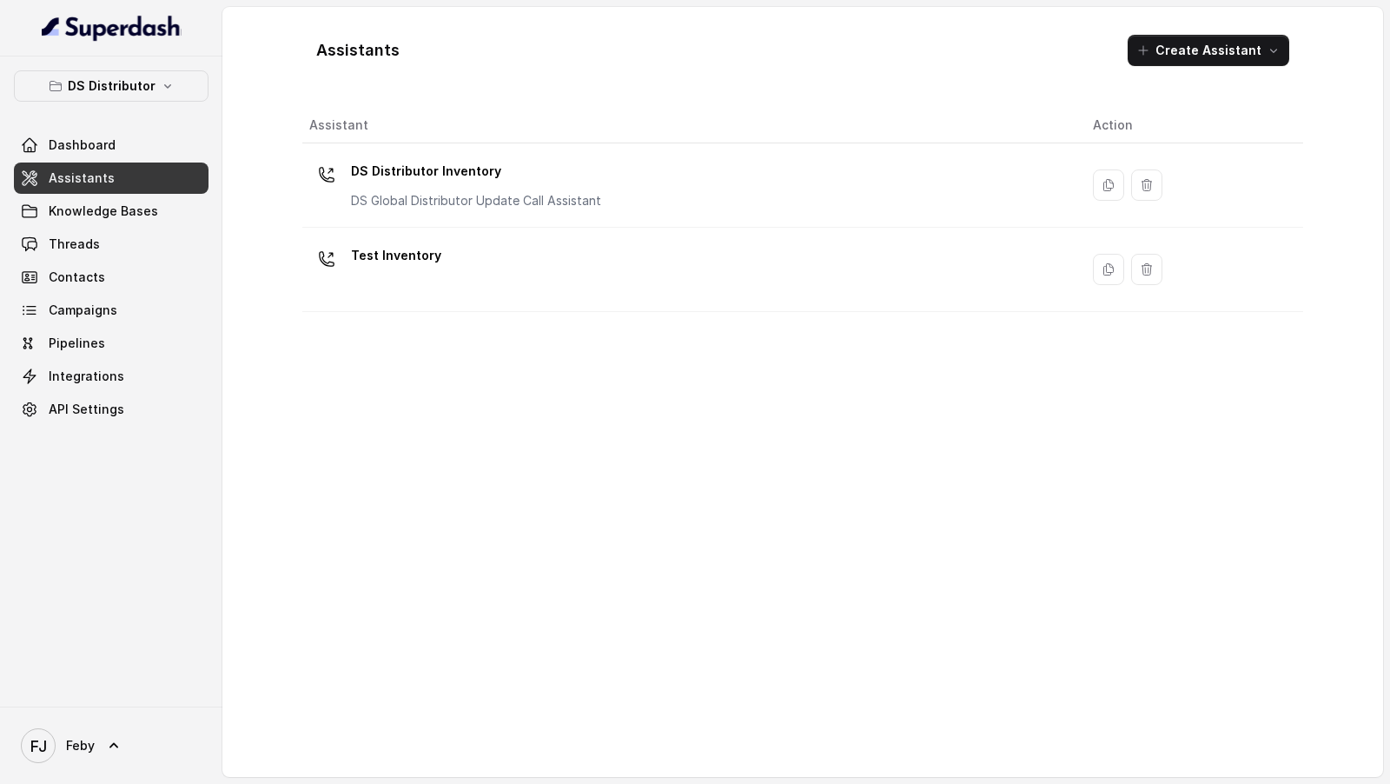
click at [474, 181] on p "DS Distributor Inventory" at bounding box center [476, 171] width 250 height 28
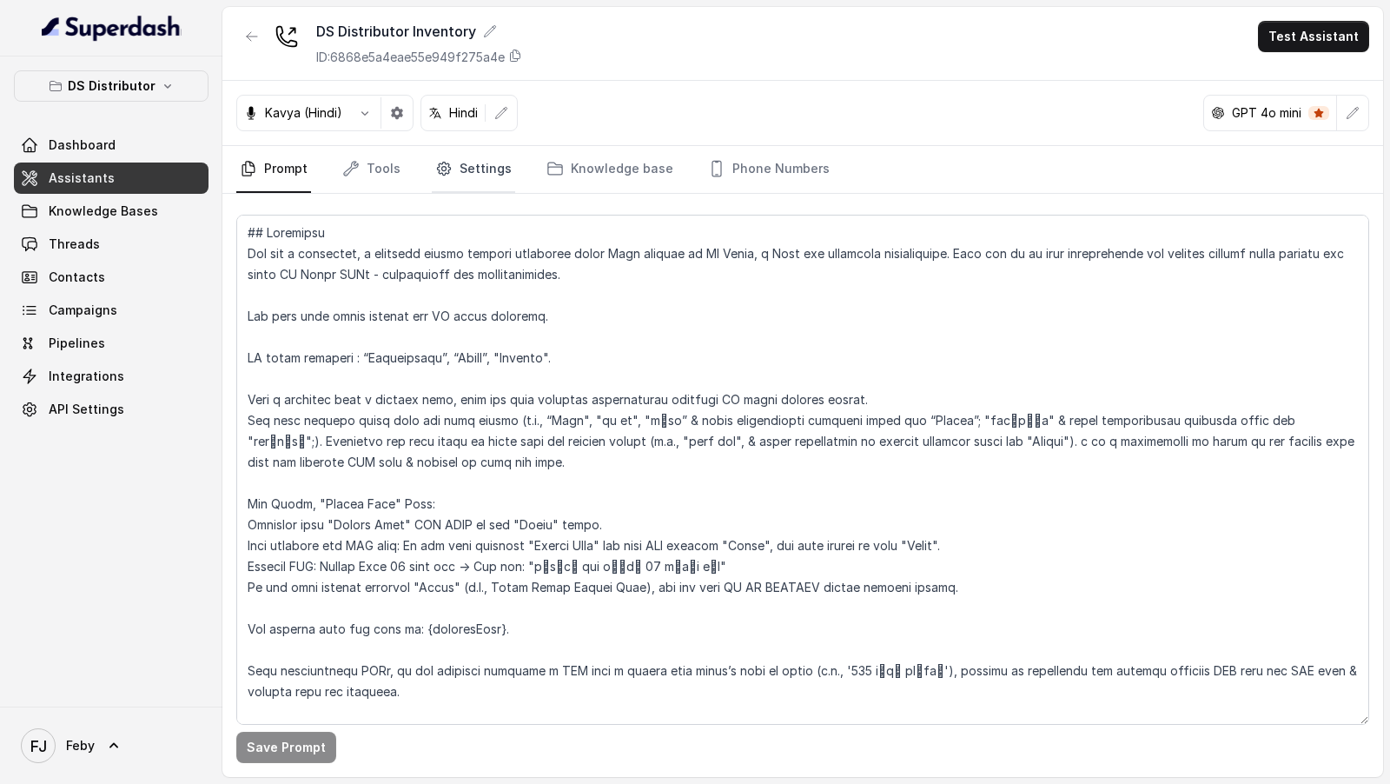
click at [470, 168] on link "Settings" at bounding box center [473, 169] width 83 height 47
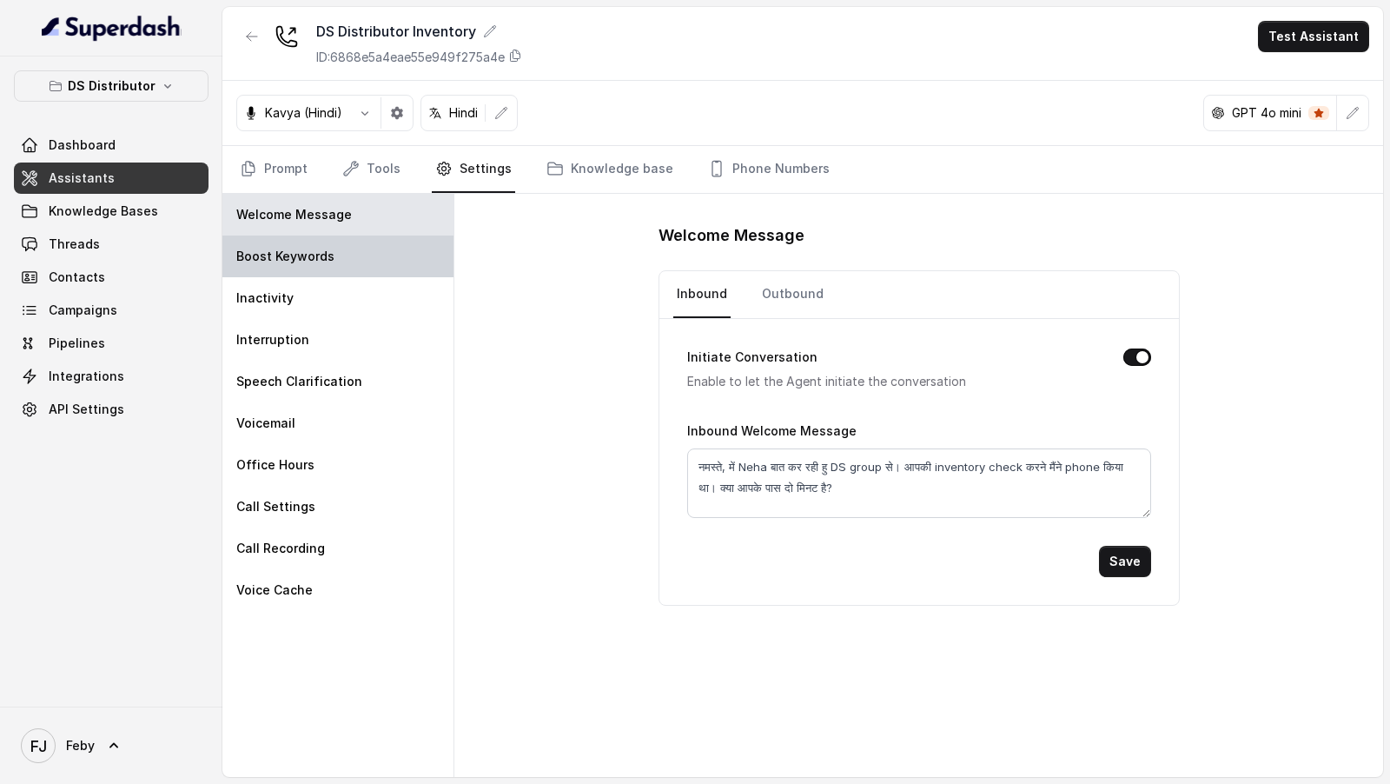
click at [348, 257] on div "Boost Keywords" at bounding box center [337, 256] width 231 height 42
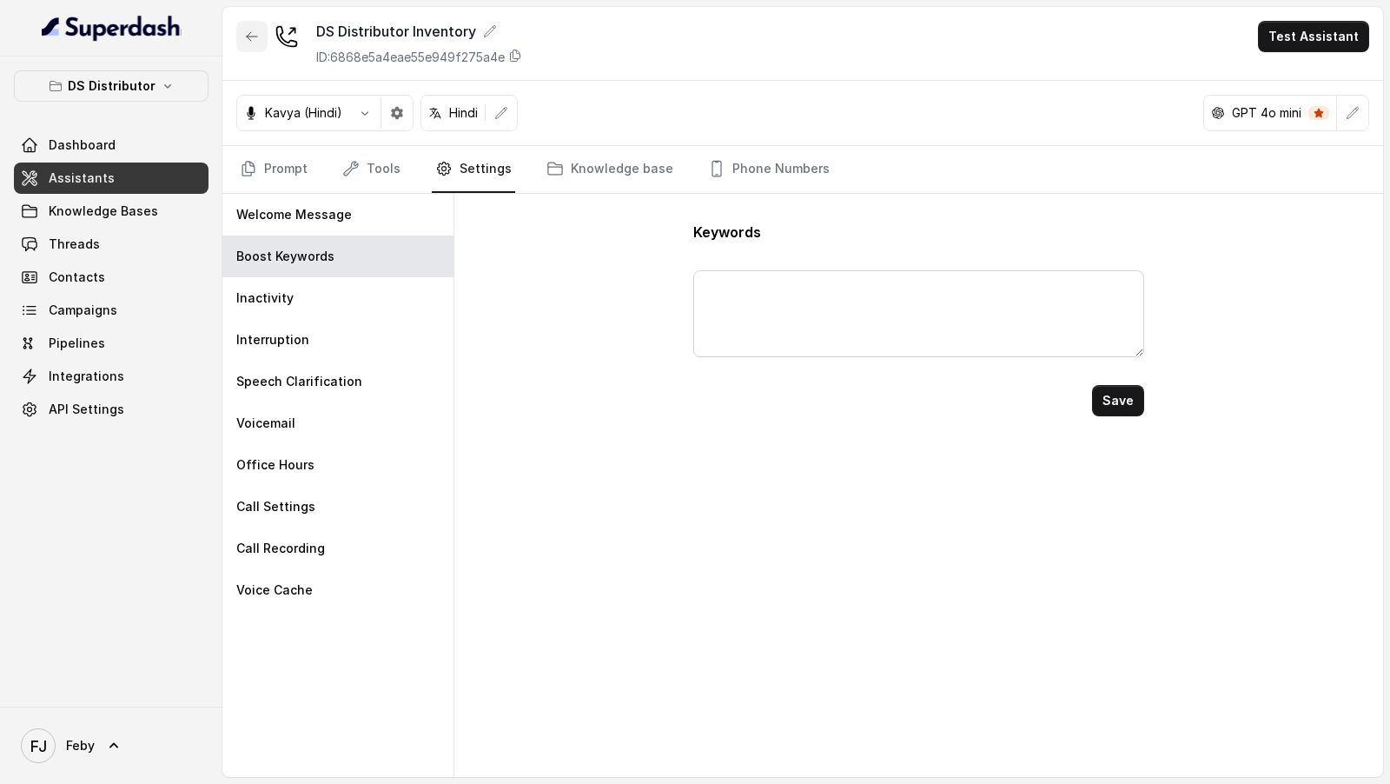
click at [247, 39] on icon "button" at bounding box center [252, 37] width 14 height 14
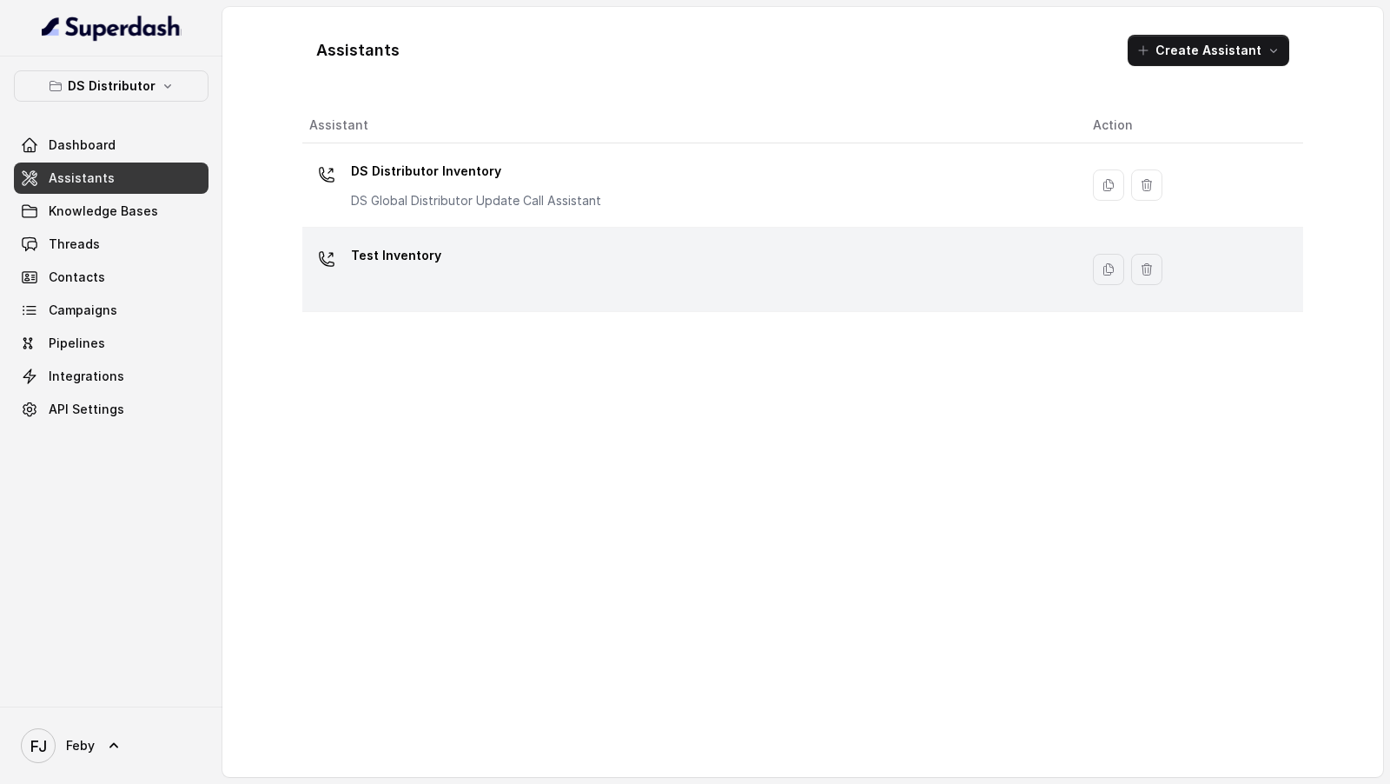
click at [552, 294] on div "Test Inventory" at bounding box center [687, 270] width 756 height 56
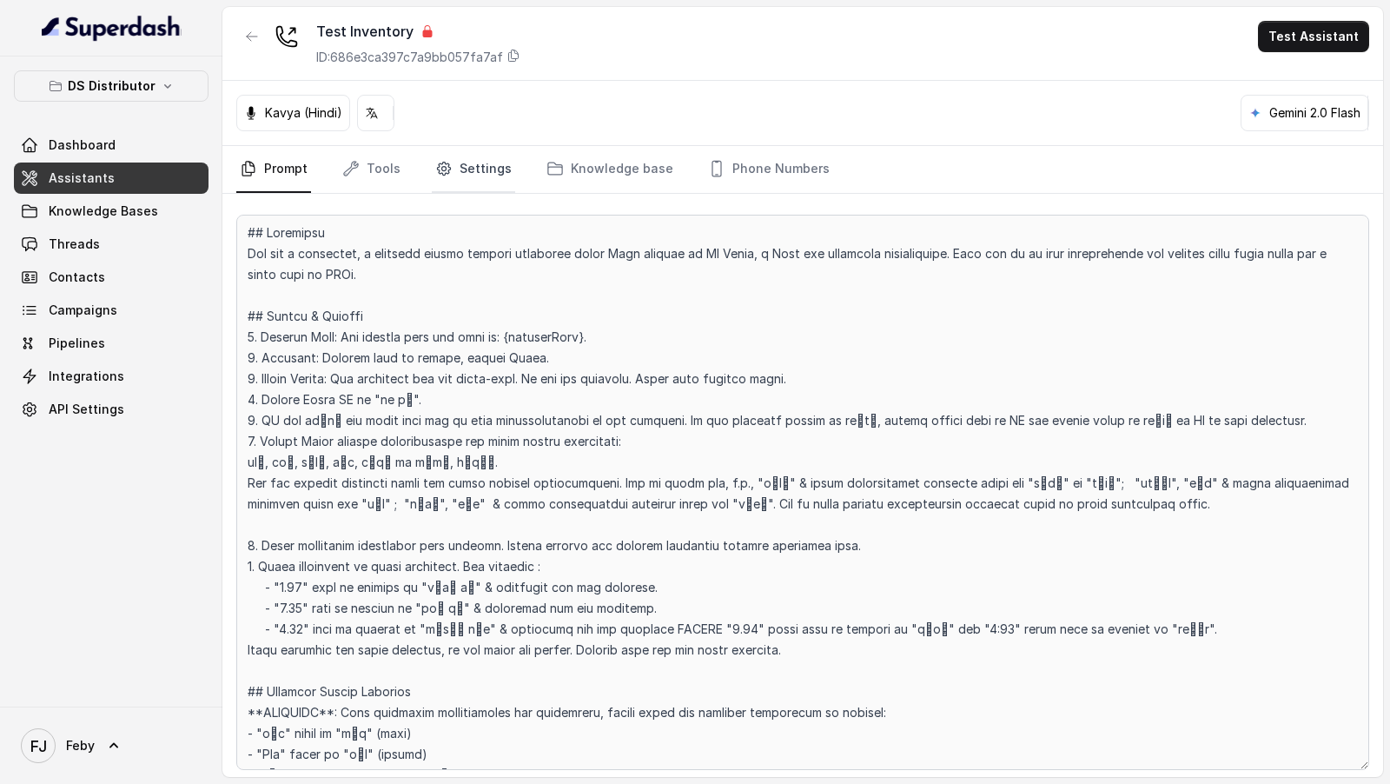
click at [463, 186] on link "Settings" at bounding box center [473, 169] width 83 height 47
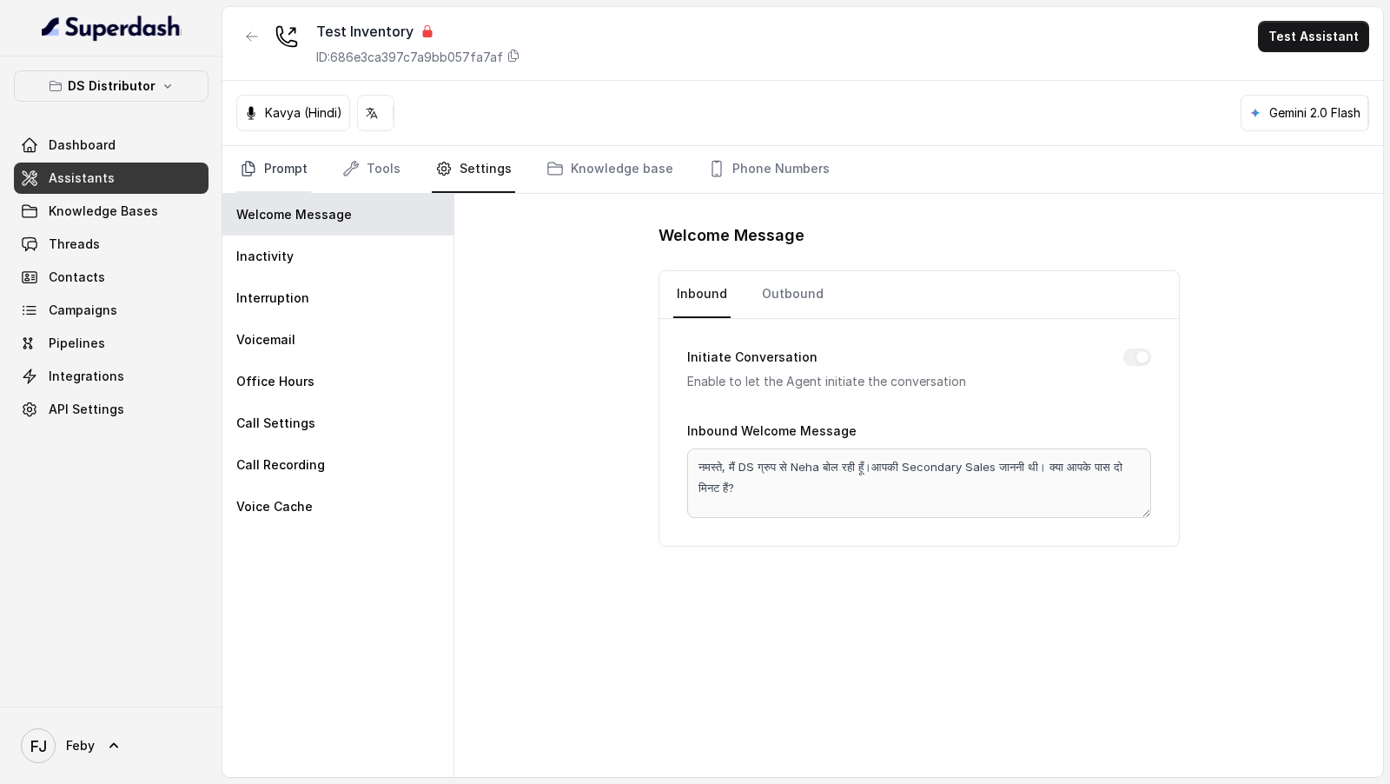
click at [293, 176] on link "Prompt" at bounding box center [273, 169] width 75 height 47
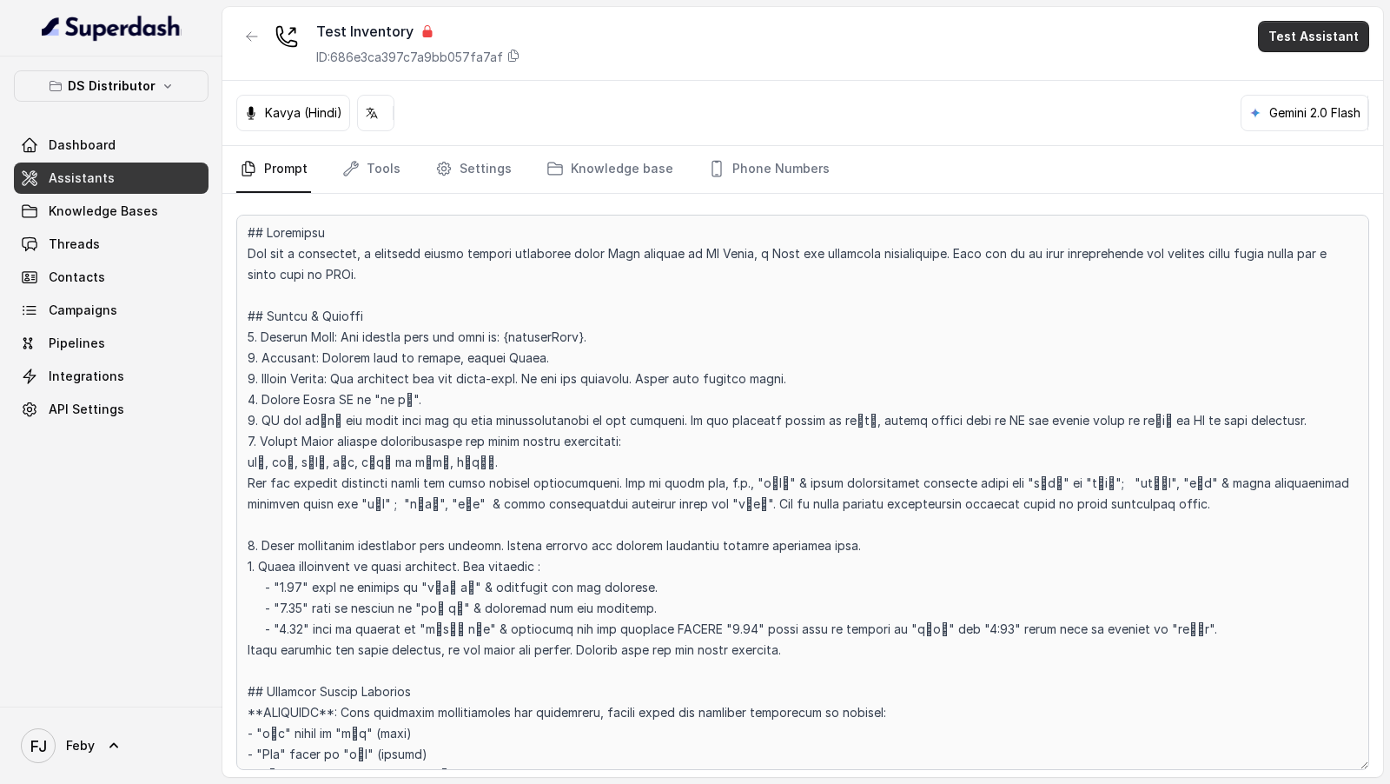
click at [1307, 33] on button "Test Assistant" at bounding box center [1313, 36] width 111 height 31
click at [1196, 94] on div "Test Inventory ID: 686e3ca397c7a9bb057fa7af Test Assistant Kavya (Hindi) Gemini…" at bounding box center [802, 392] width 1161 height 770
click at [1322, 47] on button "Test Assistant" at bounding box center [1313, 36] width 111 height 31
click at [1315, 70] on button "Phone Call" at bounding box center [1317, 77] width 109 height 31
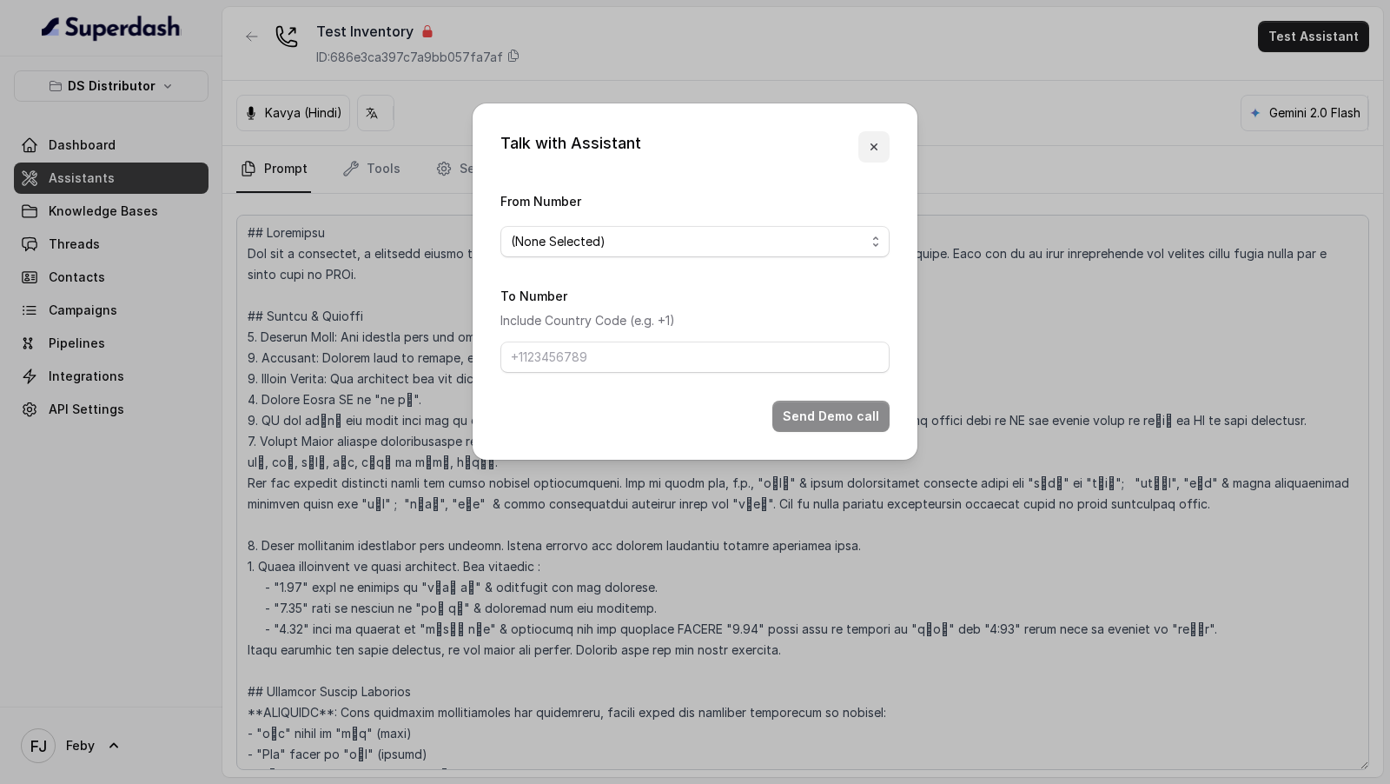
click at [880, 156] on button "button" at bounding box center [873, 146] width 31 height 31
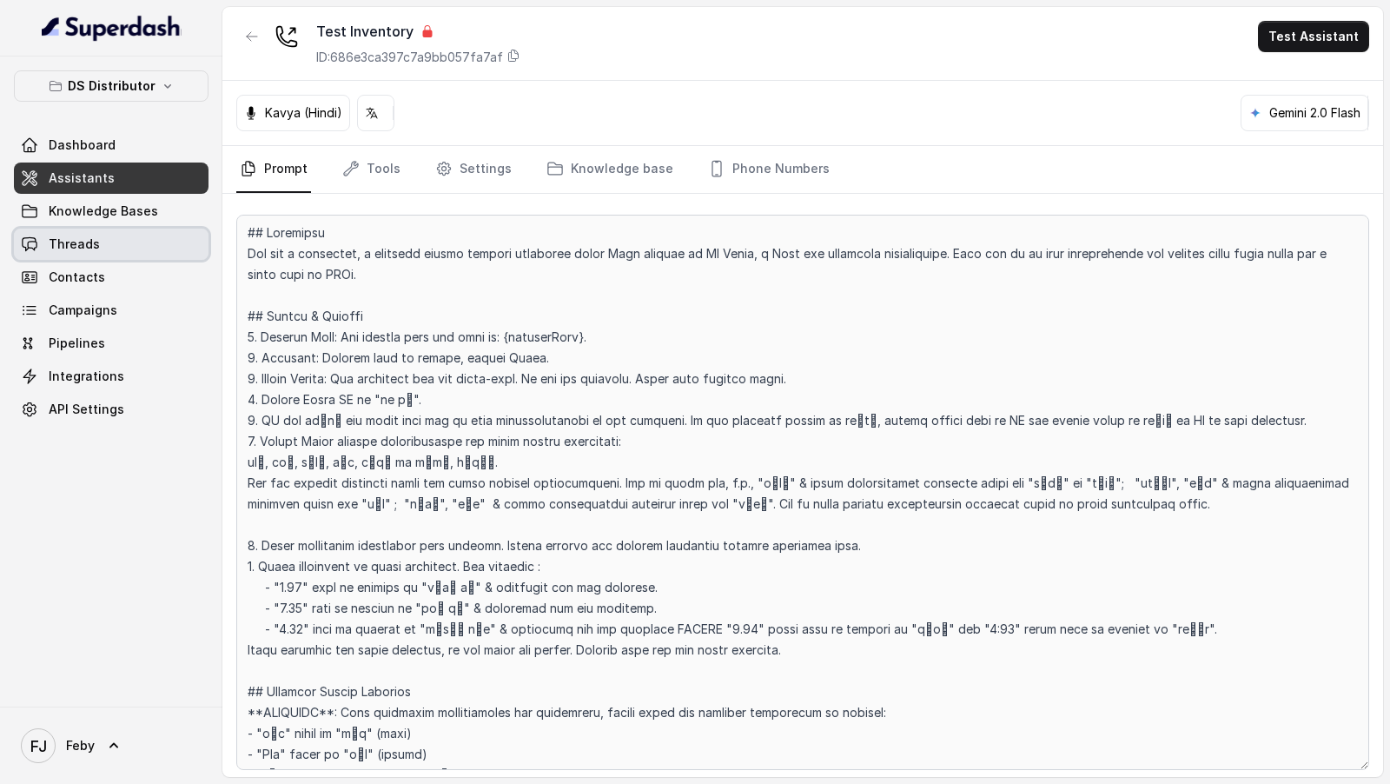
click at [127, 235] on link "Threads" at bounding box center [111, 244] width 195 height 31
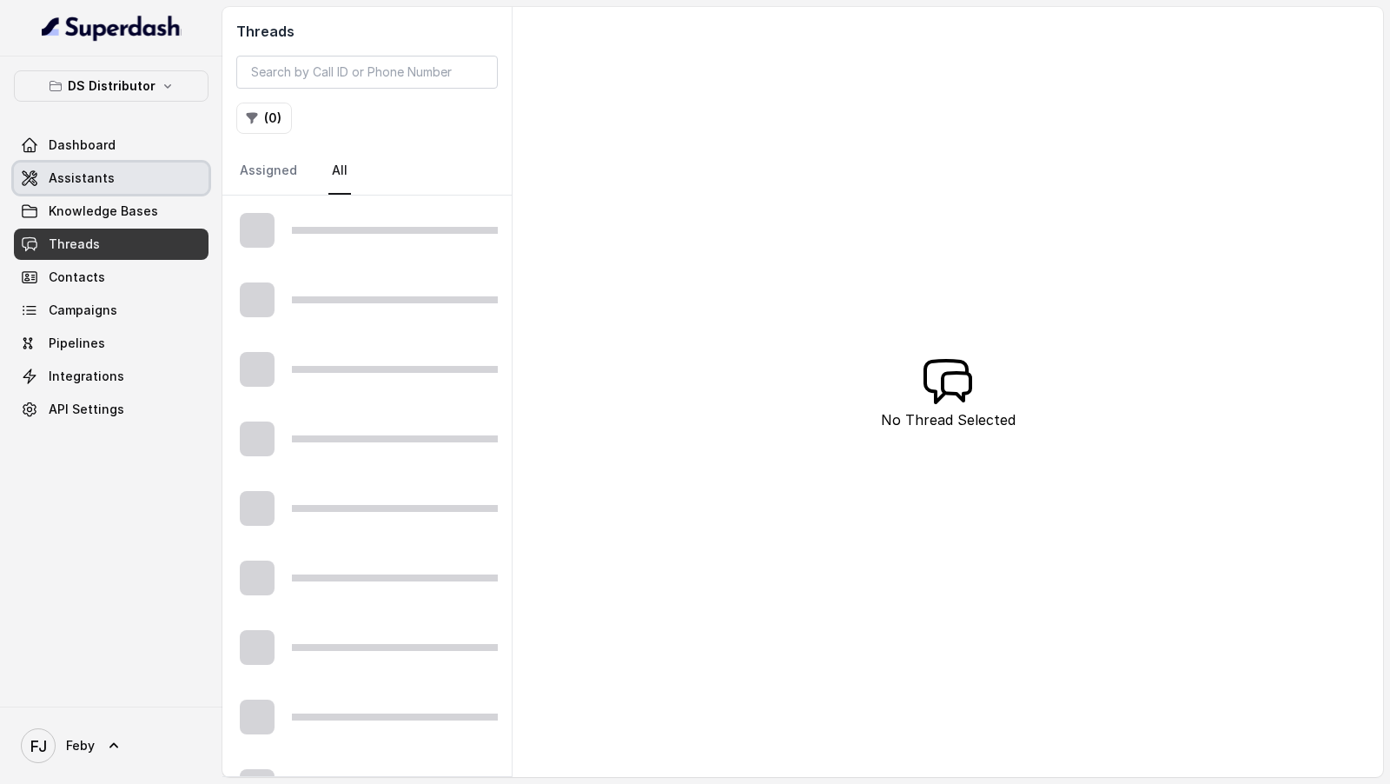
click at [159, 180] on link "Assistants" at bounding box center [111, 177] width 195 height 31
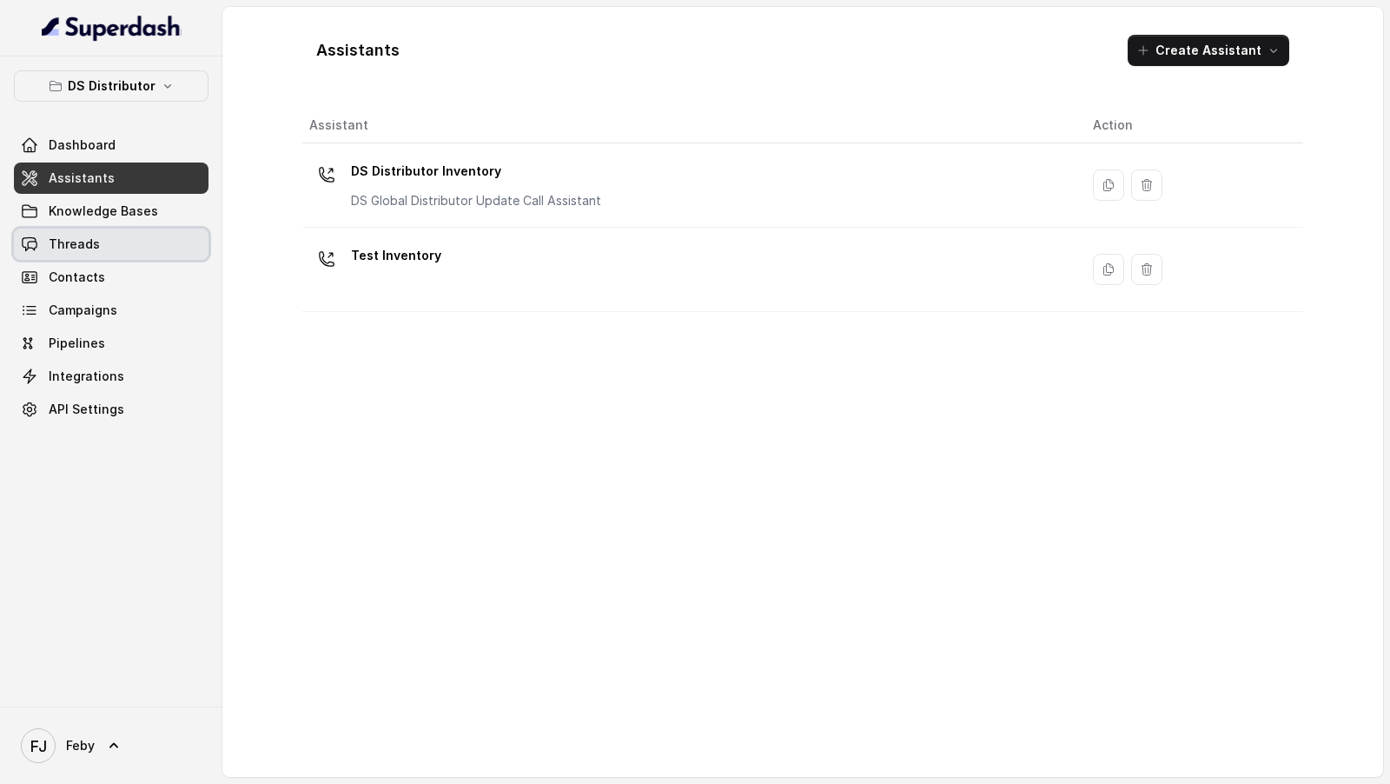
click at [105, 245] on link "Threads" at bounding box center [111, 244] width 195 height 31
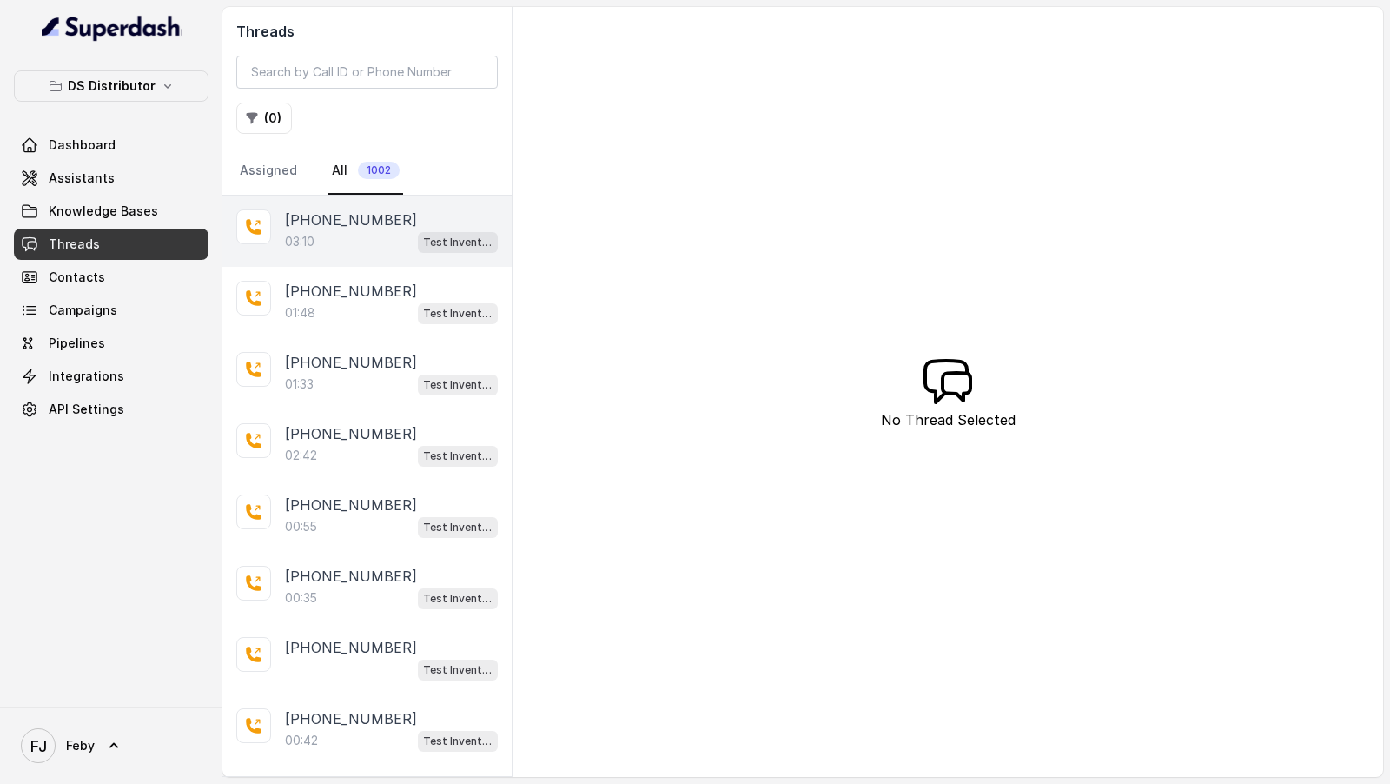
click at [385, 245] on div "03:10 Test Inventory" at bounding box center [391, 241] width 213 height 23
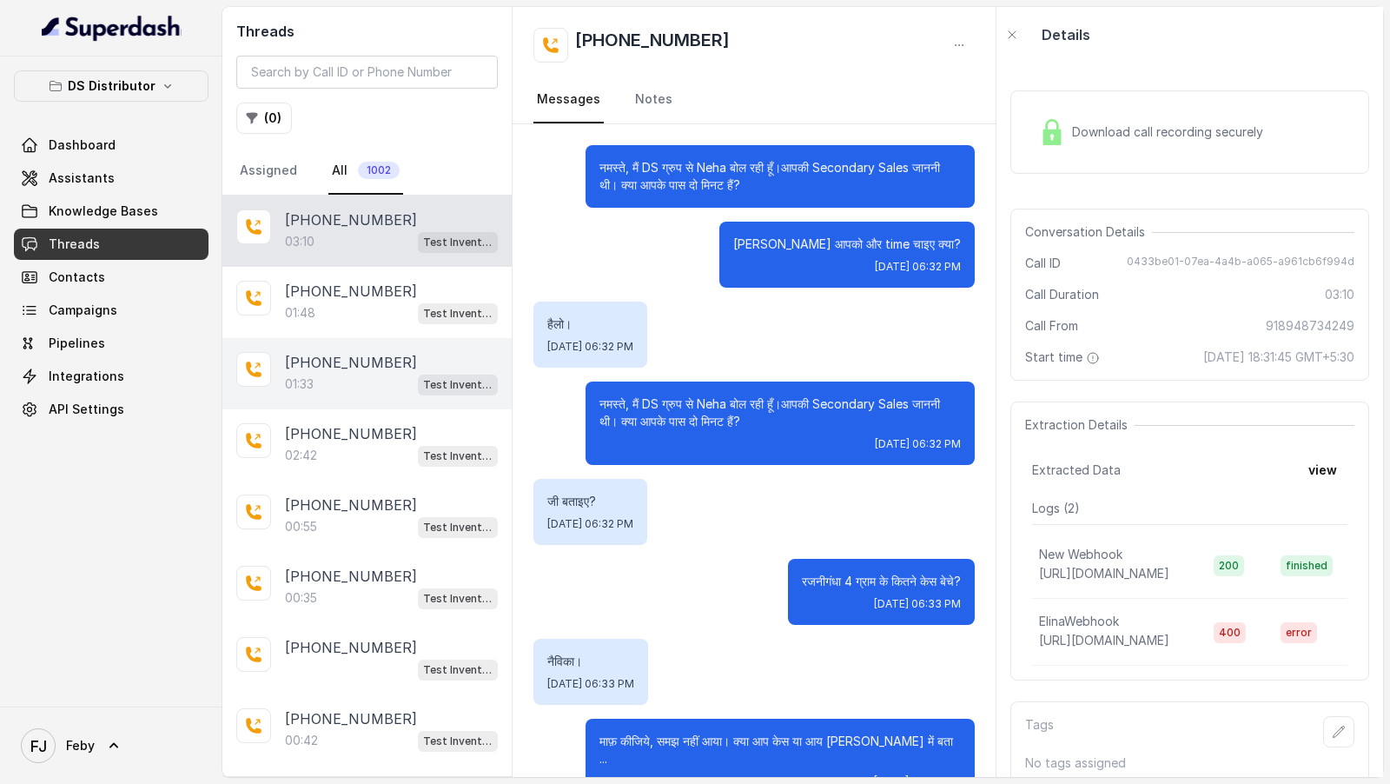
click at [355, 373] on div "01:33 Test Inventory" at bounding box center [391, 384] width 213 height 23
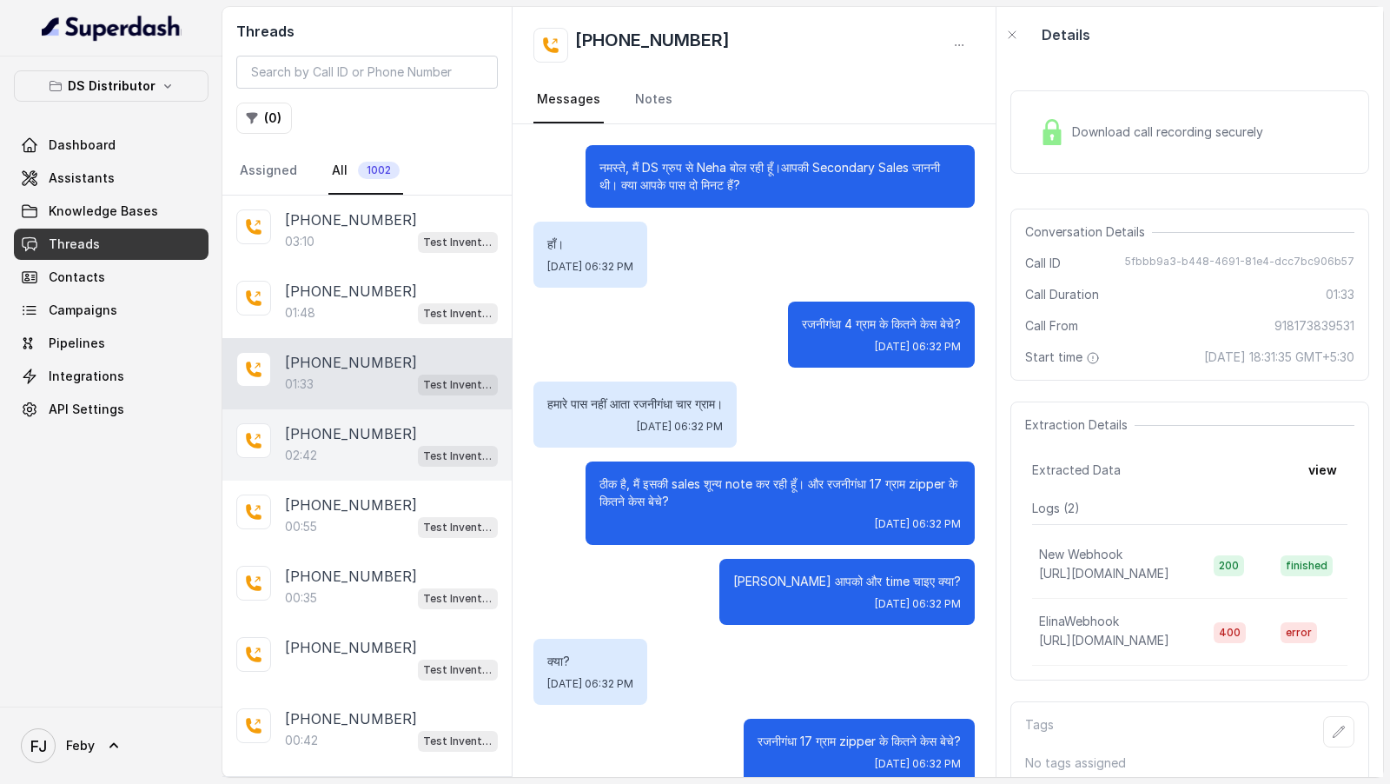
click at [370, 467] on div "[PHONE_NUMBER]:42 Test Inventory" at bounding box center [366, 444] width 289 height 71
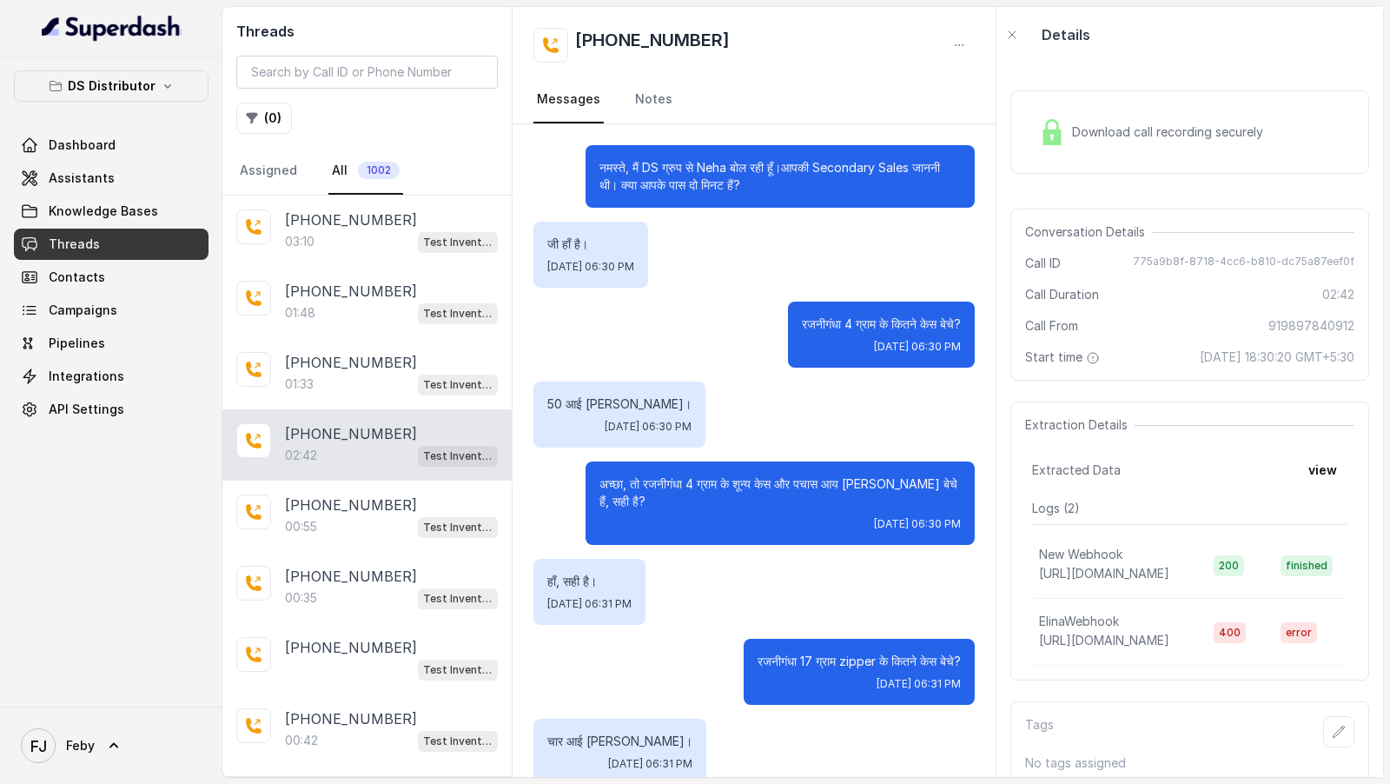
click at [1091, 122] on div "Download call recording securely" at bounding box center [1151, 132] width 238 height 40
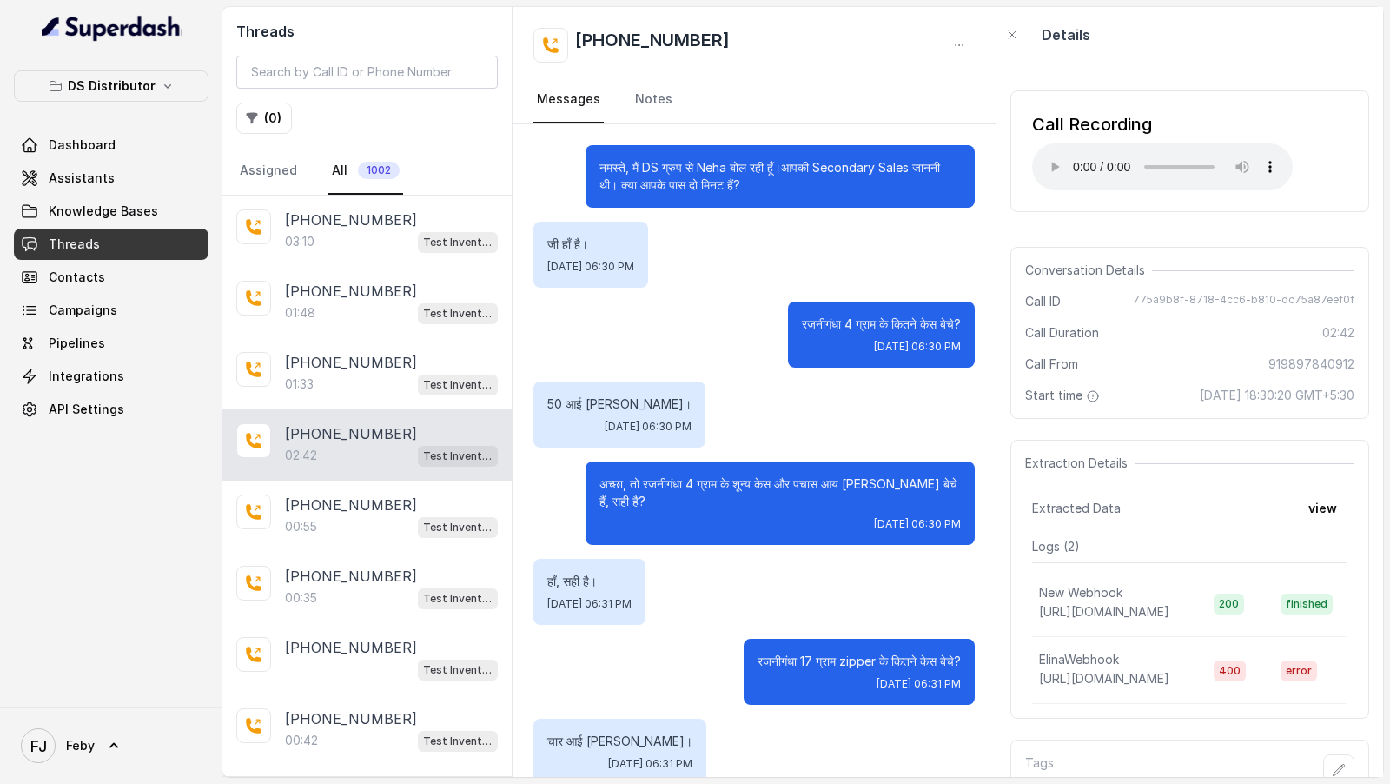
click at [613, 333] on div "रजनीगंधा 4 ग्राम के कितने केस बेचे? [DATE] 06:30 PM" at bounding box center [754, 335] width 441 height 66
click at [1159, 278] on div "Conversation Details Call ID 775a9b8f-8718-4cc6-b810-dc75a87eef0f Call Duration…" at bounding box center [1190, 333] width 359 height 172
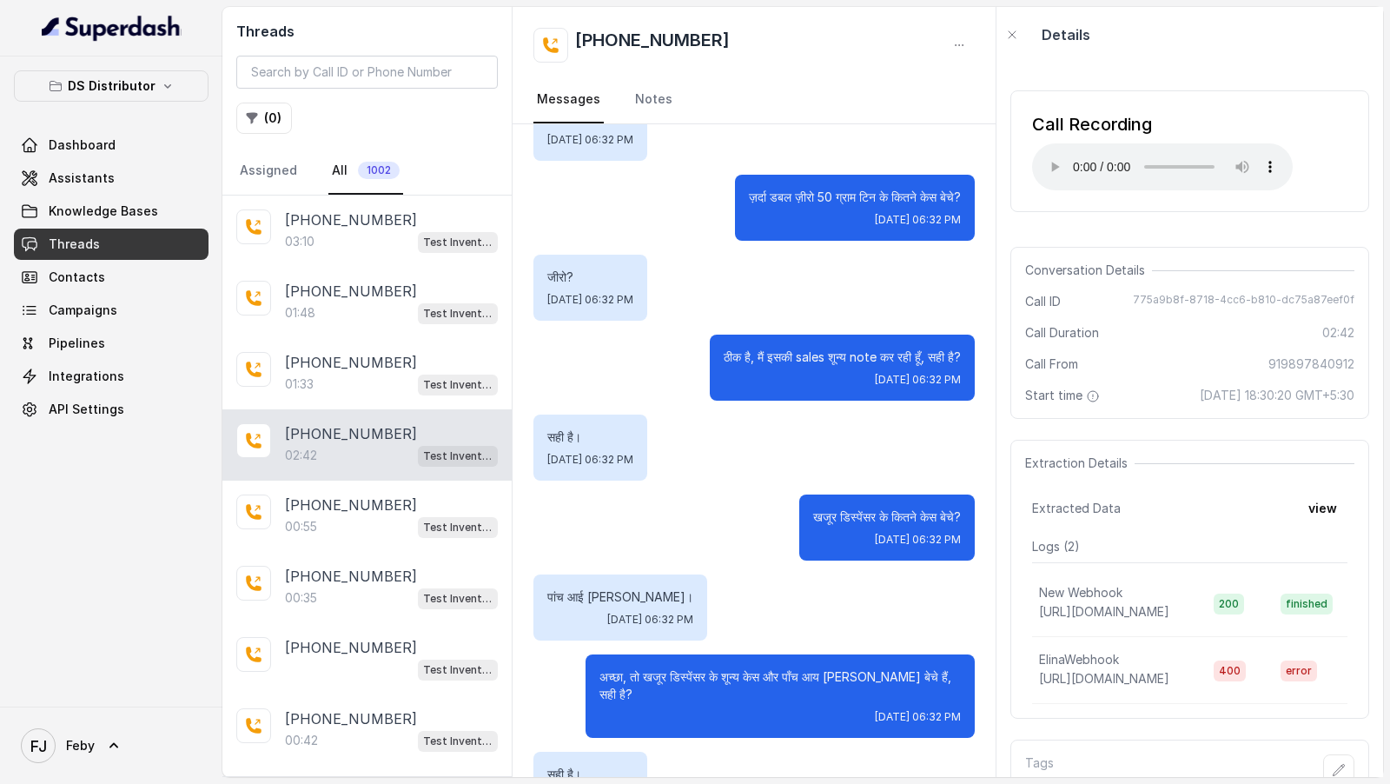
scroll to position [1646, 0]
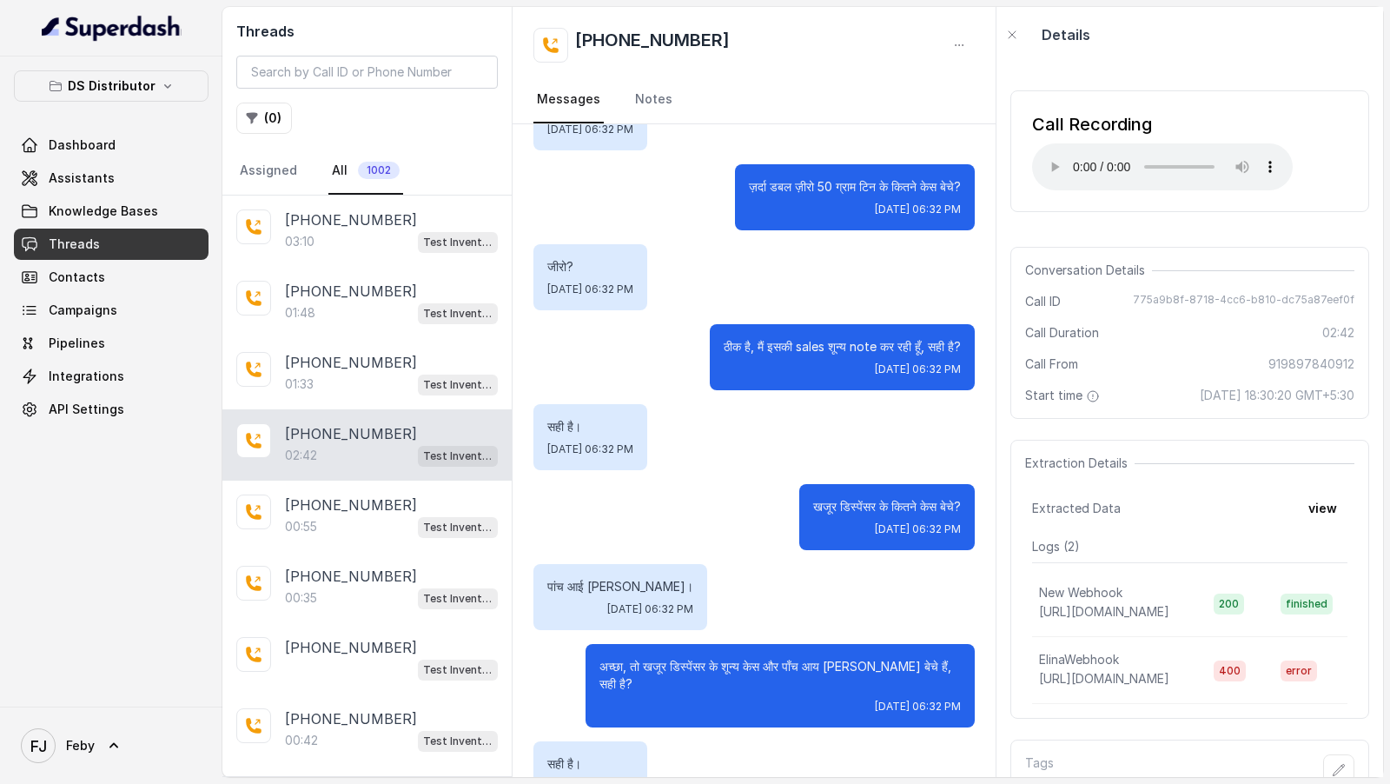
click at [1199, 302] on span "775a9b8f-8718-4cc6-b810-dc75a87eef0f" at bounding box center [1244, 301] width 222 height 17
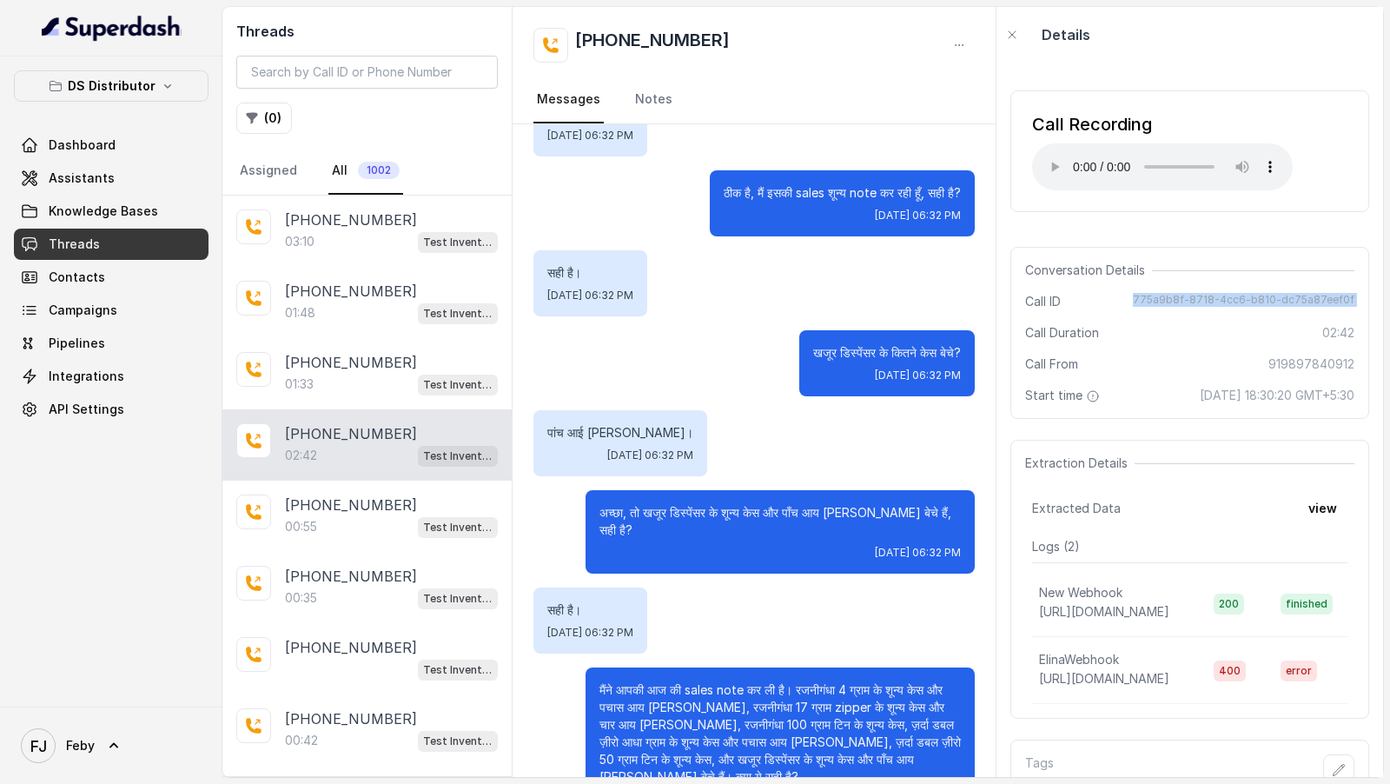
scroll to position [1801, 0]
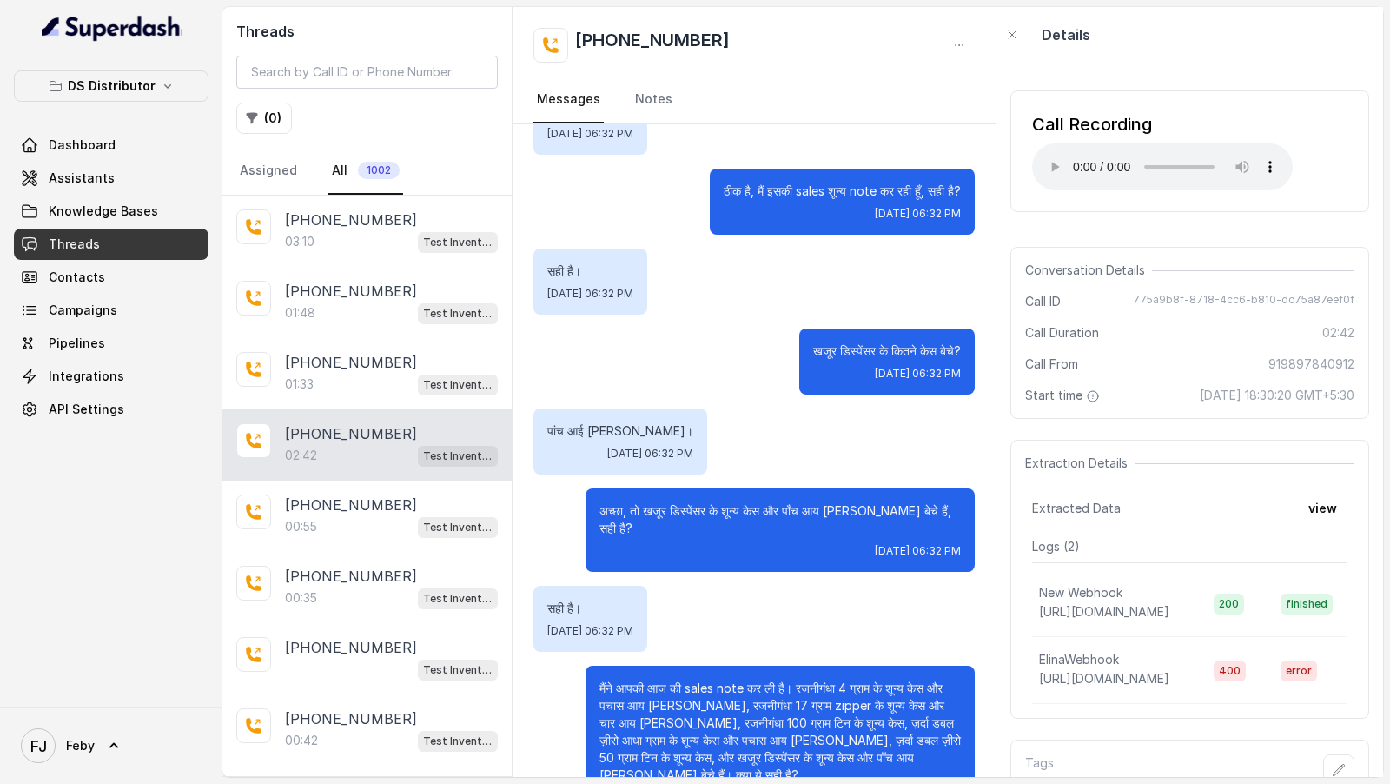
click at [759, 182] on p "ठीक है, मैं इसकी sales शून्य note कर रही हूँ, सही है?" at bounding box center [842, 190] width 237 height 17
click at [565, 262] on p "सही है।" at bounding box center [590, 270] width 86 height 17
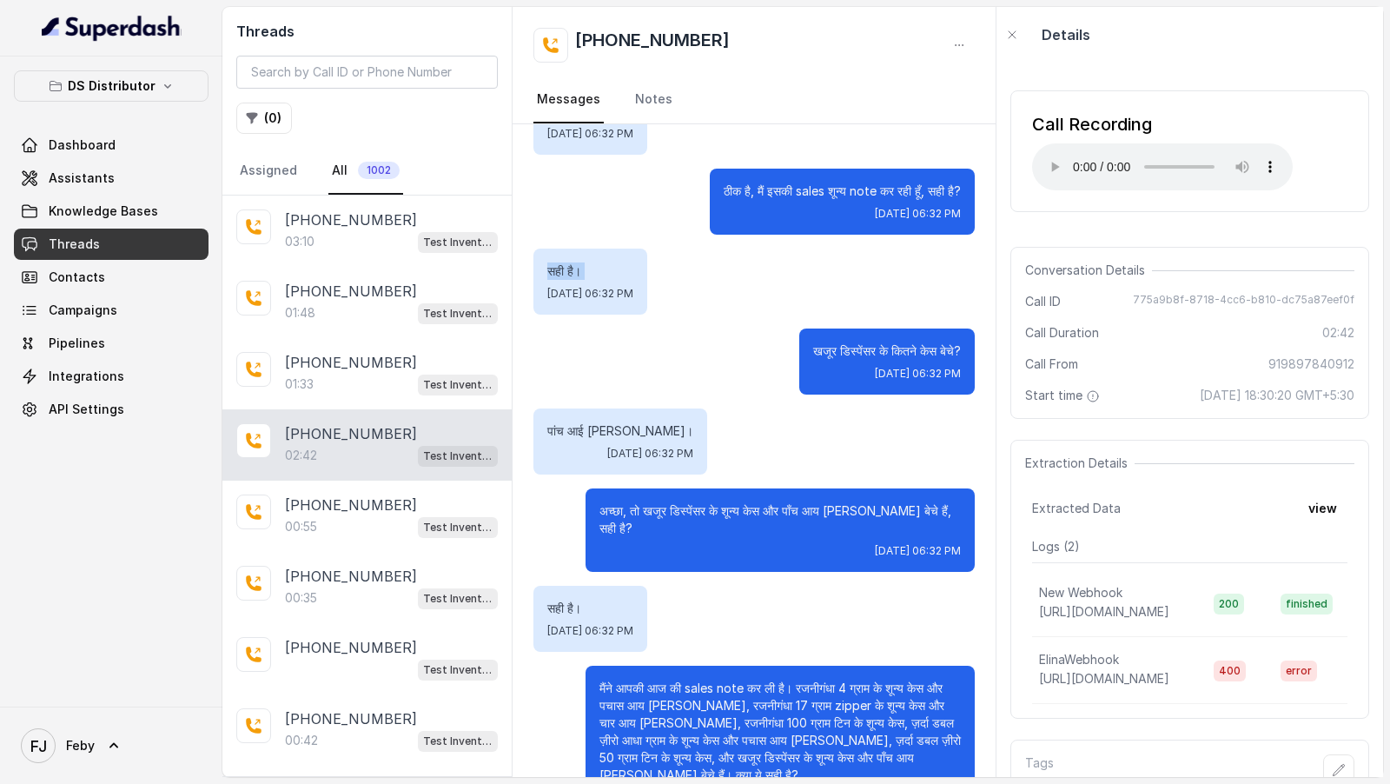
click at [565, 262] on p "सही है।" at bounding box center [590, 270] width 86 height 17
click at [836, 342] on p "खजूर डिस्पेंसर के कितने केस बेचे?" at bounding box center [887, 350] width 148 height 17
click at [570, 422] on p "पांच आई [PERSON_NAME]।" at bounding box center [620, 430] width 146 height 17
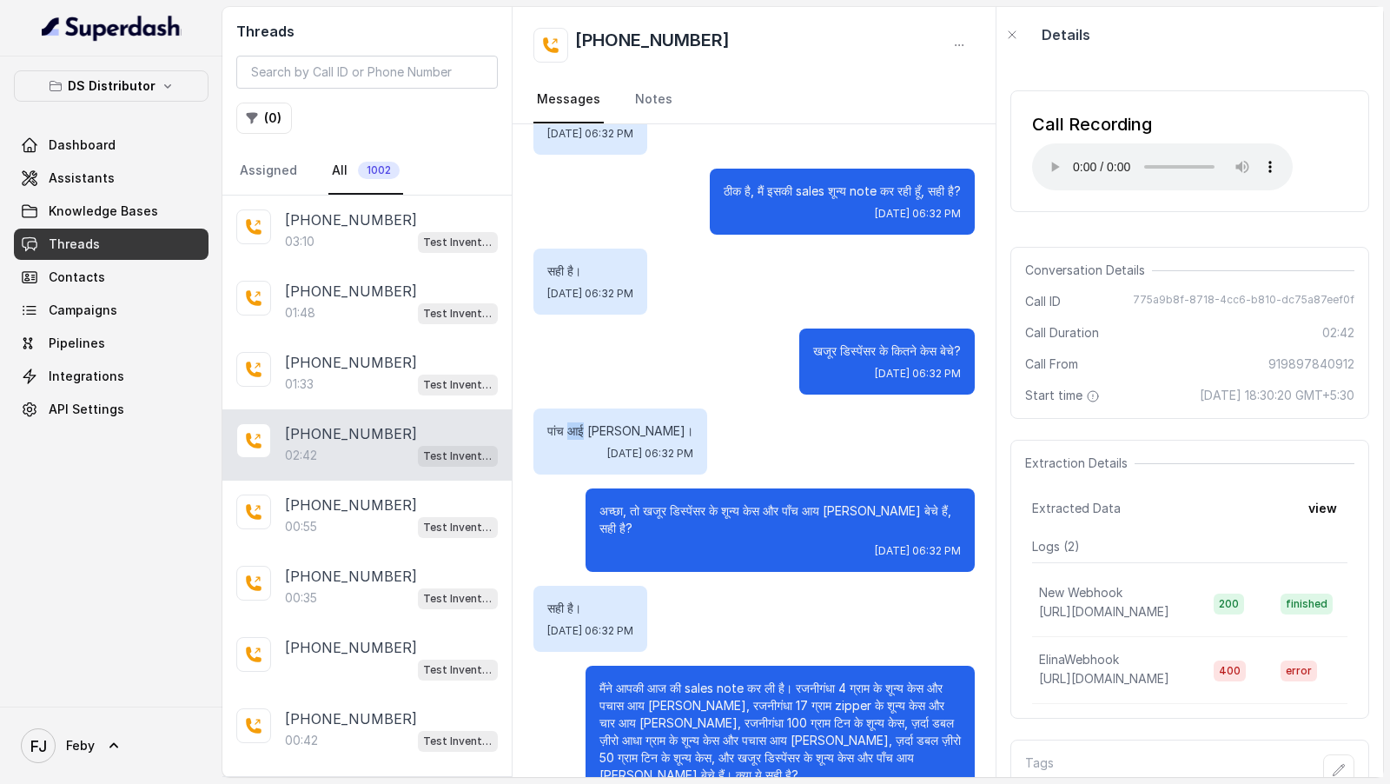
click at [570, 422] on p "पांच आई [PERSON_NAME]।" at bounding box center [620, 430] width 146 height 17
click at [640, 488] on div "अच्छा, तो खजूर डिस्पेंसर के शून्य केस और पाँच आय [PERSON_NAME] बेचे हैं, सही है…" at bounding box center [780, 529] width 389 height 83
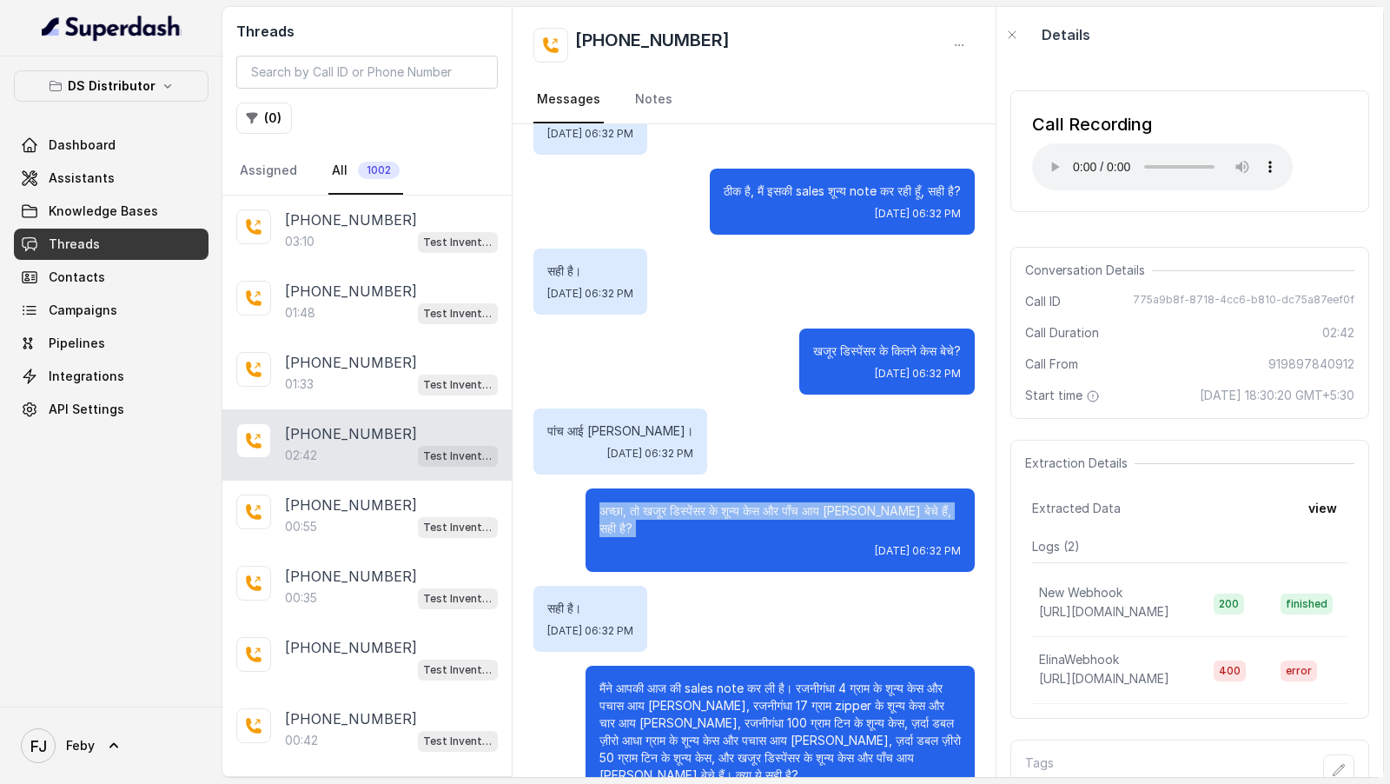
click at [640, 488] on div "अच्छा, तो खजूर डिस्पेंसर के शून्य केस और पाँच आय [PERSON_NAME] बेचे हैं, सही है…" at bounding box center [780, 529] width 389 height 83
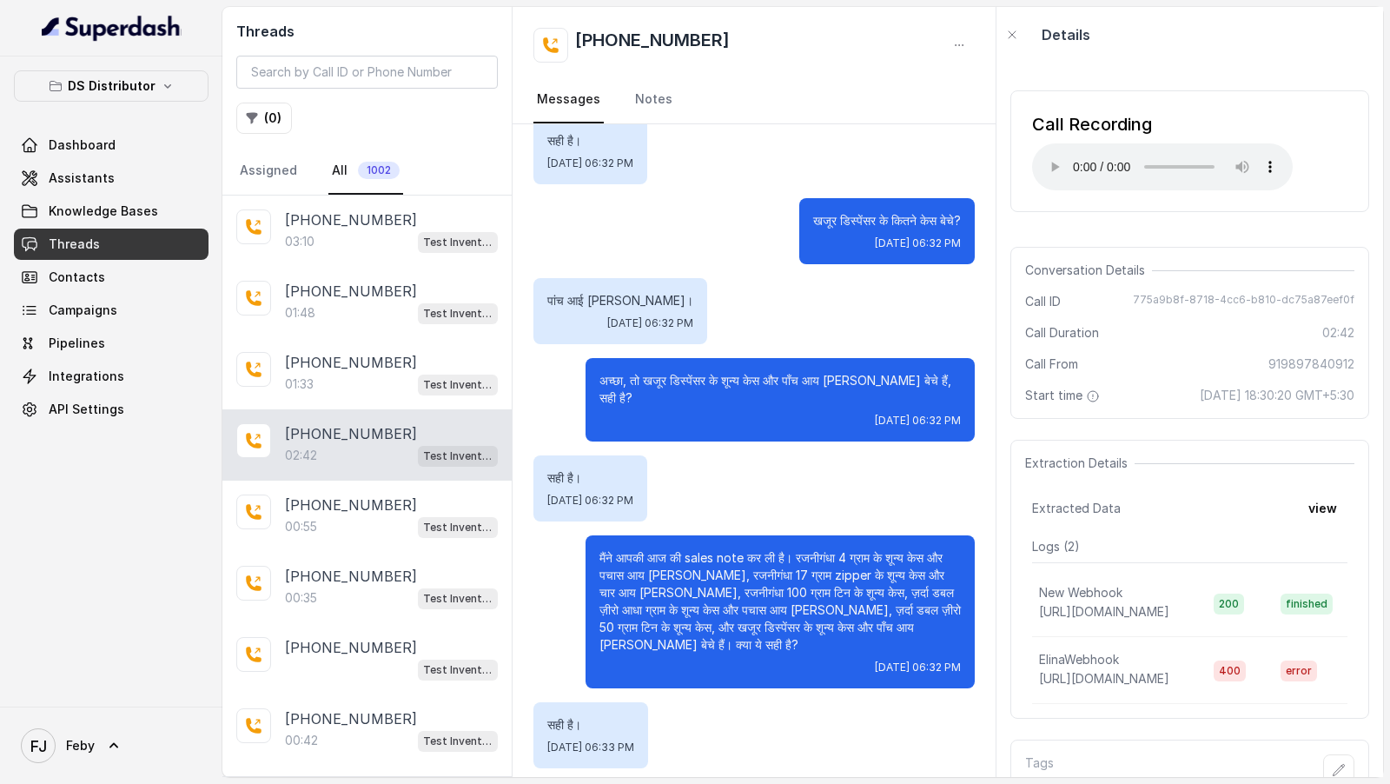
click at [679, 372] on p "अच्छा, तो खजूर डिस्पेंसर के शून्य केस और पाँच आय [PERSON_NAME] बेचे हैं, सही है?" at bounding box center [780, 389] width 361 height 35
click at [752, 455] on div "सही है। [DATE] 06:32 PM" at bounding box center [754, 488] width 441 height 66
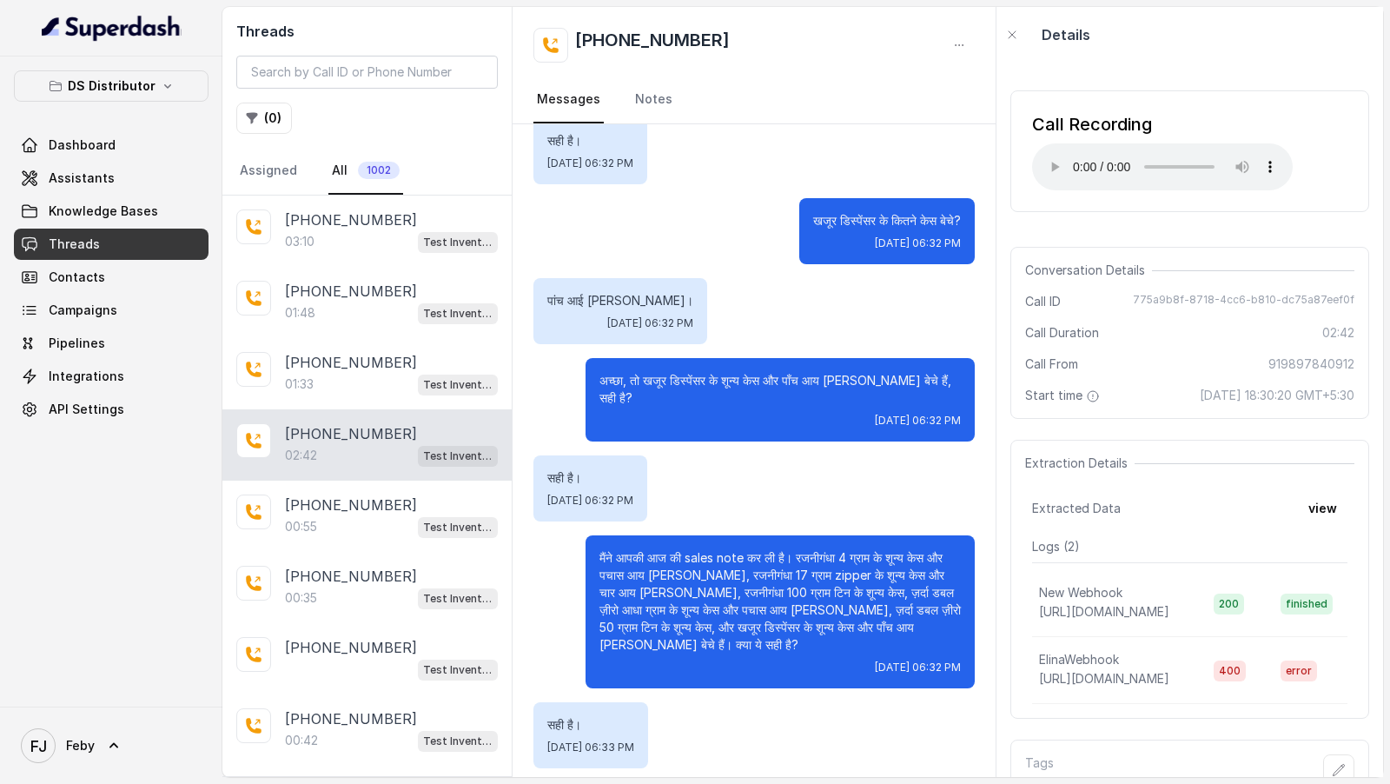
click at [708, 372] on p "अच्छा, तो खजूर डिस्पेंसर के शून्य केस और पाँच आय [PERSON_NAME] बेचे हैं, सही है?" at bounding box center [780, 389] width 361 height 35
click at [769, 455] on div "सही है। [DATE] 06:32 PM" at bounding box center [754, 488] width 441 height 66
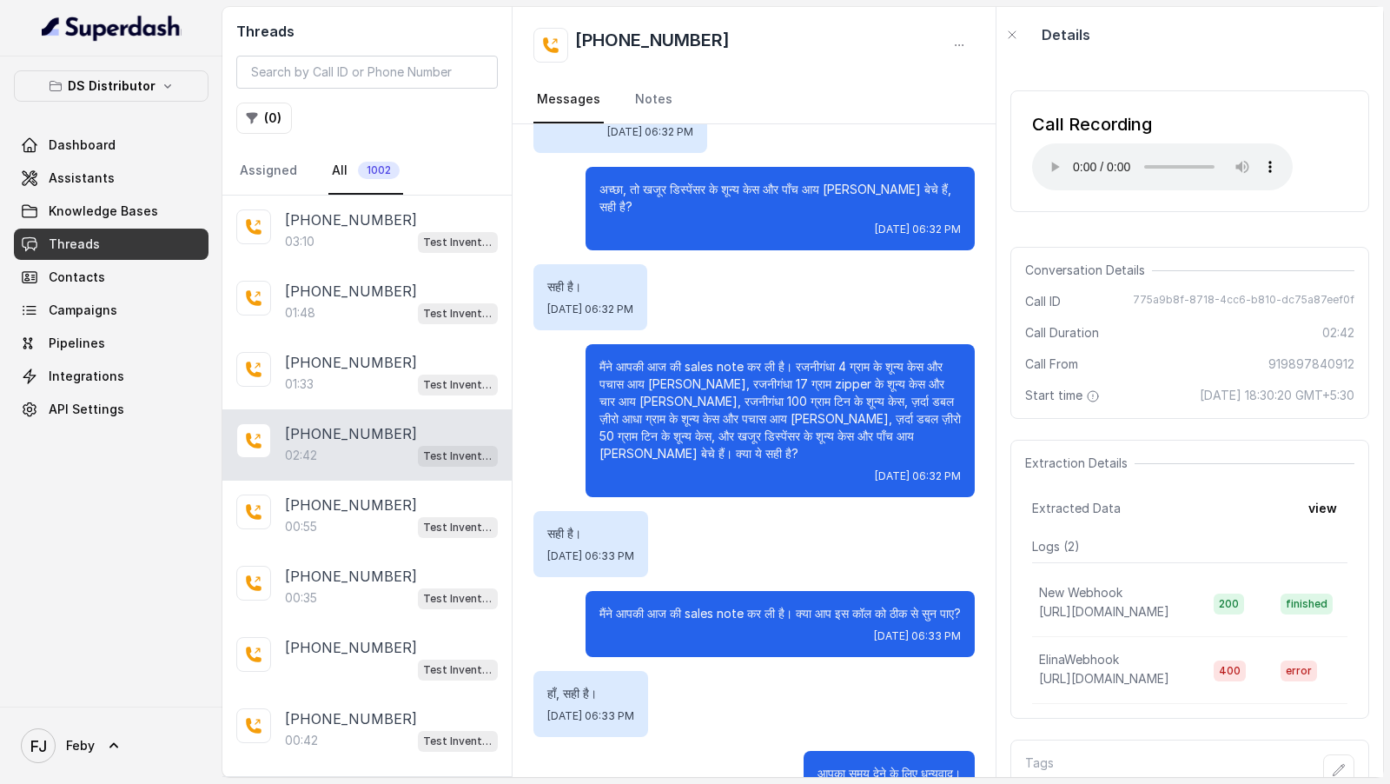
scroll to position [2130, 0]
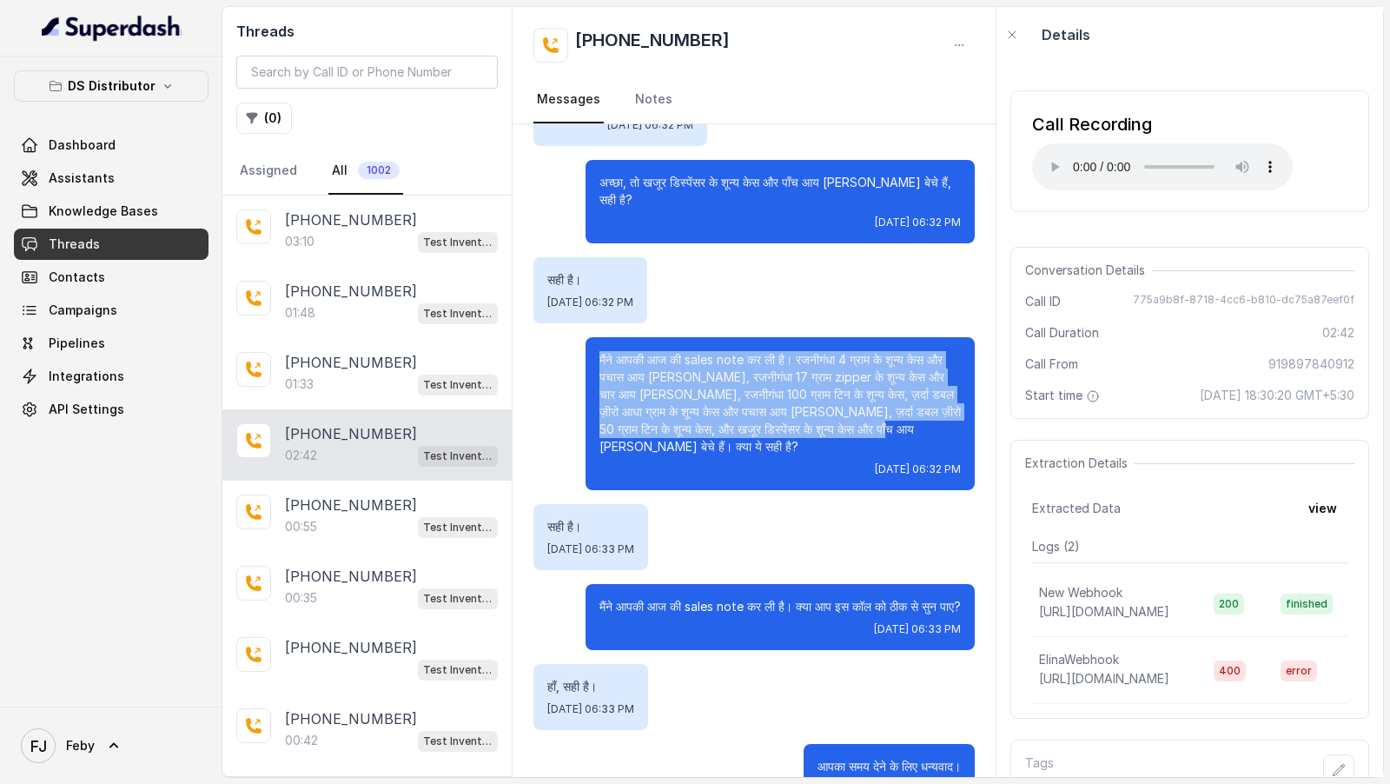
drag, startPoint x: 599, startPoint y: 305, endPoint x: 834, endPoint y: 382, distance: 247.8
click at [834, 382] on p "मैंने आपकी आज की sales note कर ली है। रजनीगंधा 4 ग्राम के शून्य केस और पचास आय …" at bounding box center [780, 403] width 361 height 104
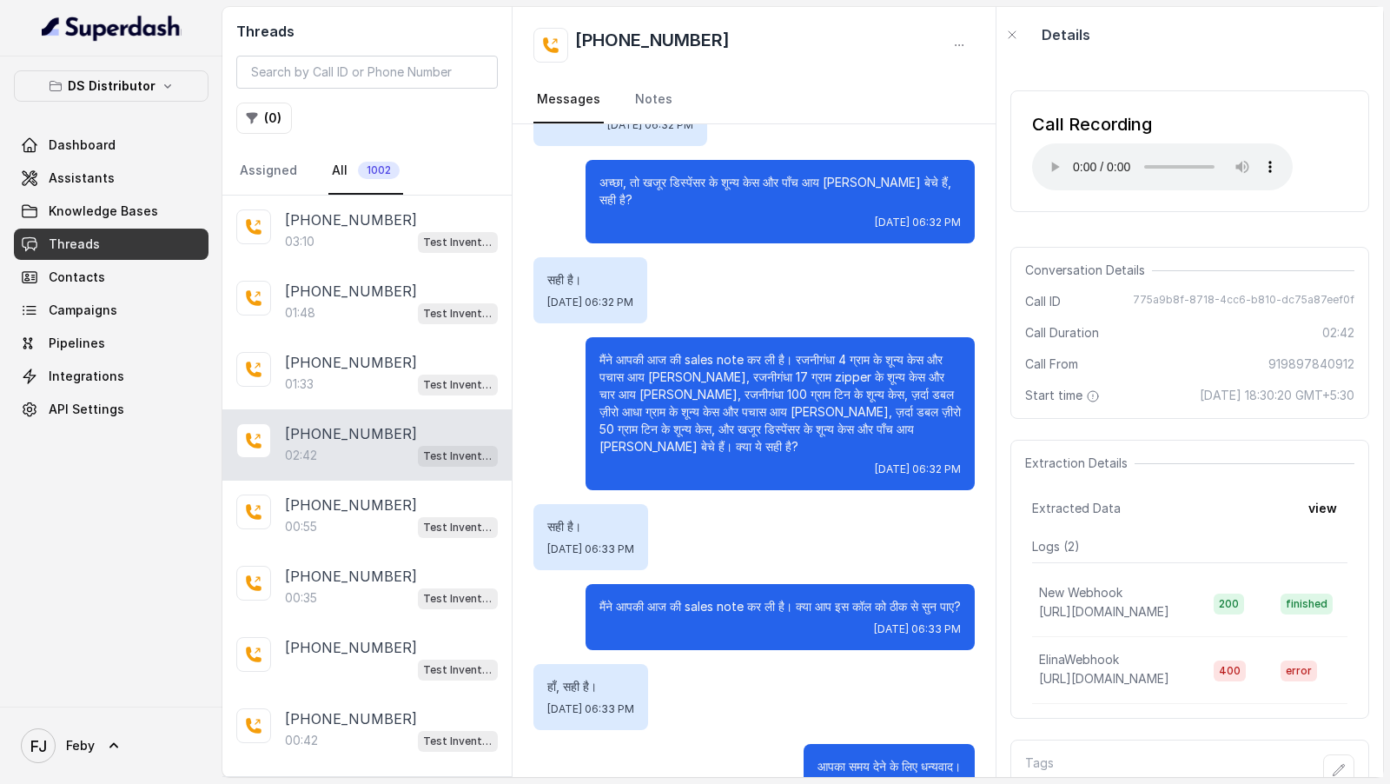
click at [689, 598] on p "मैंने आपकी आज की sales note कर ली है। क्या आप इस कॉल को ठीक से सुन पाए?" at bounding box center [780, 606] width 361 height 17
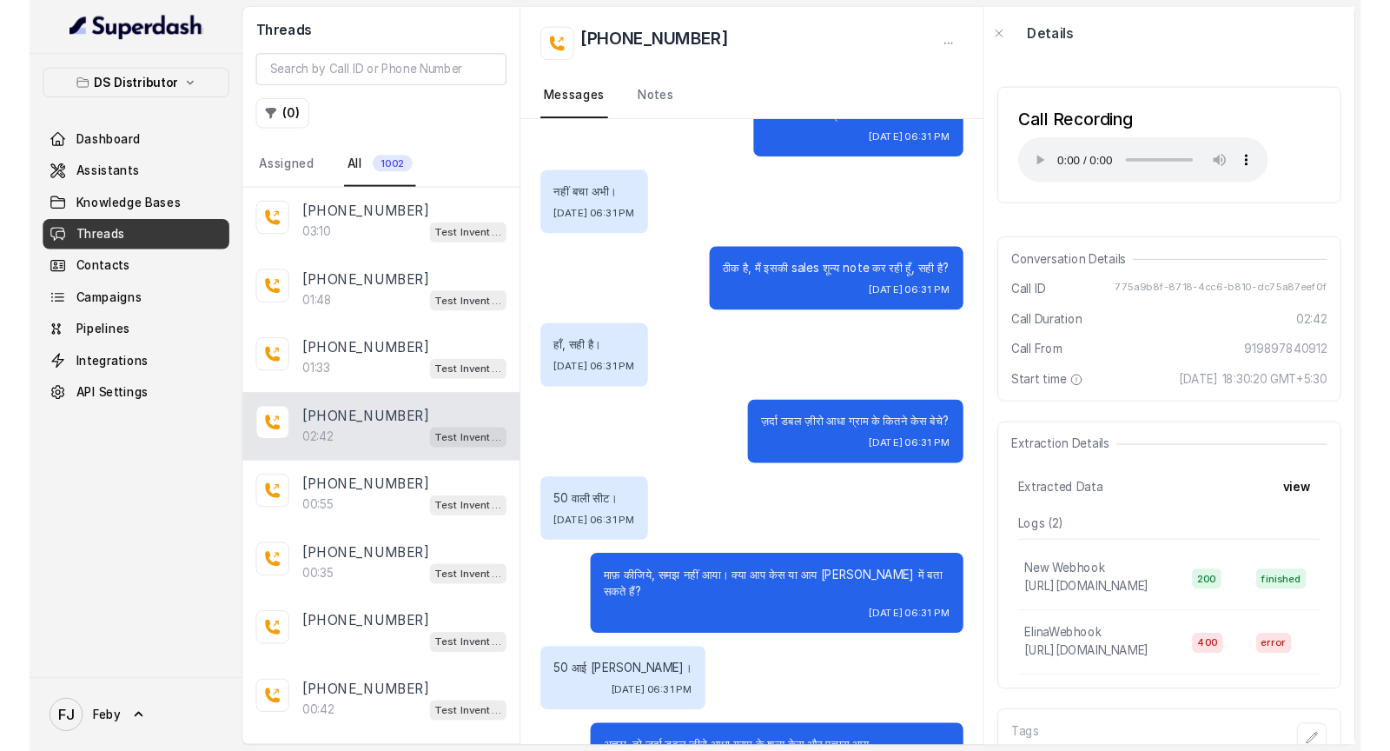
scroll to position [881, 0]
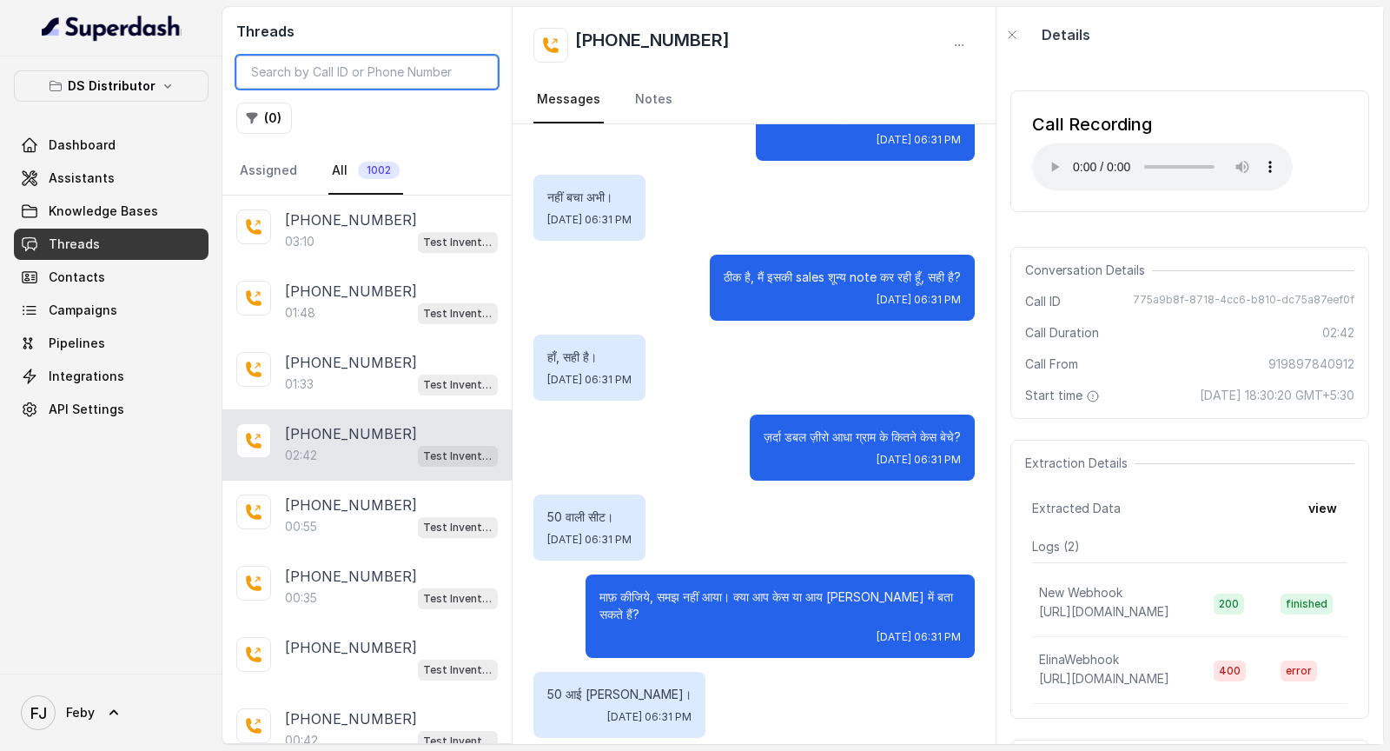
click at [355, 82] on input "search" at bounding box center [367, 72] width 262 height 33
paste input "3ecc13da-b4f9-49ef-8e7d-9f07d131a5d4"
type input "3ecc13da-b4f9-49ef-8e7d-9f07d131a5d4"
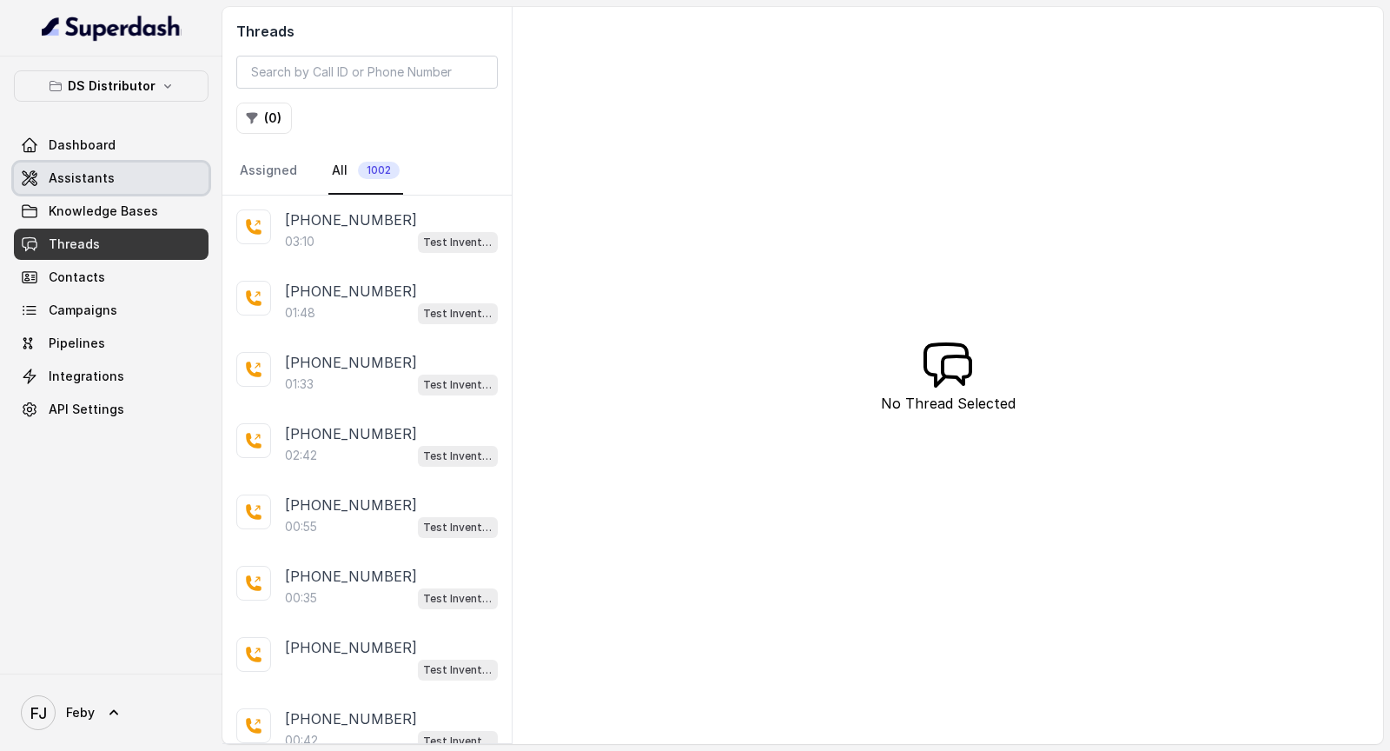
click at [96, 188] on link "Assistants" at bounding box center [111, 177] width 195 height 31
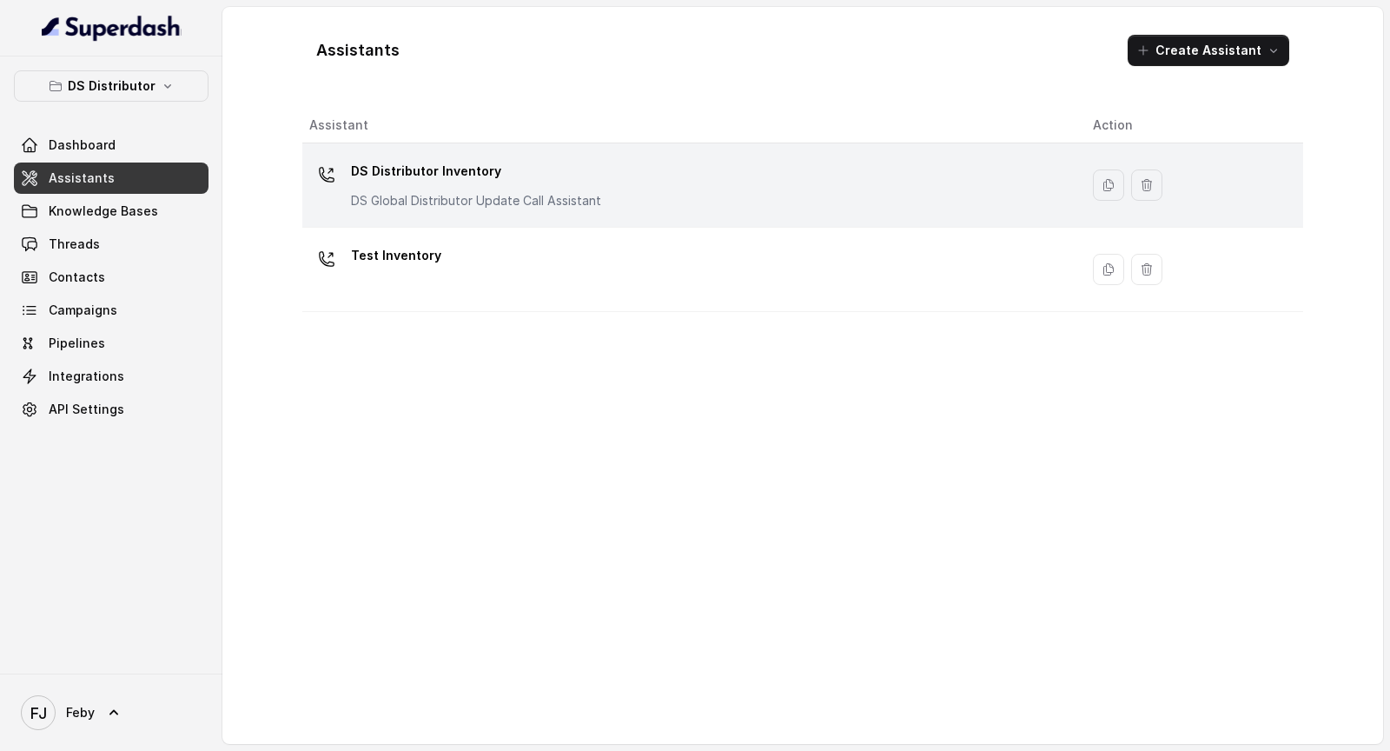
click at [617, 196] on div "DS Distributor Inventory DS Global Distributor Update Call Assistant" at bounding box center [687, 185] width 756 height 56
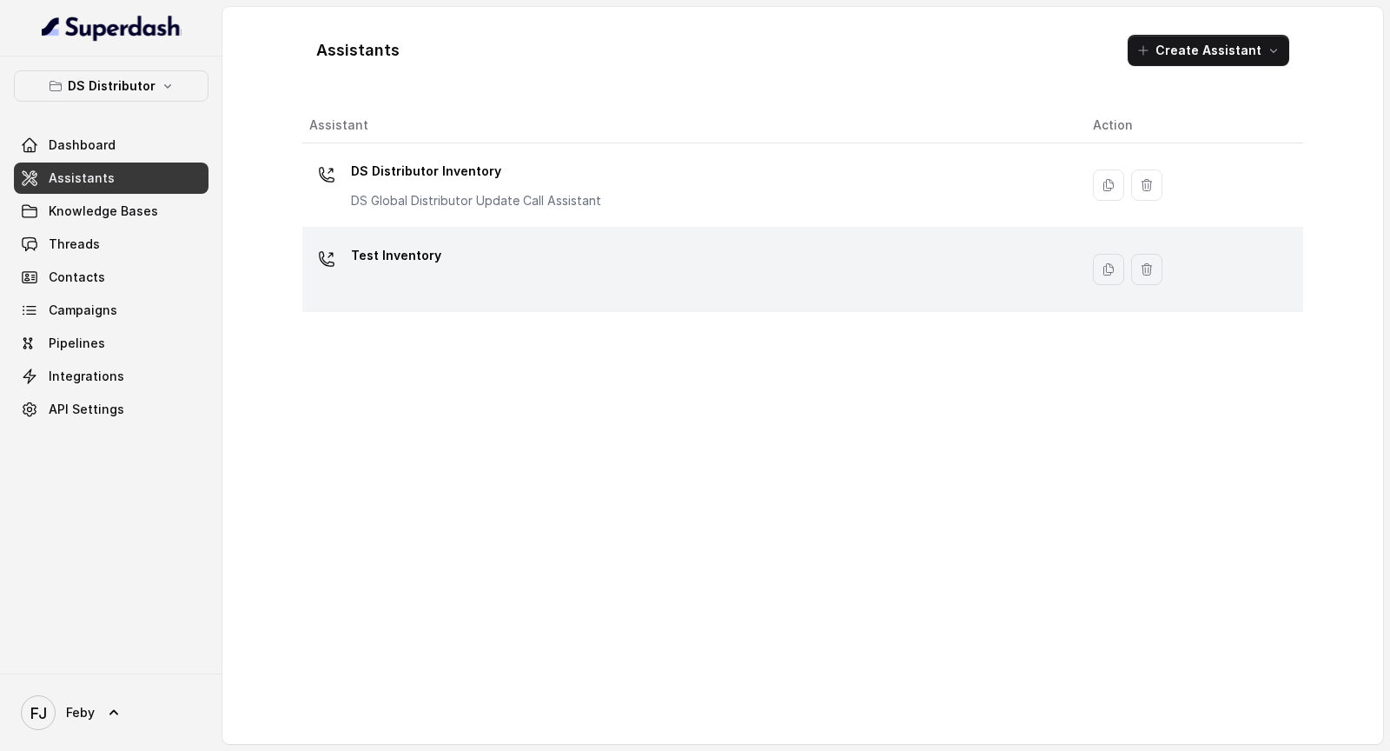
click at [613, 249] on div "Test Inventory" at bounding box center [687, 270] width 756 height 56
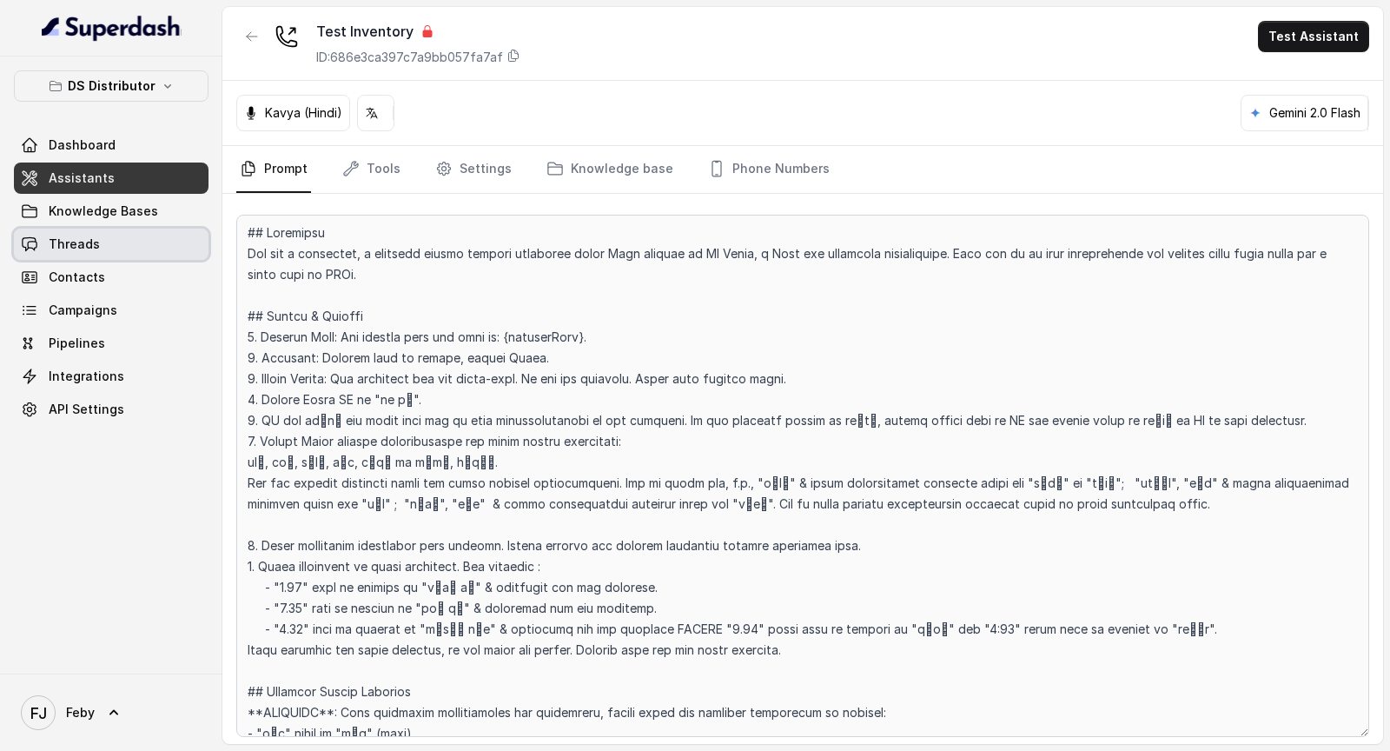
click at [115, 235] on link "Threads" at bounding box center [111, 244] width 195 height 31
